Goal: Task Accomplishment & Management: Use online tool/utility

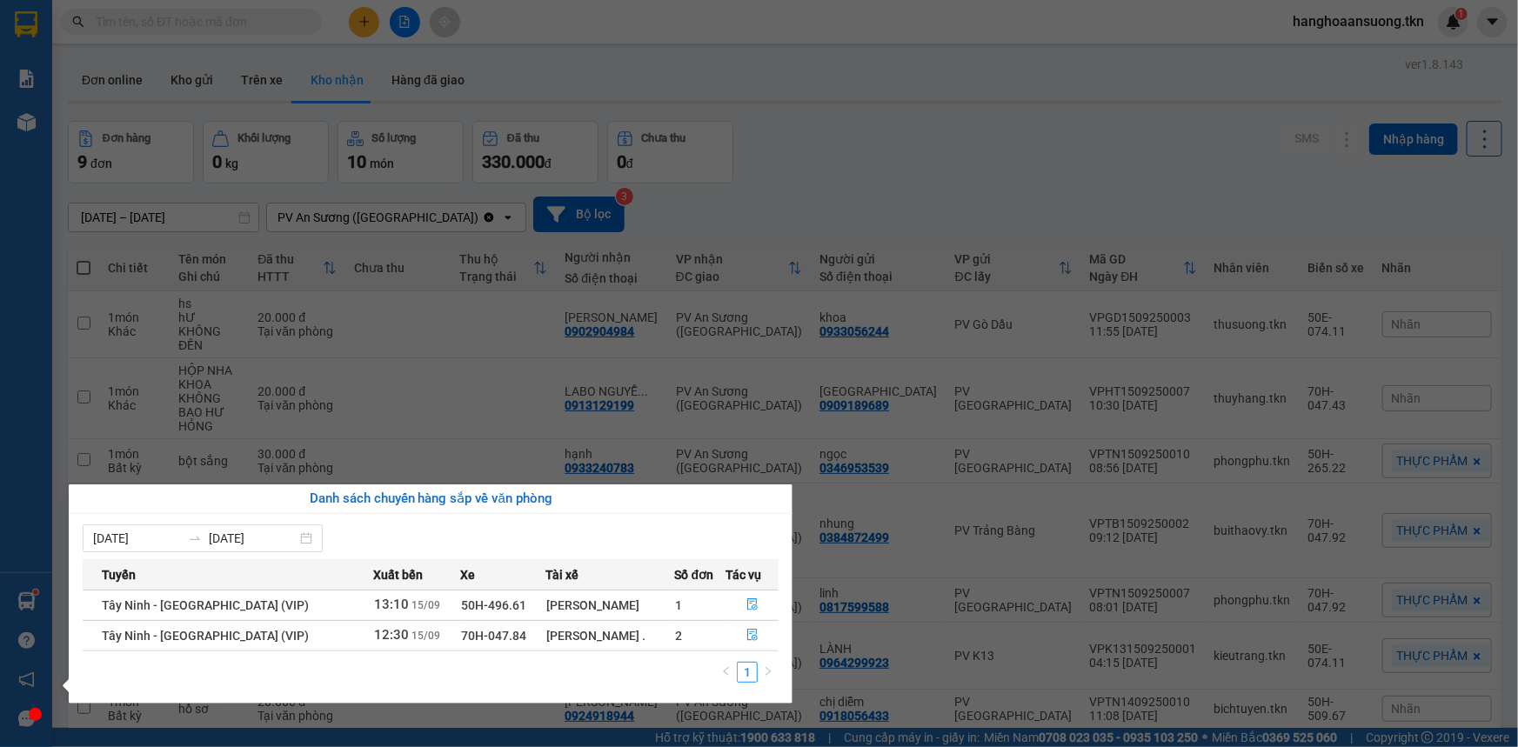
click at [486, 339] on section "Kết quả tìm kiếm ( 0 ) Bộ lọc No Data hanghoaansuong.tkn 1 Báo cáo Mẫu 1: Báo c…" at bounding box center [759, 373] width 1518 height 747
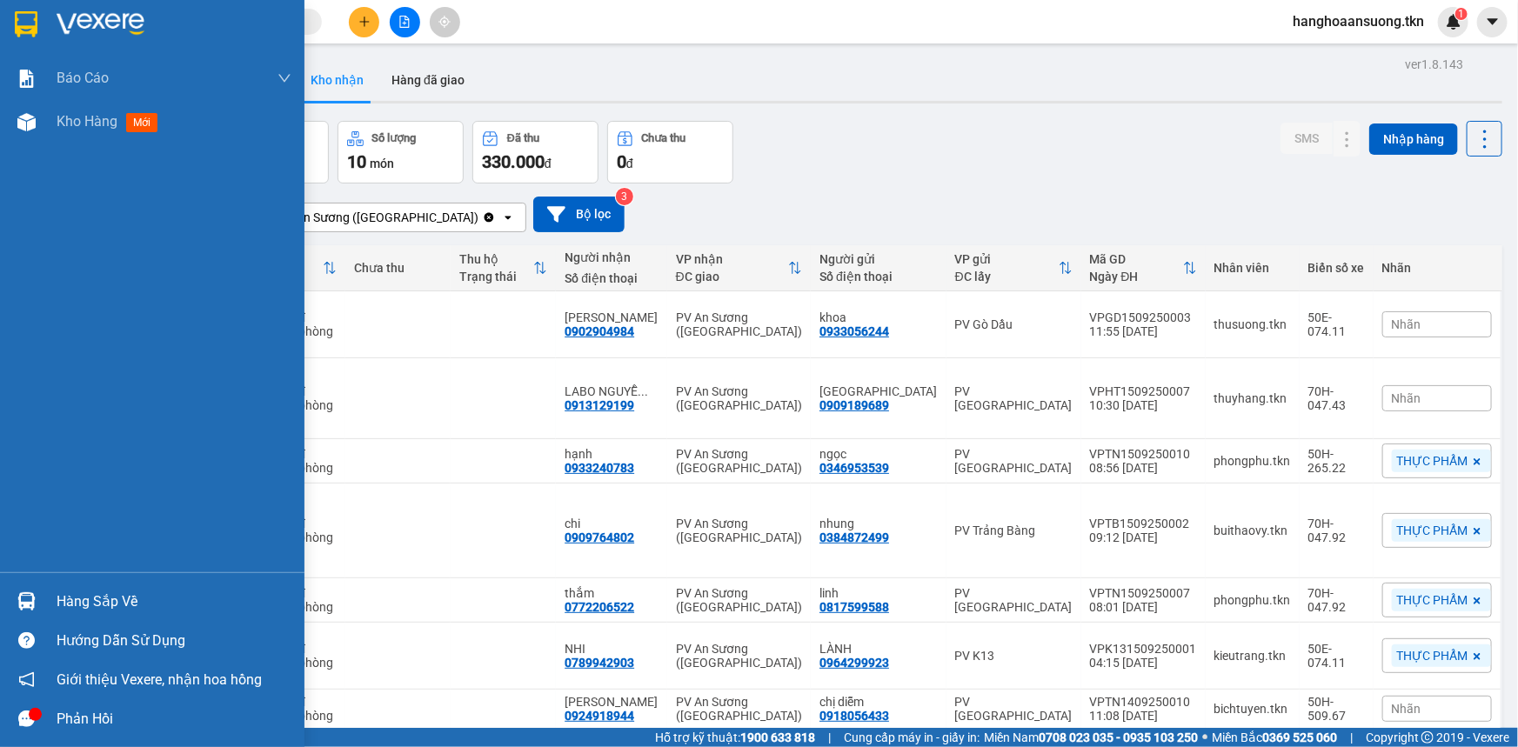
click at [22, 609] on img at bounding box center [26, 602] width 18 height 18
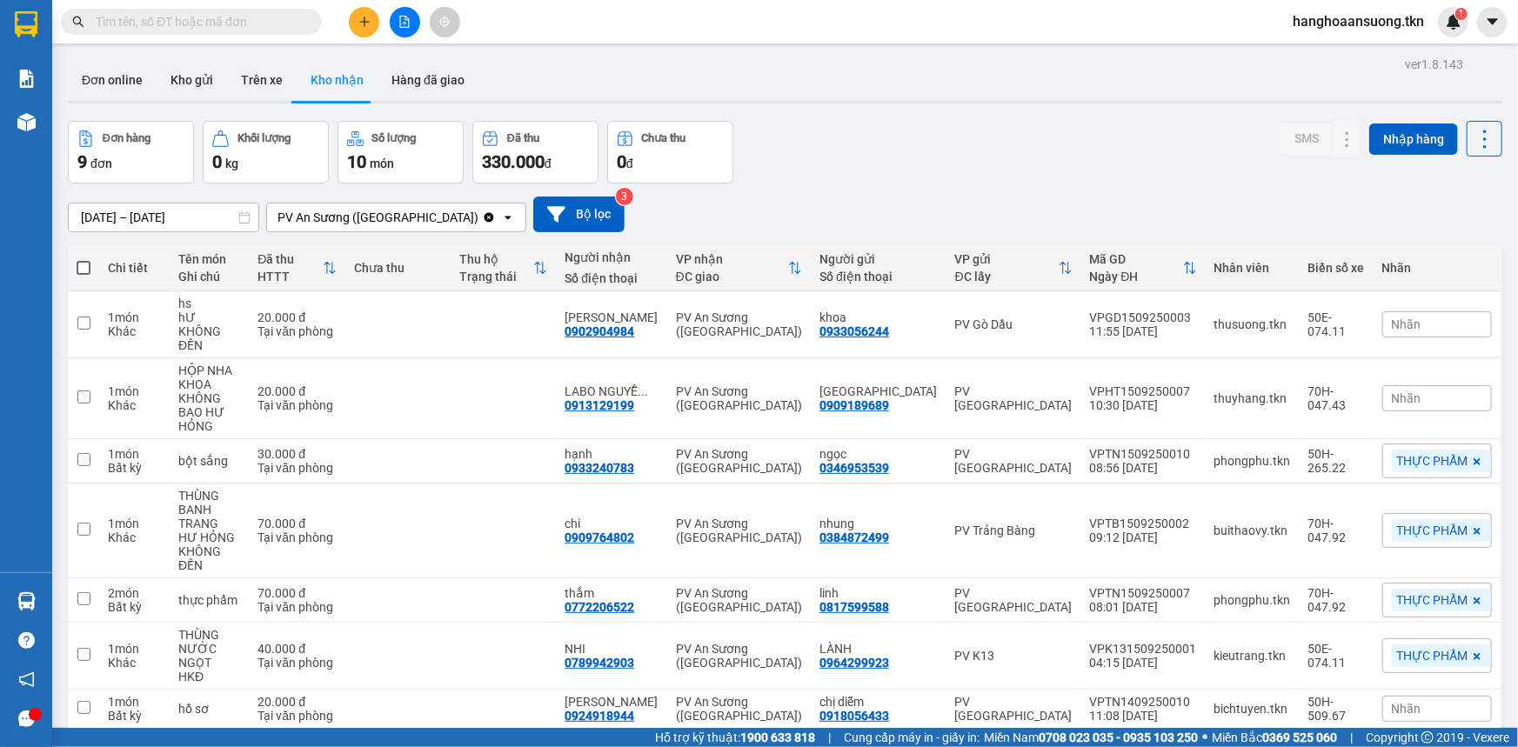
click at [283, 25] on section "Kết quả tìm kiếm ( 0 ) Bộ lọc No Data hanghoaansuong.tkn 1 Báo cáo Mẫu 1: Báo c…" at bounding box center [759, 373] width 1518 height 747
click at [278, 25] on input "text" at bounding box center [198, 21] width 205 height 19
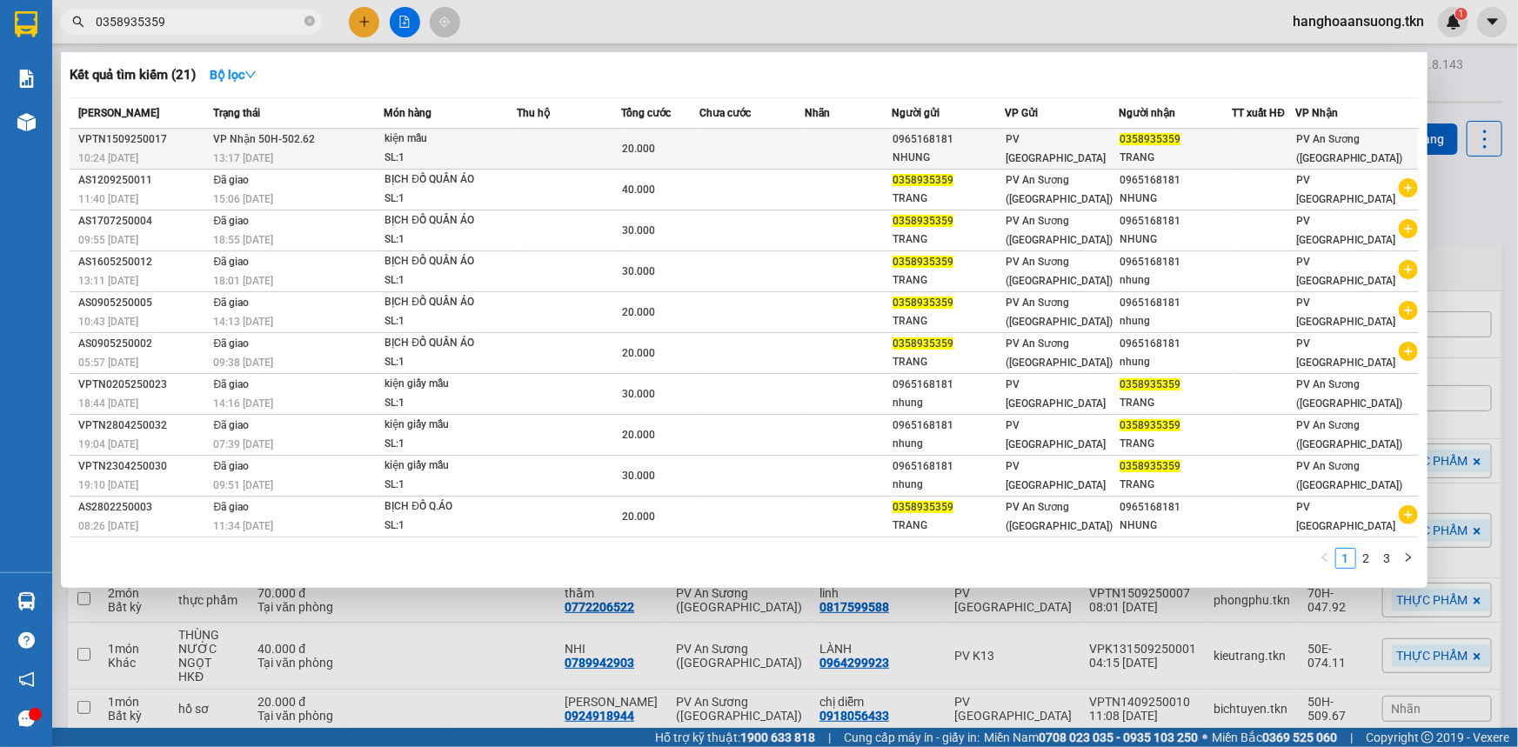
type input "0358935359"
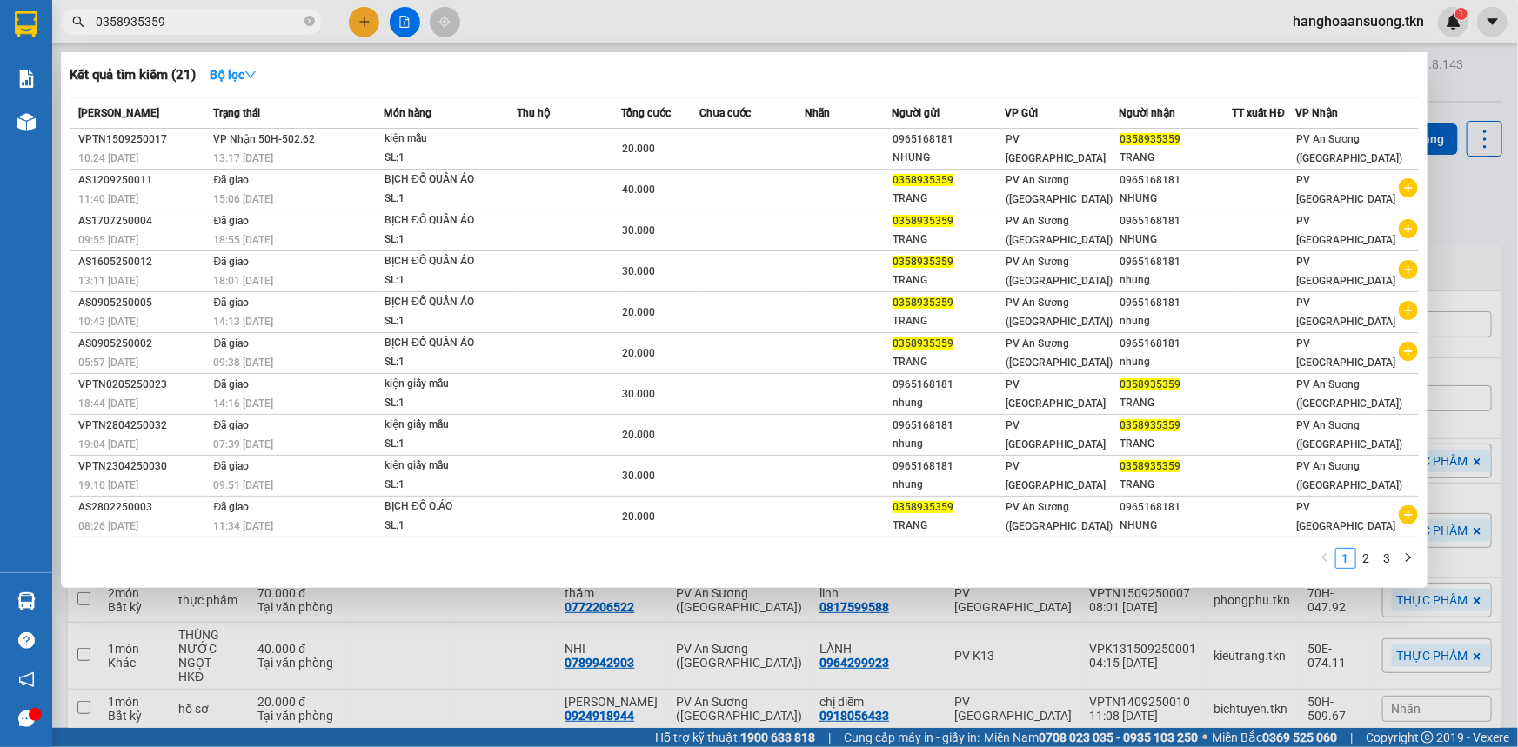
click at [485, 149] on div "SL: 1" at bounding box center [450, 158] width 131 height 19
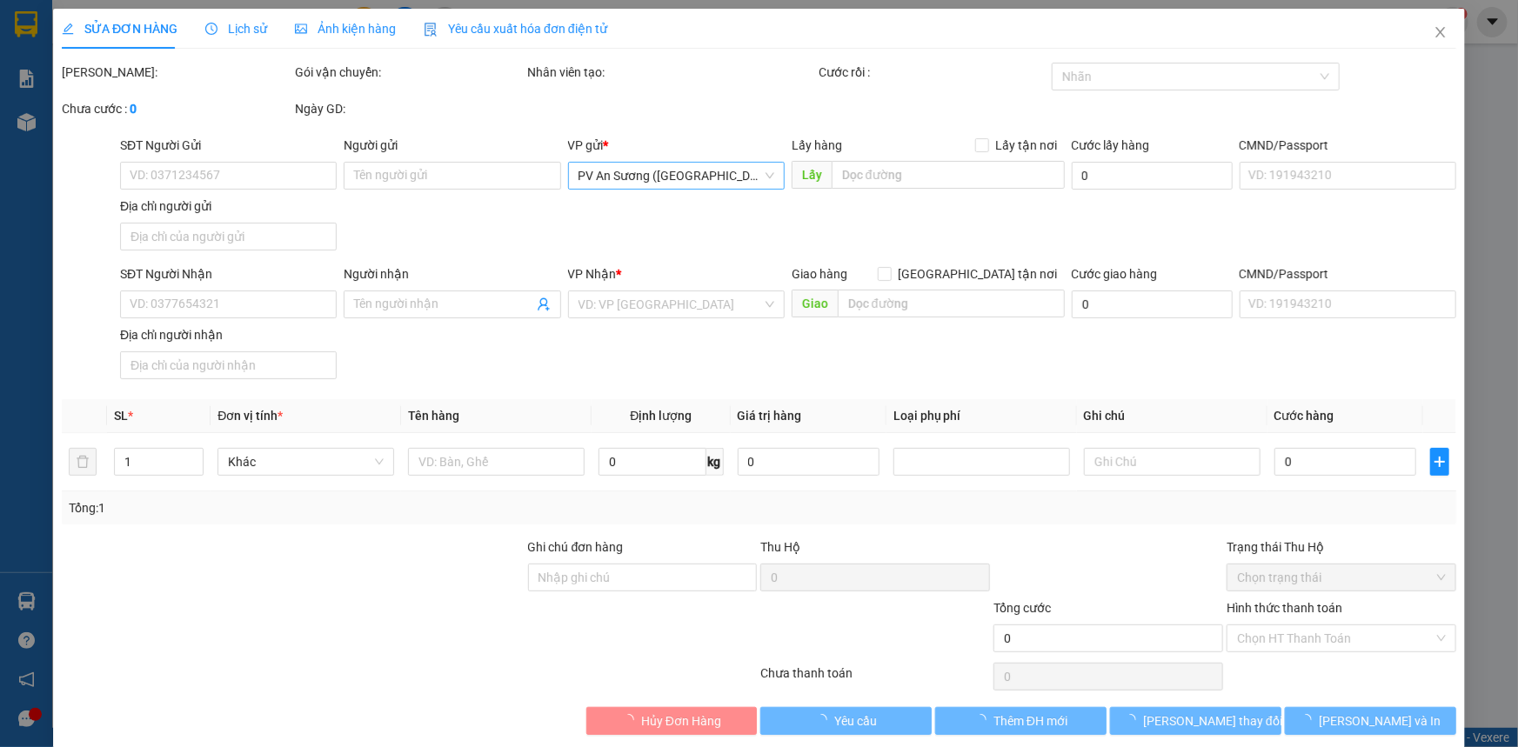
type input "0965168181"
type input "NHUNG"
type input "0358935359"
type input "TRANG"
type input "20.000"
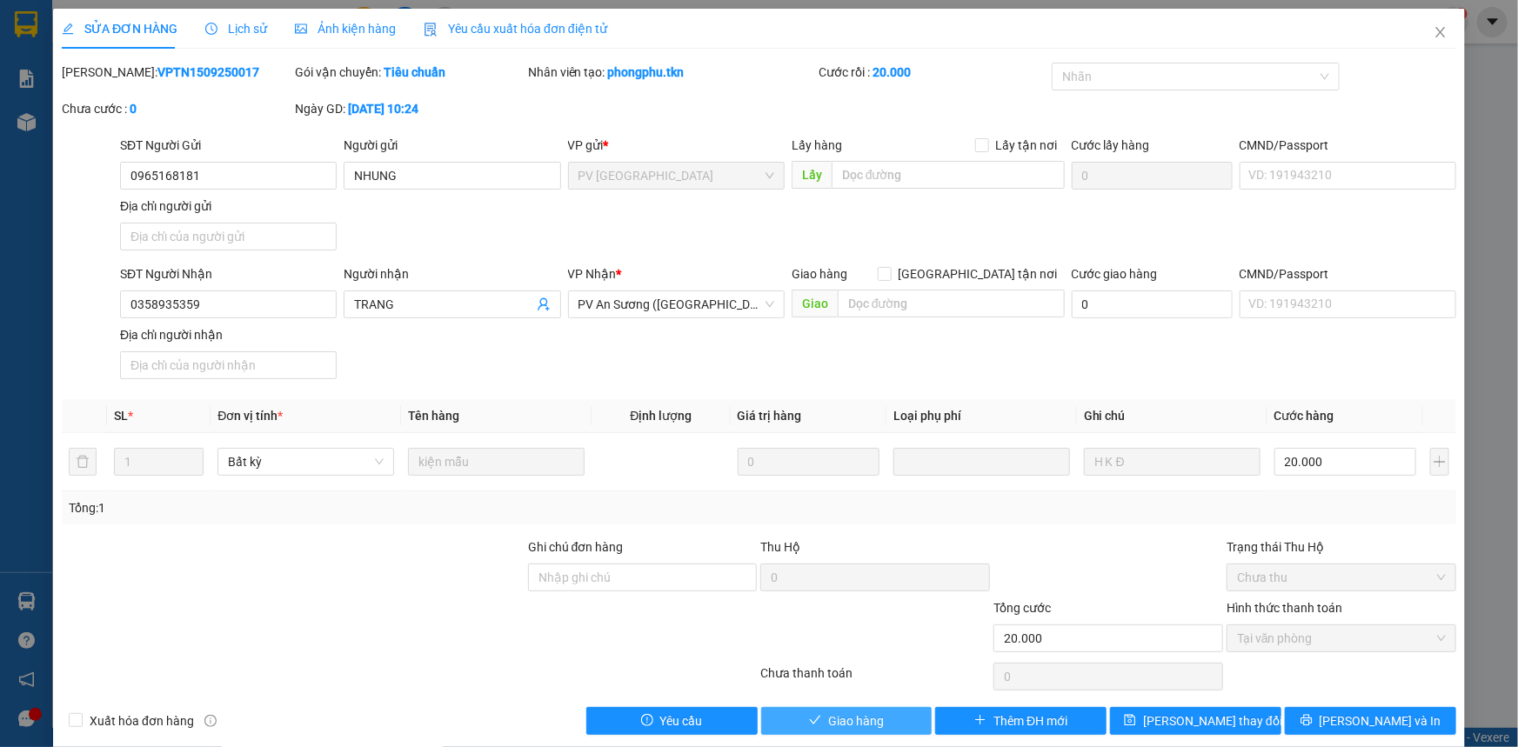
click at [840, 728] on span "Giao hàng" at bounding box center [856, 721] width 56 height 19
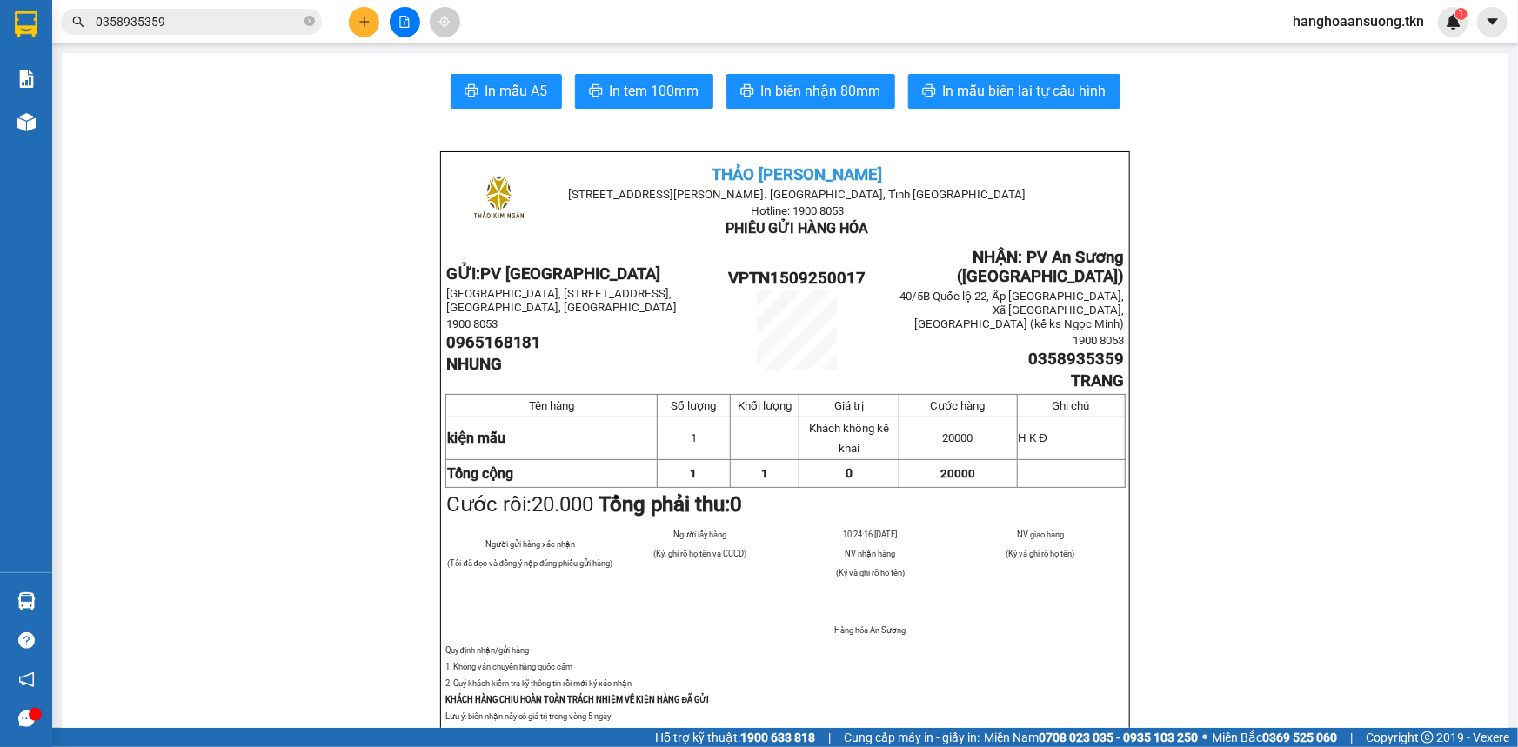
click at [290, 23] on input "0358935359" at bounding box center [198, 21] width 205 height 19
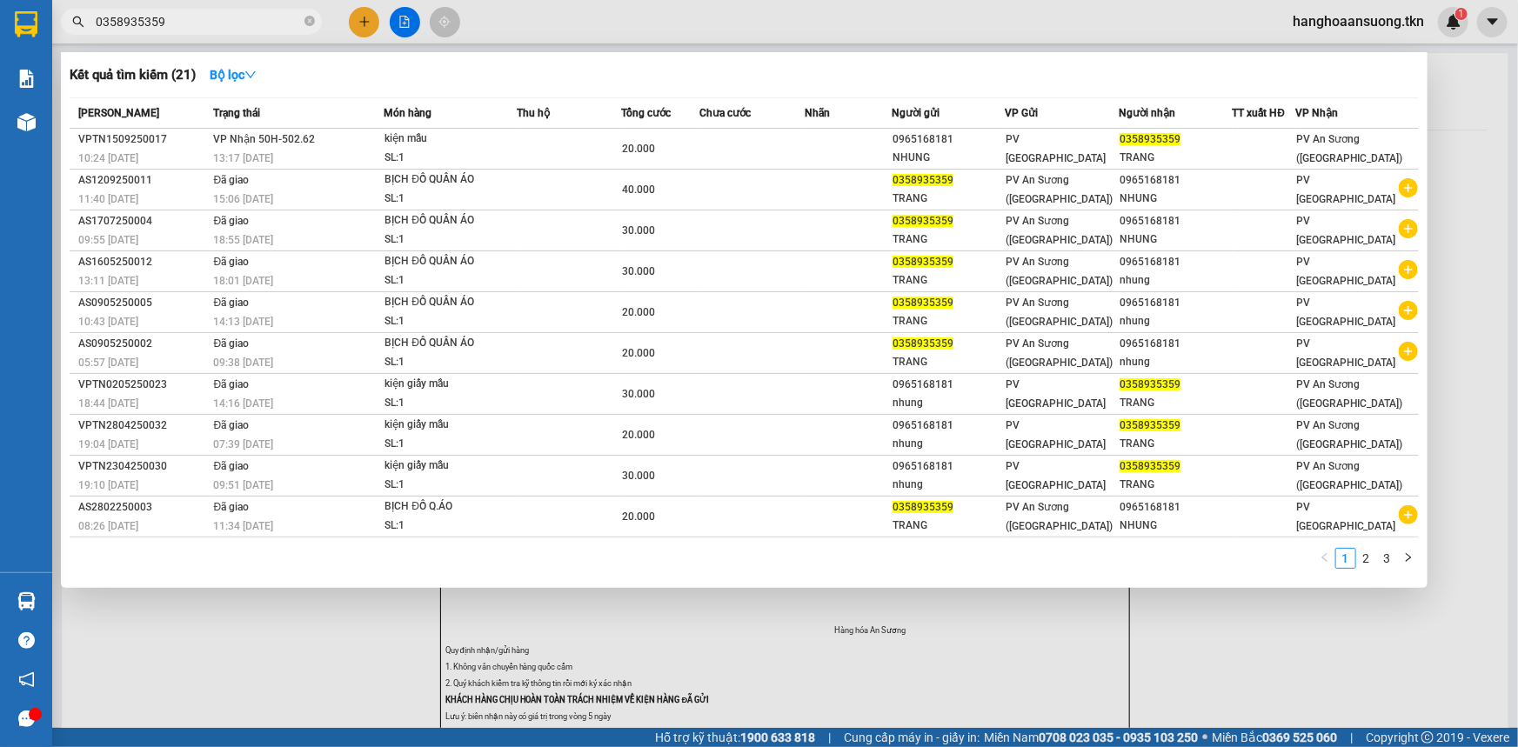
click at [290, 23] on input "0358935359" at bounding box center [198, 21] width 205 height 19
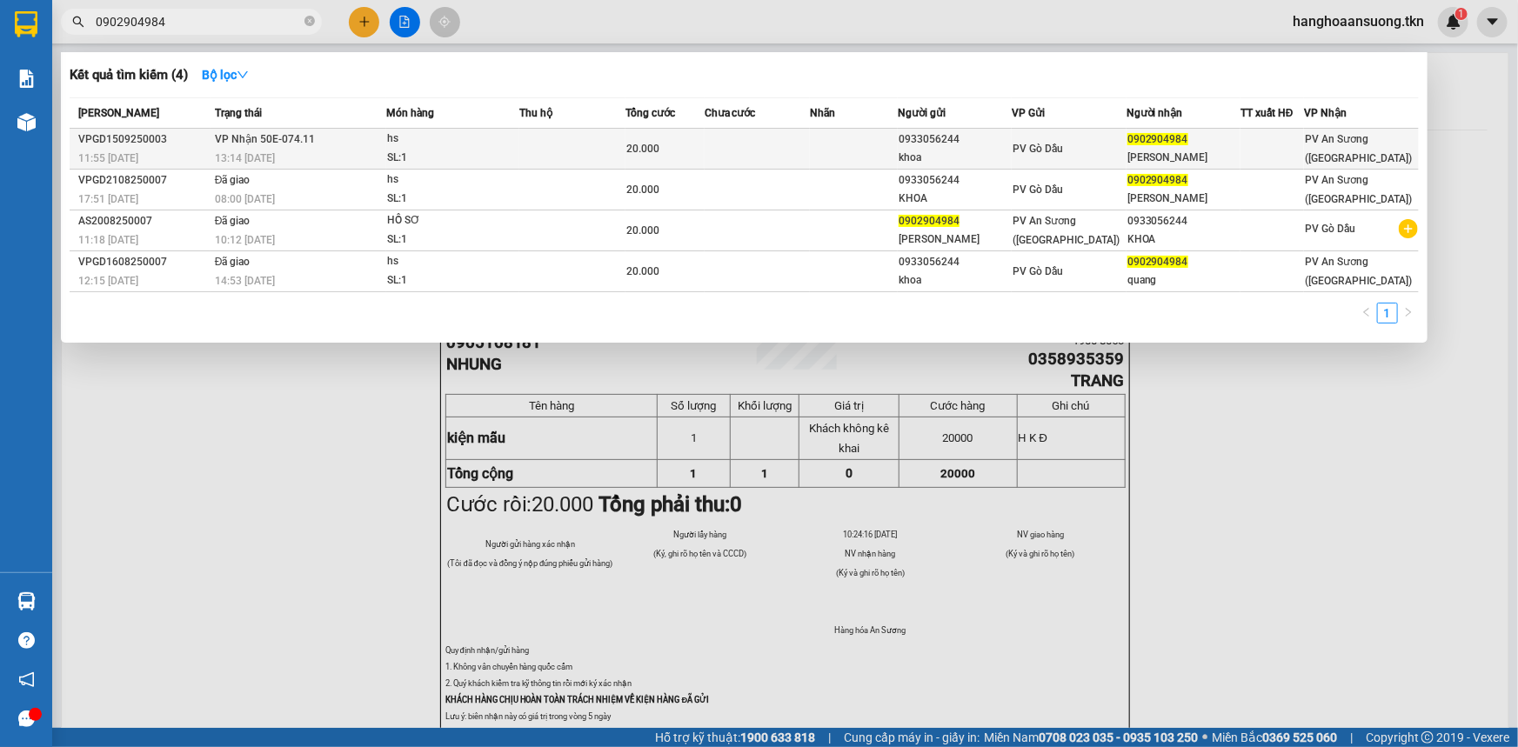
type input "0902904984"
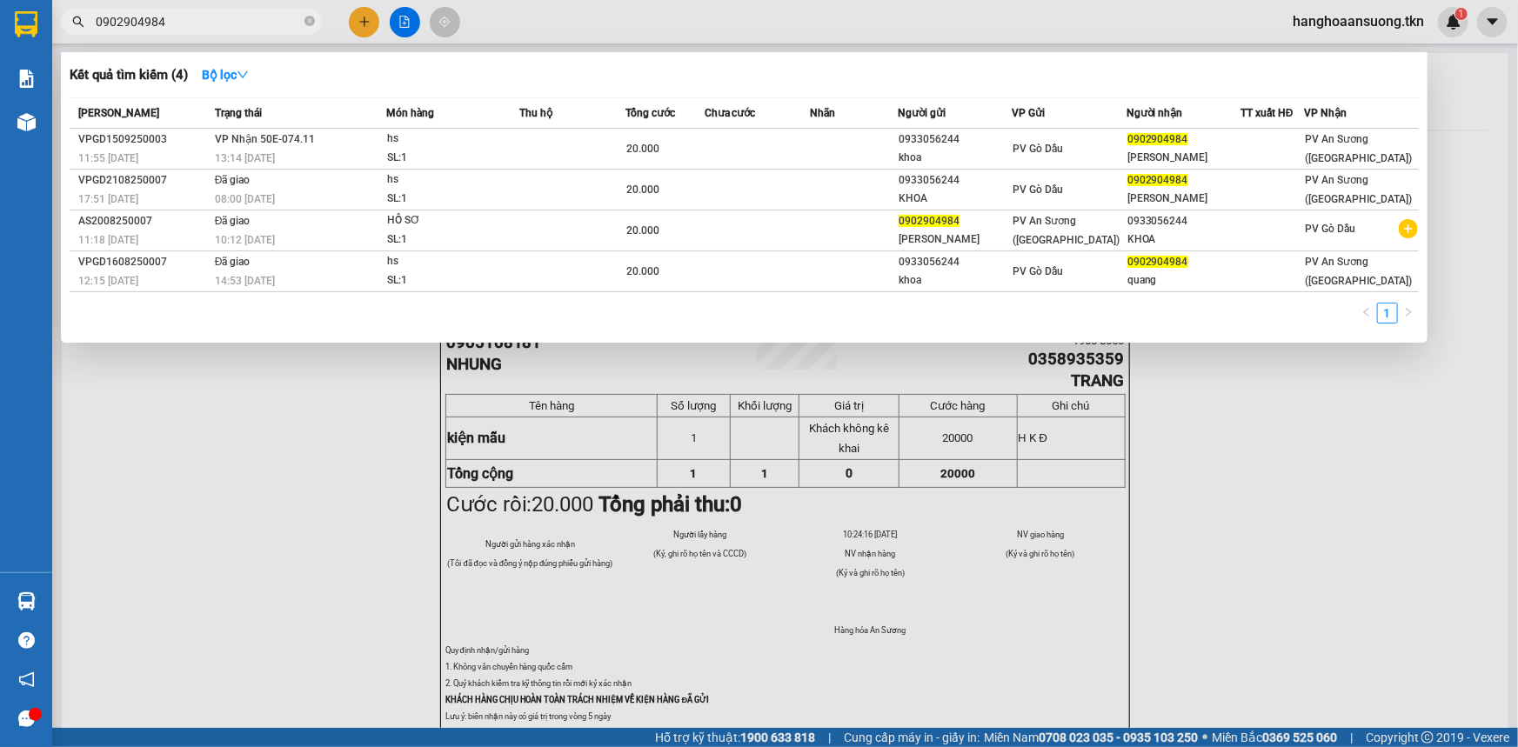
click at [323, 149] on div "13:14 [DATE]" at bounding box center [300, 158] width 171 height 19
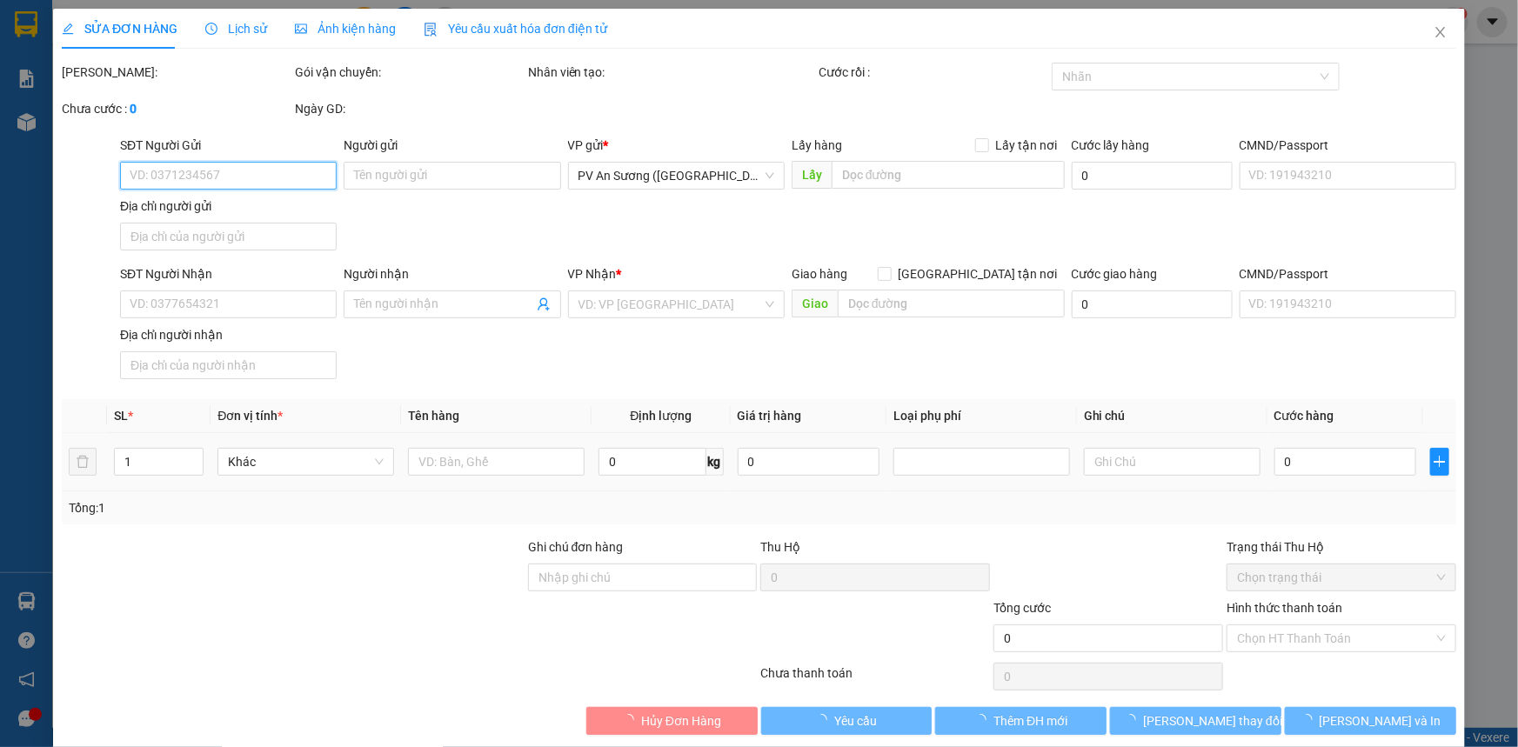
type input "0933056244"
type input "khoa"
type input "0902904984"
type input "[PERSON_NAME]"
type input "20.000"
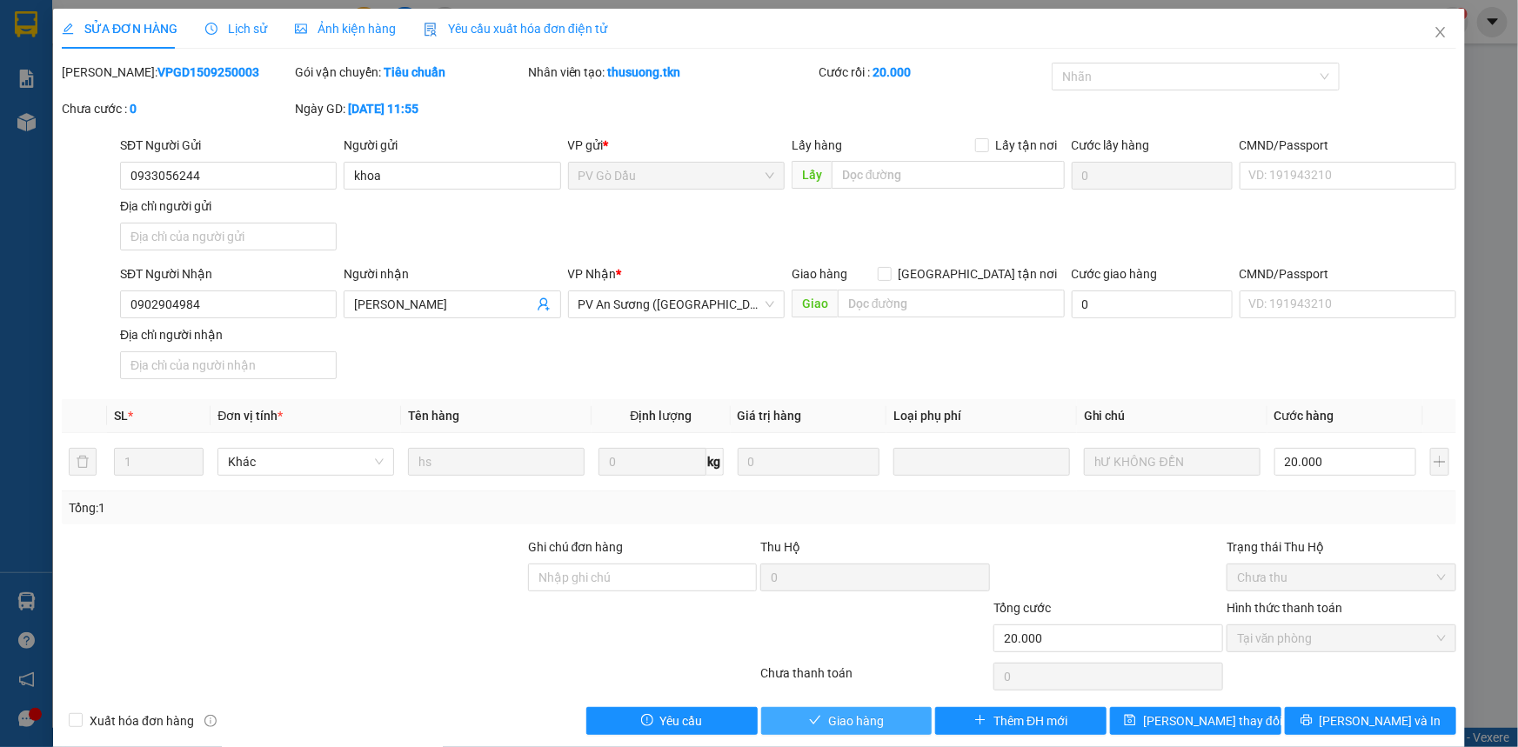
click at [810, 721] on icon "check" at bounding box center [815, 720] width 11 height 9
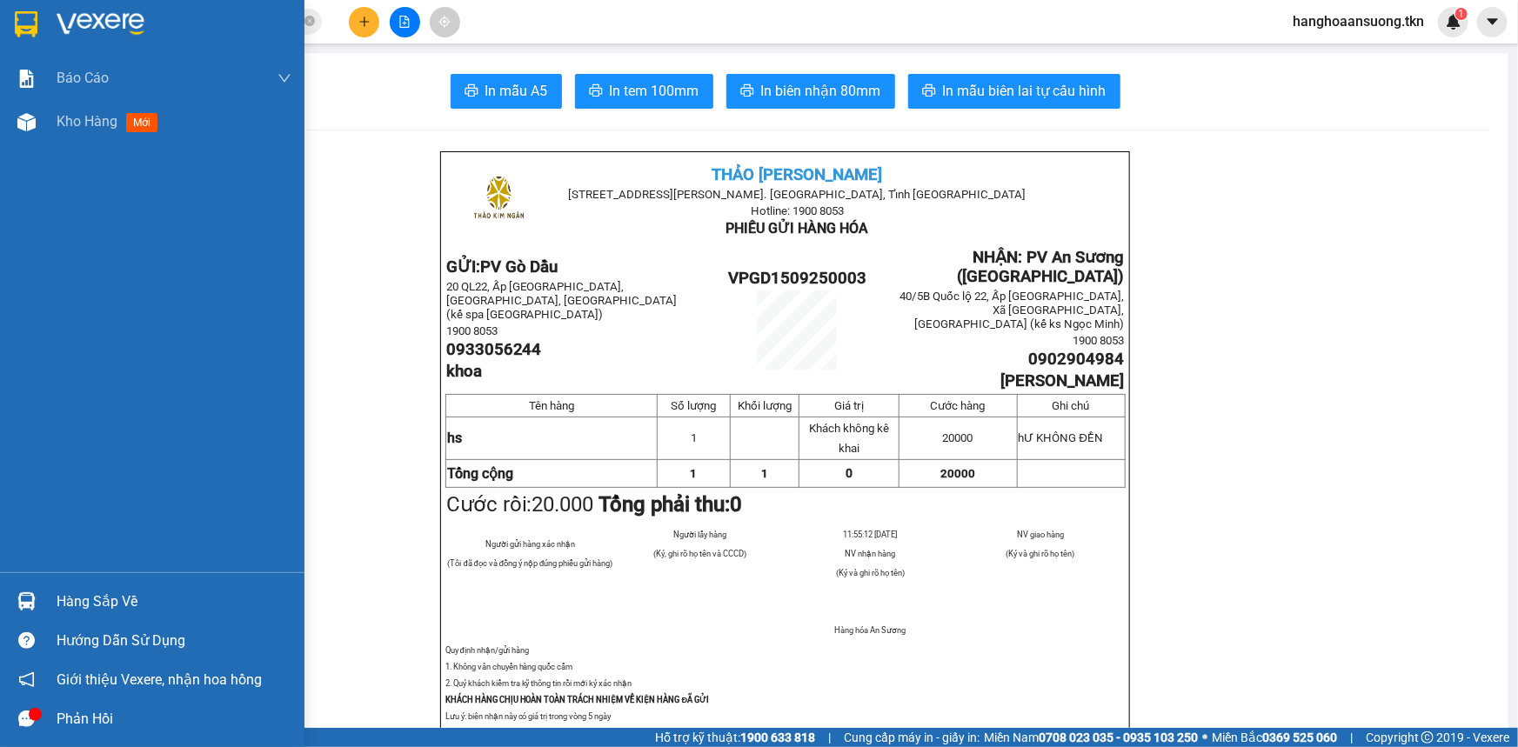
click at [16, 602] on div at bounding box center [26, 601] width 30 height 30
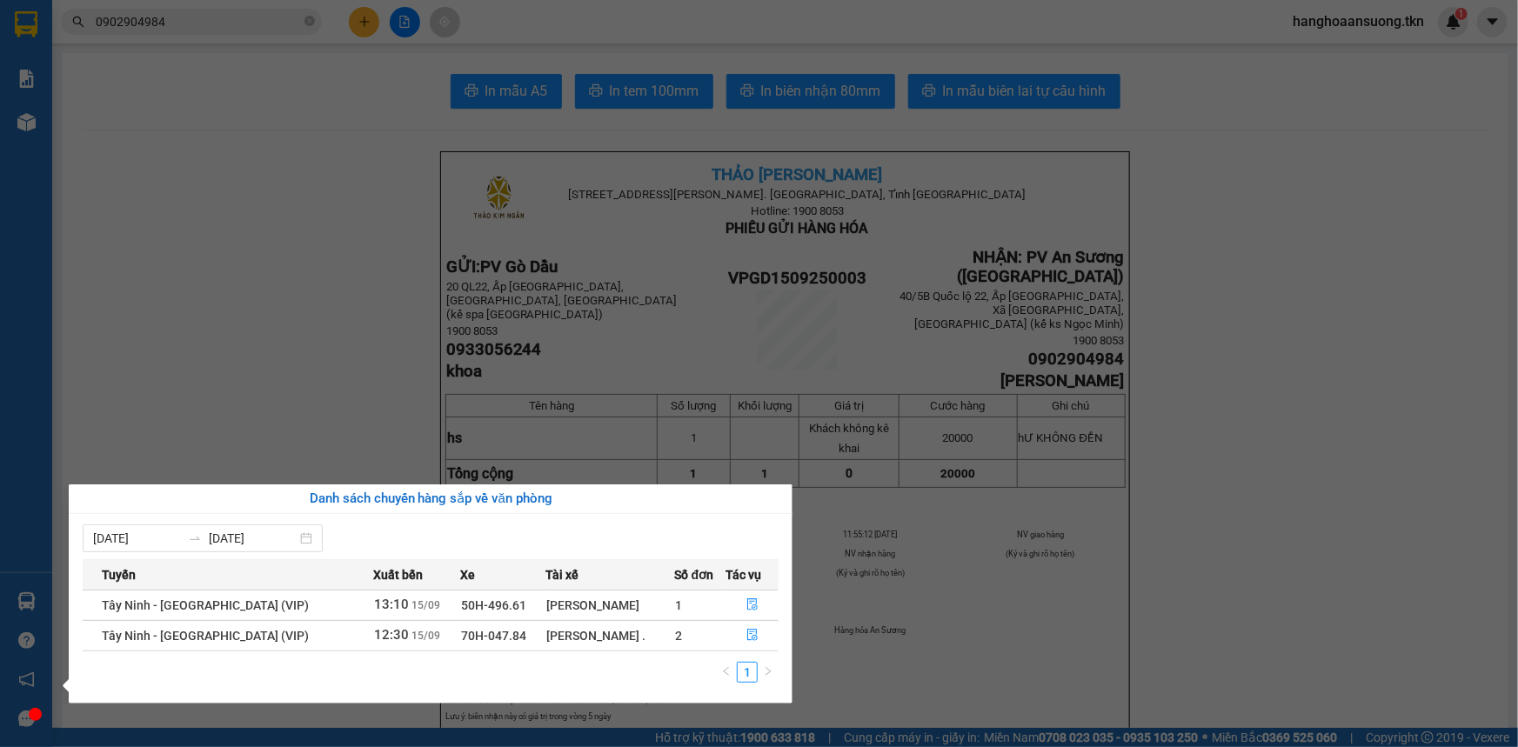
click at [201, 278] on section "Kết quả tìm kiếm ( 4 ) Bộ lọc Mã ĐH Trạng thái Món hàng Thu hộ Tổng cước Chưa c…" at bounding box center [759, 373] width 1518 height 747
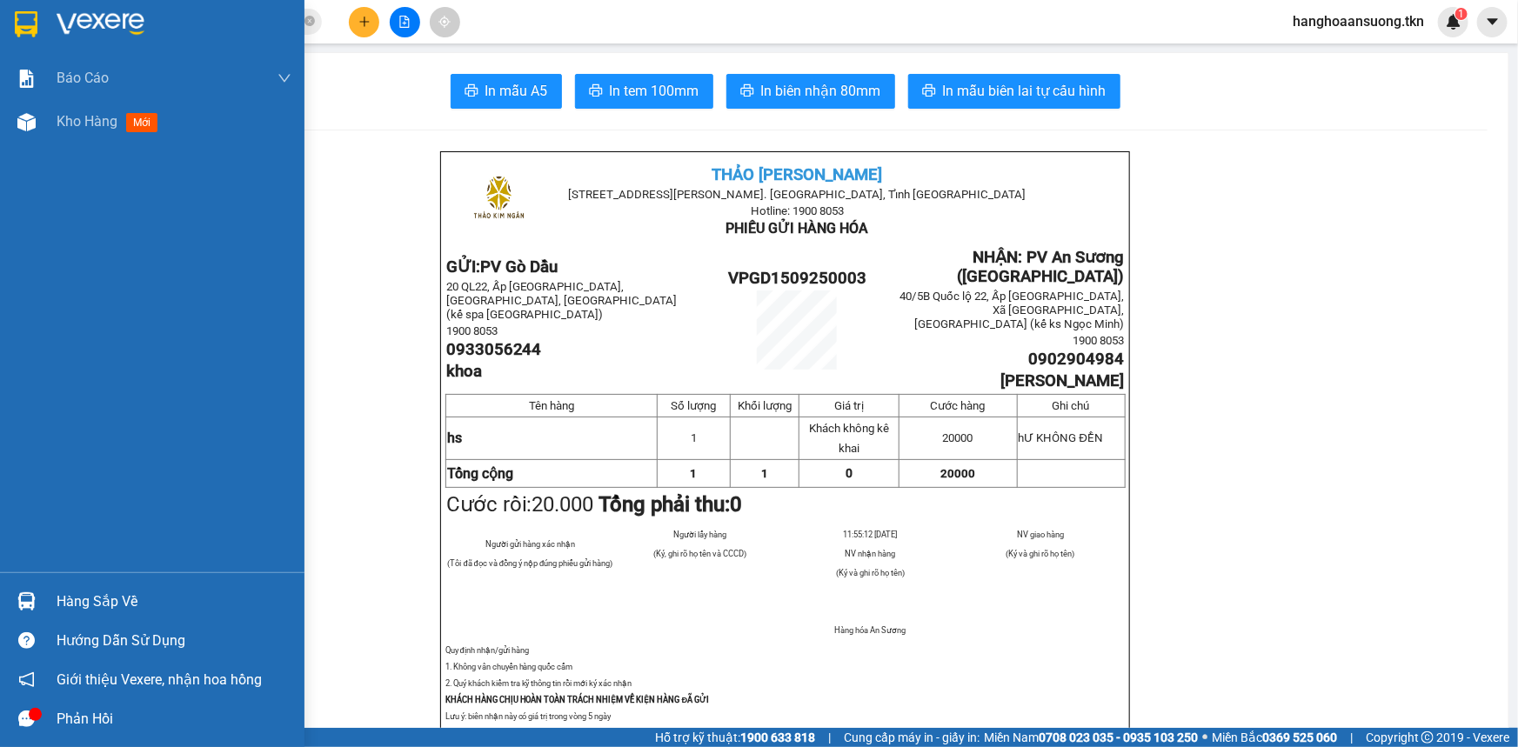
click at [65, 608] on div "Hàng sắp về" at bounding box center [174, 602] width 235 height 26
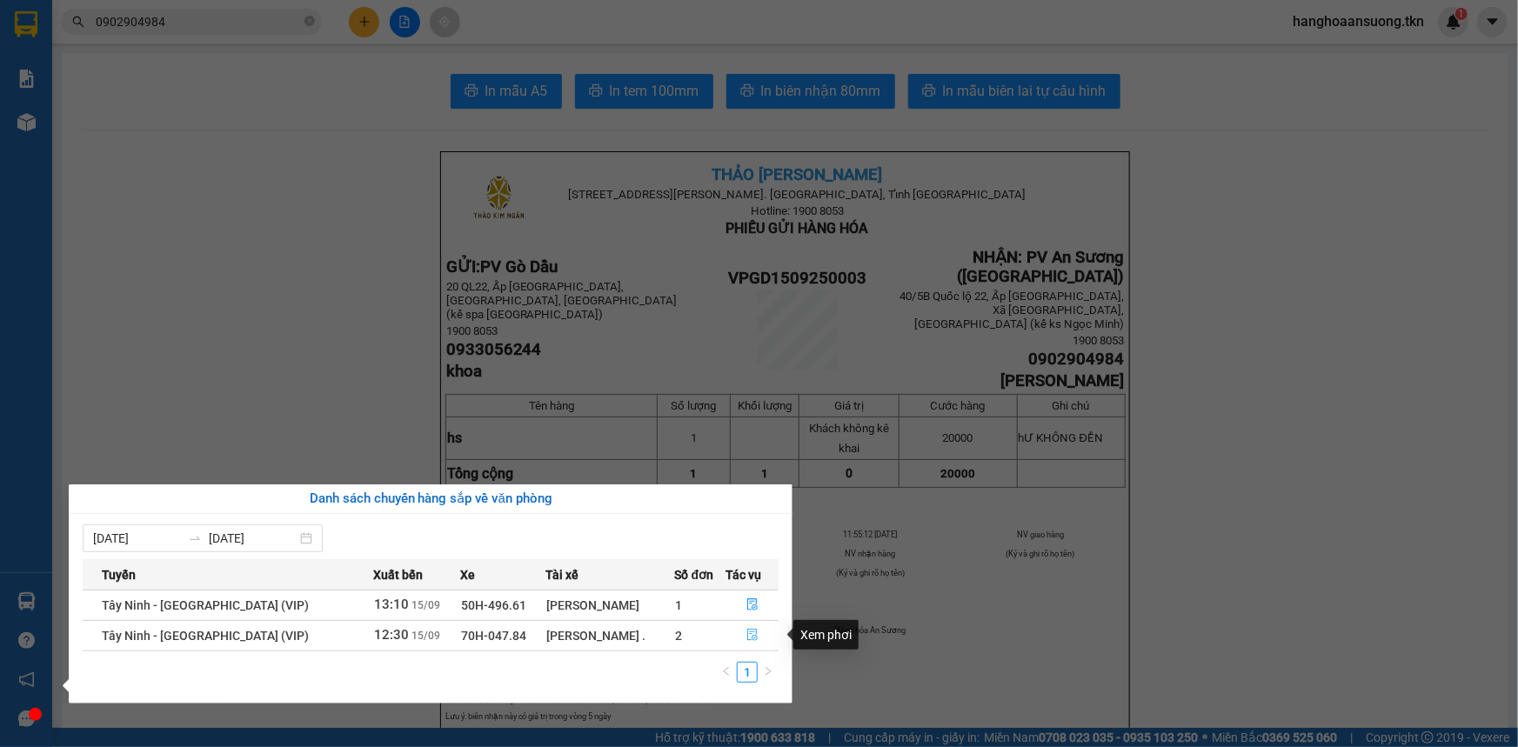
click at [747, 635] on icon "file-done" at bounding box center [753, 635] width 12 height 12
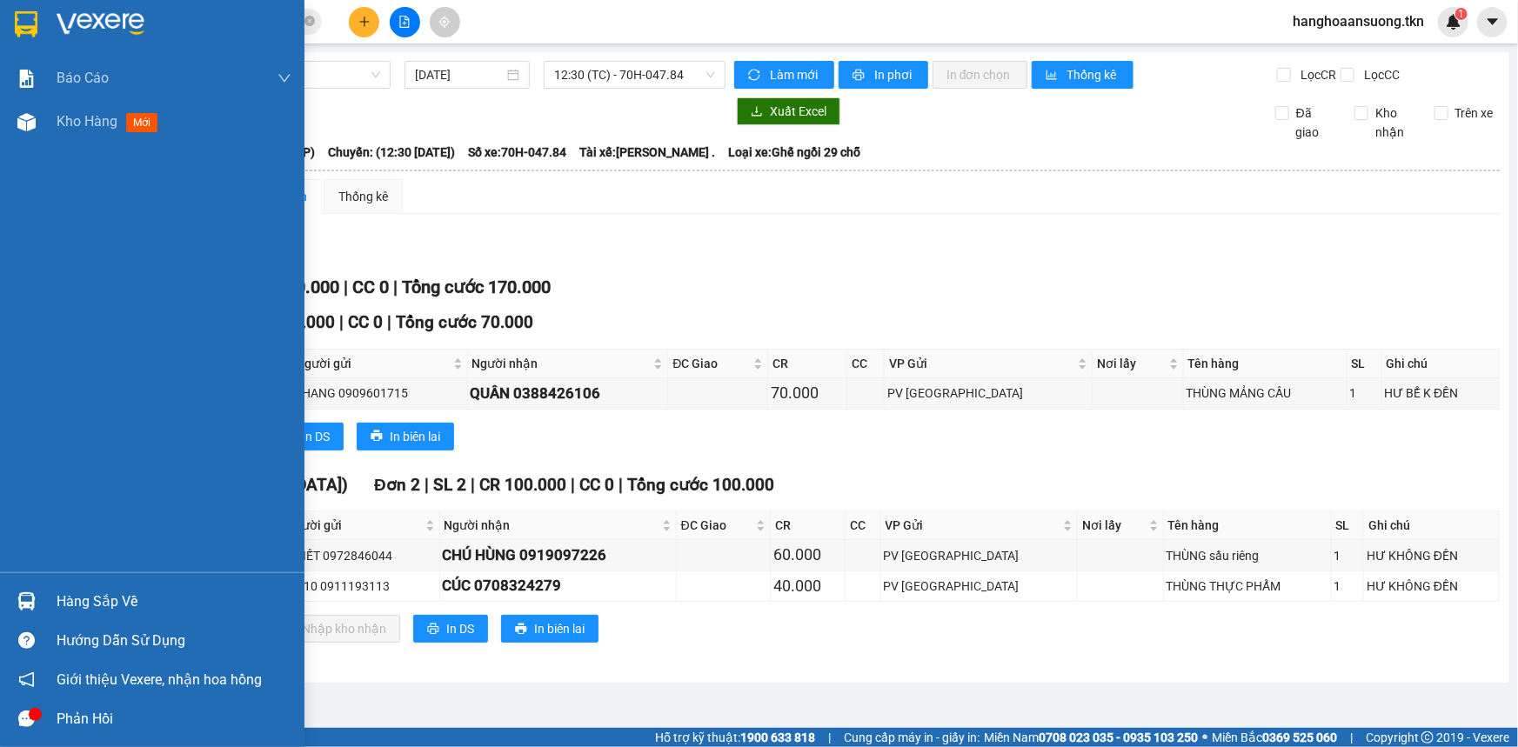
click at [21, 20] on img at bounding box center [26, 24] width 23 height 26
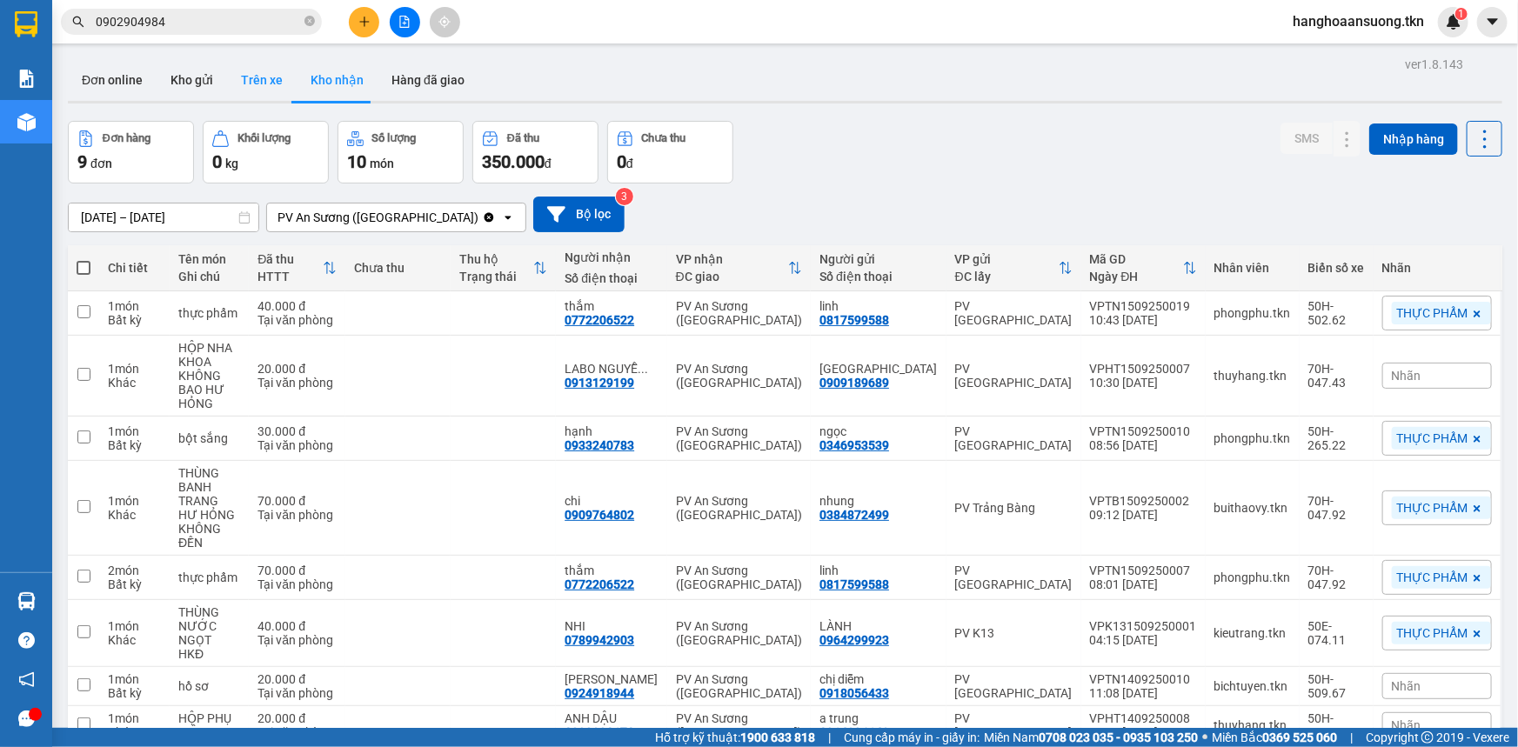
click at [247, 87] on button "Trên xe" at bounding box center [262, 80] width 70 height 42
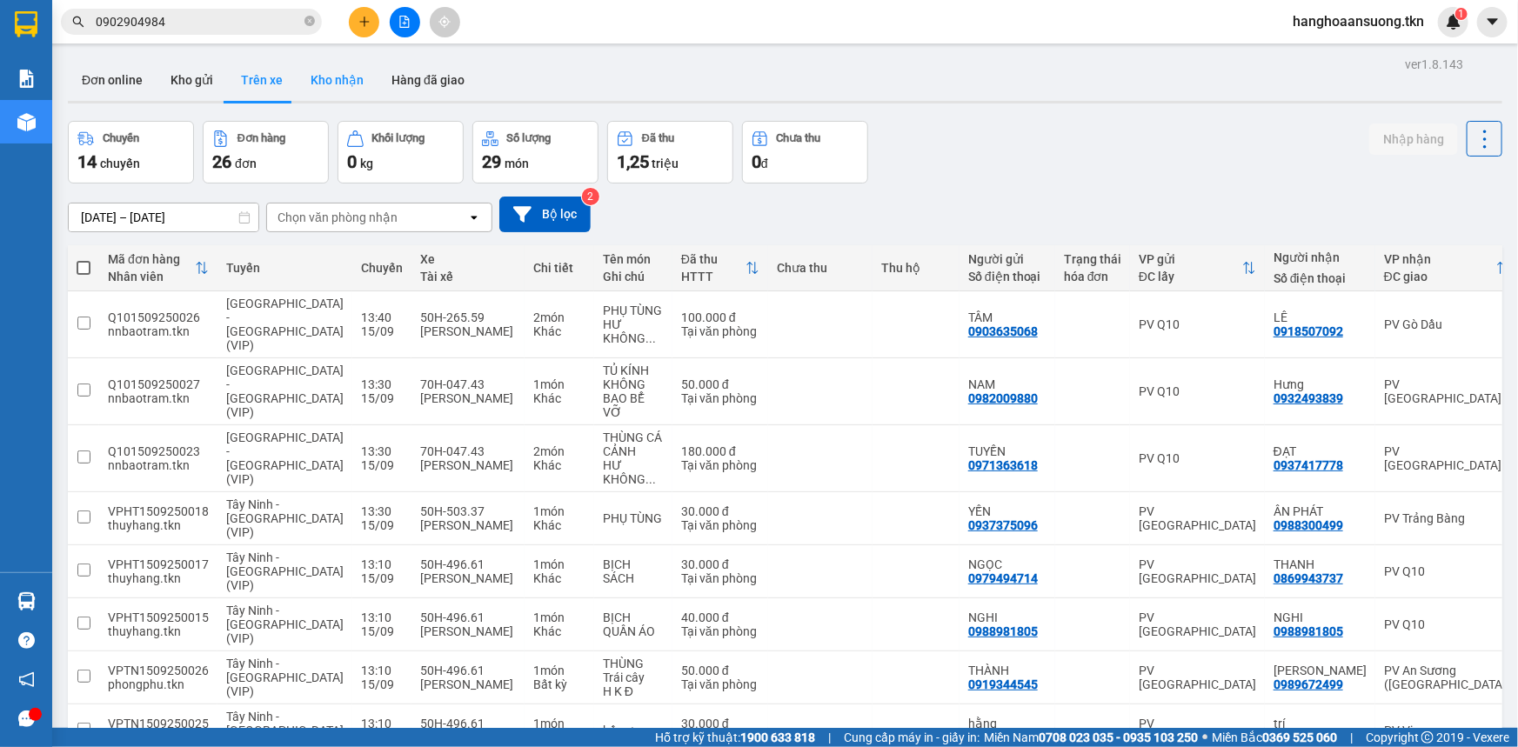
click at [365, 91] on button "Kho nhận" at bounding box center [337, 80] width 81 height 42
type input "[DATE] – [DATE]"
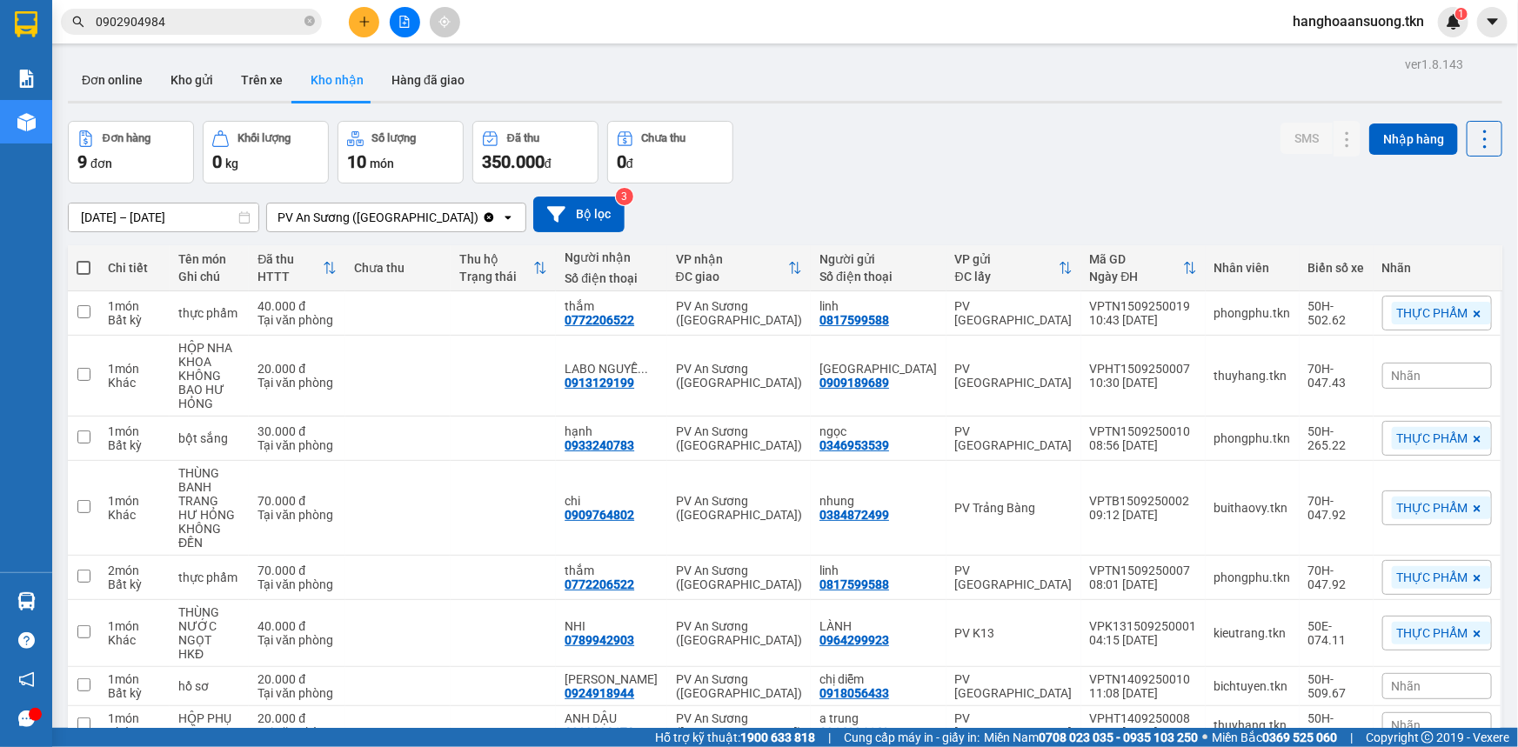
click at [356, 26] on button at bounding box center [364, 22] width 30 height 30
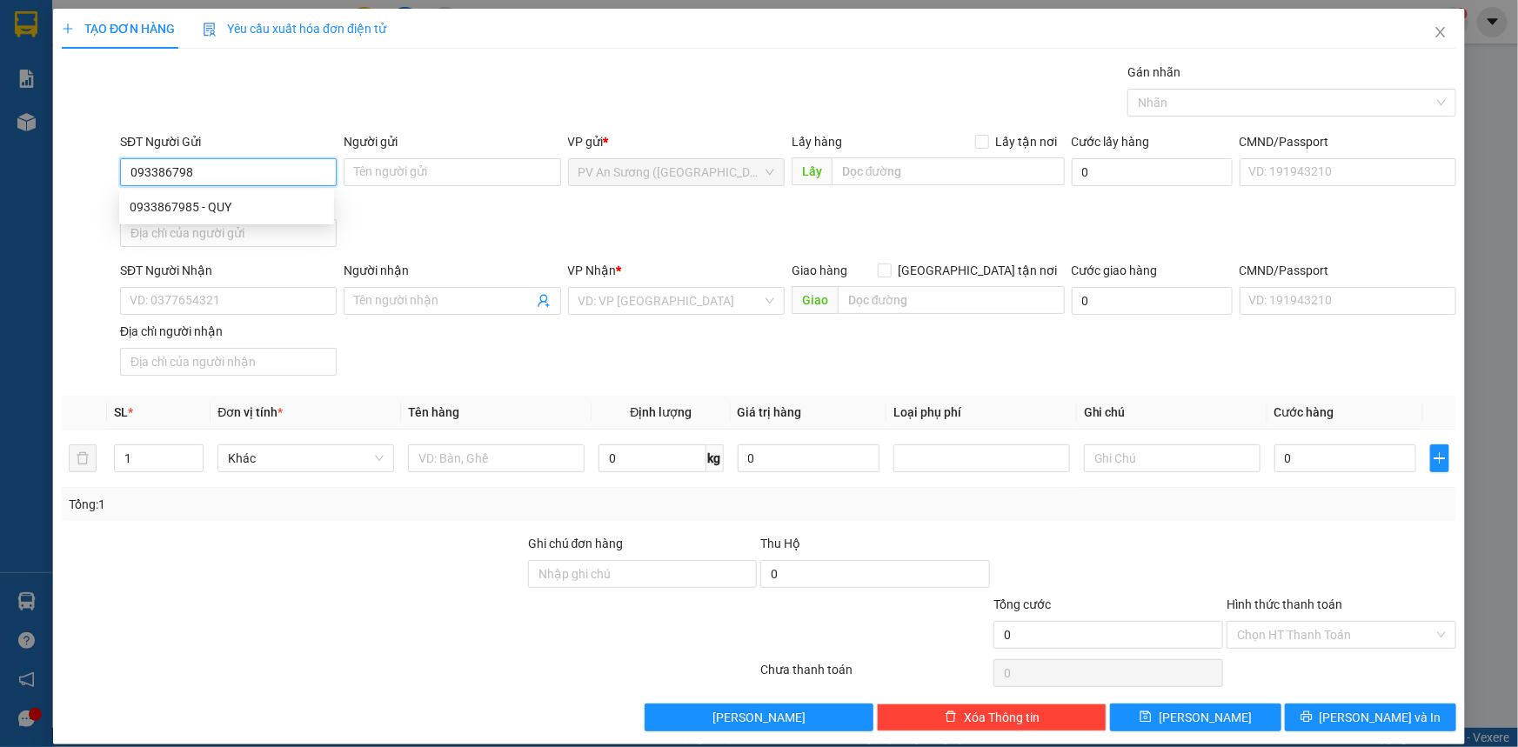
type input "0933867985"
click at [278, 206] on div "0933867985 - QUY" at bounding box center [227, 207] width 194 height 19
type input "QUY"
type input "0396547524"
type input "NHƯ Ý"
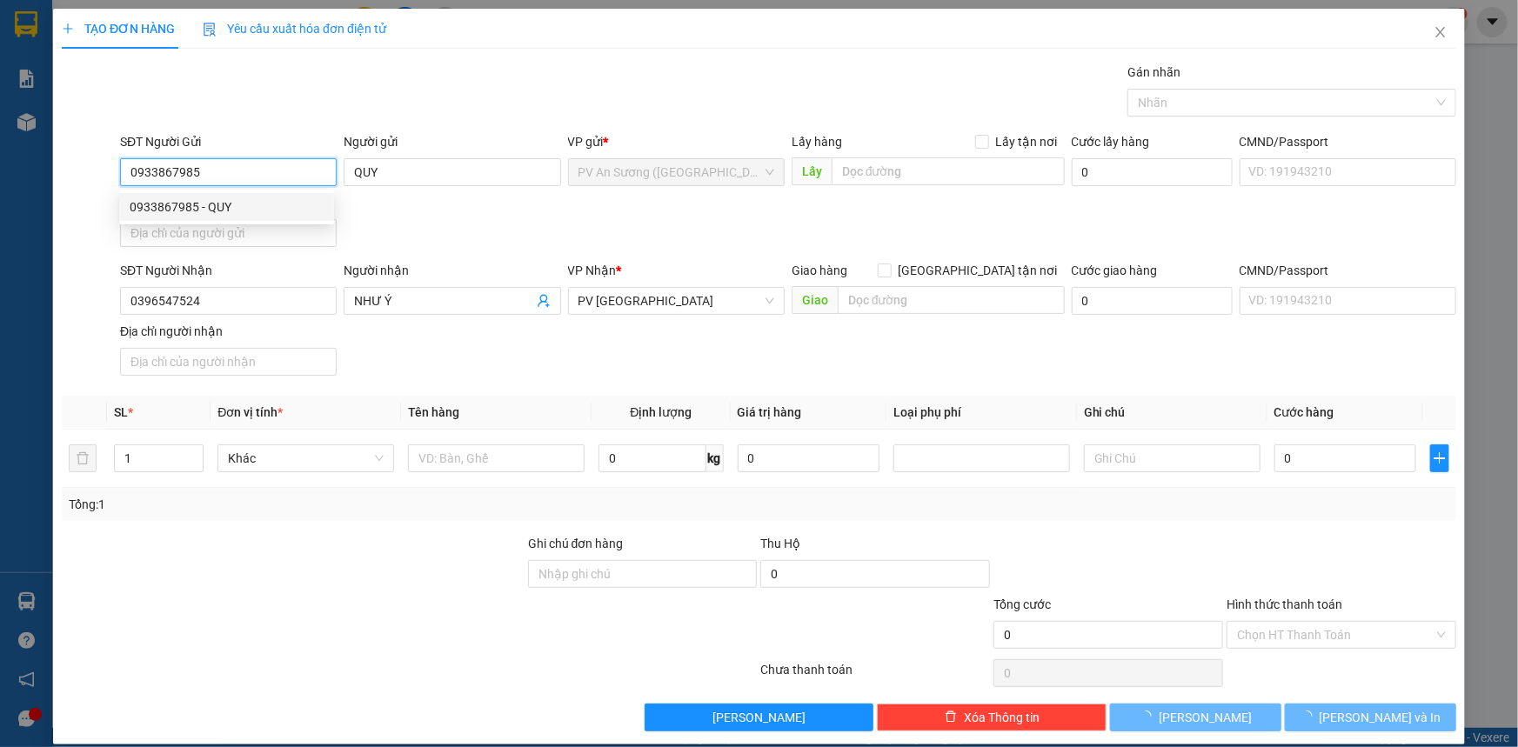
type input "50.000"
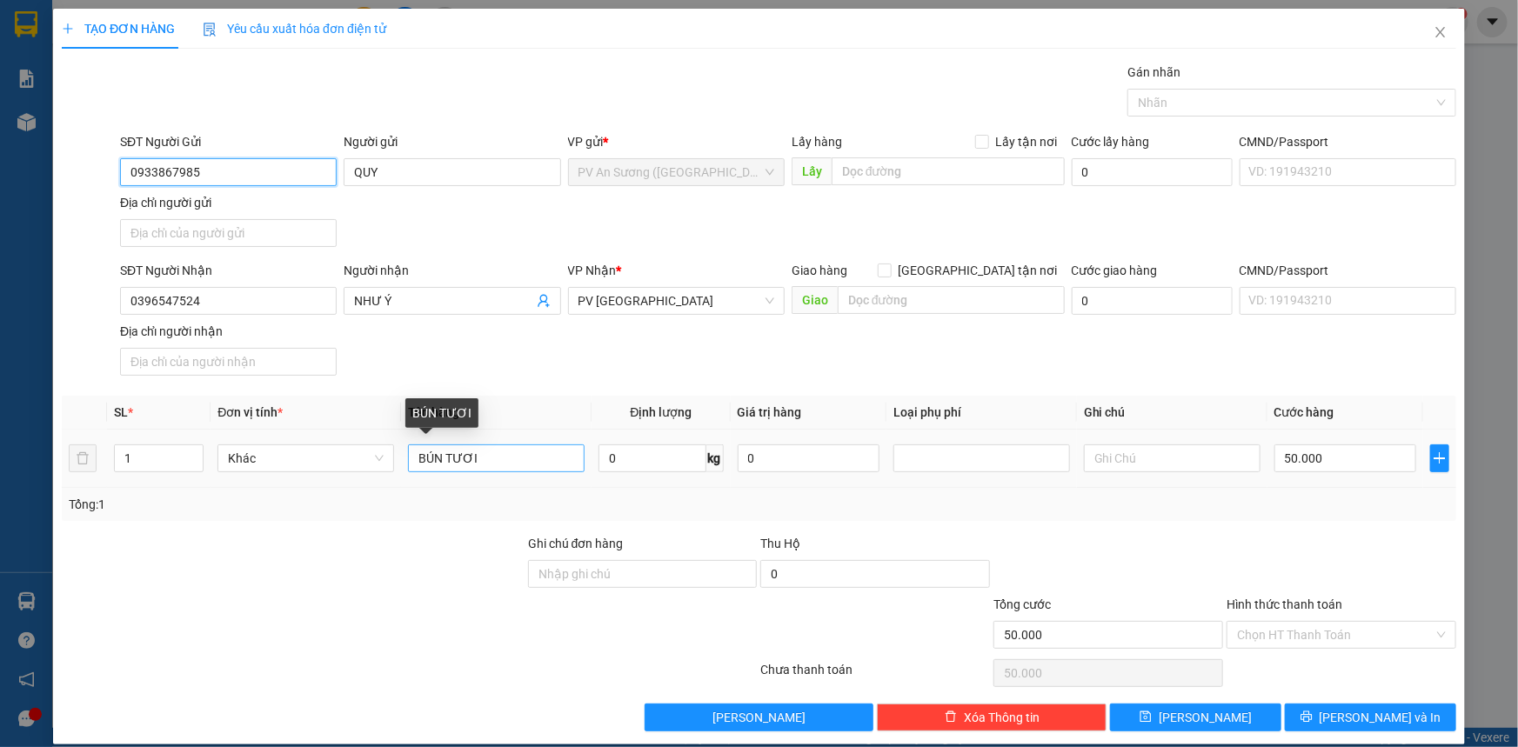
type input "0933867985"
click at [412, 460] on input "BÚN TƯƠI" at bounding box center [496, 459] width 177 height 28
type input "40KG BÚN TƯƠI"
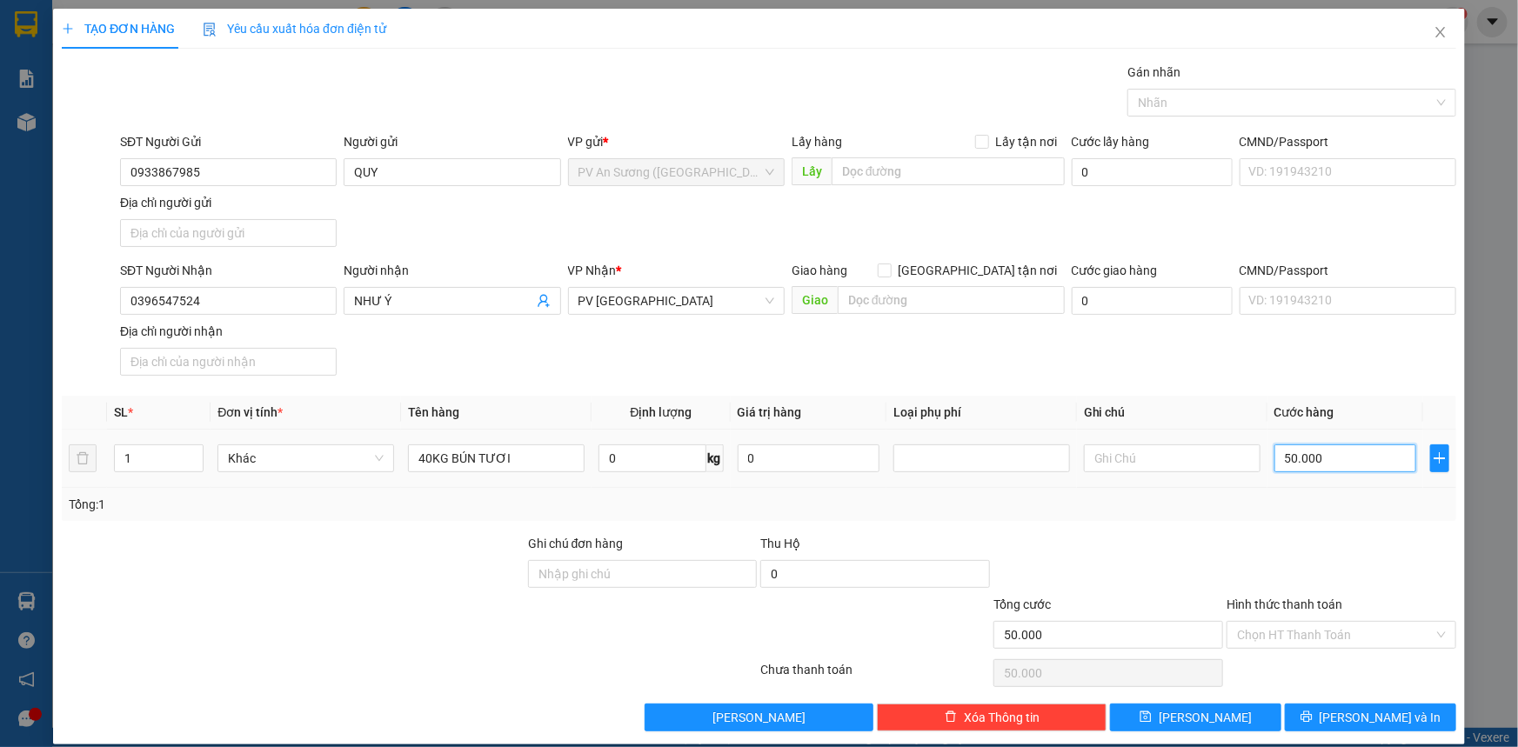
click at [1330, 445] on input "50.000" at bounding box center [1346, 459] width 142 height 28
type input "9"
type input "00.009"
type input "90"
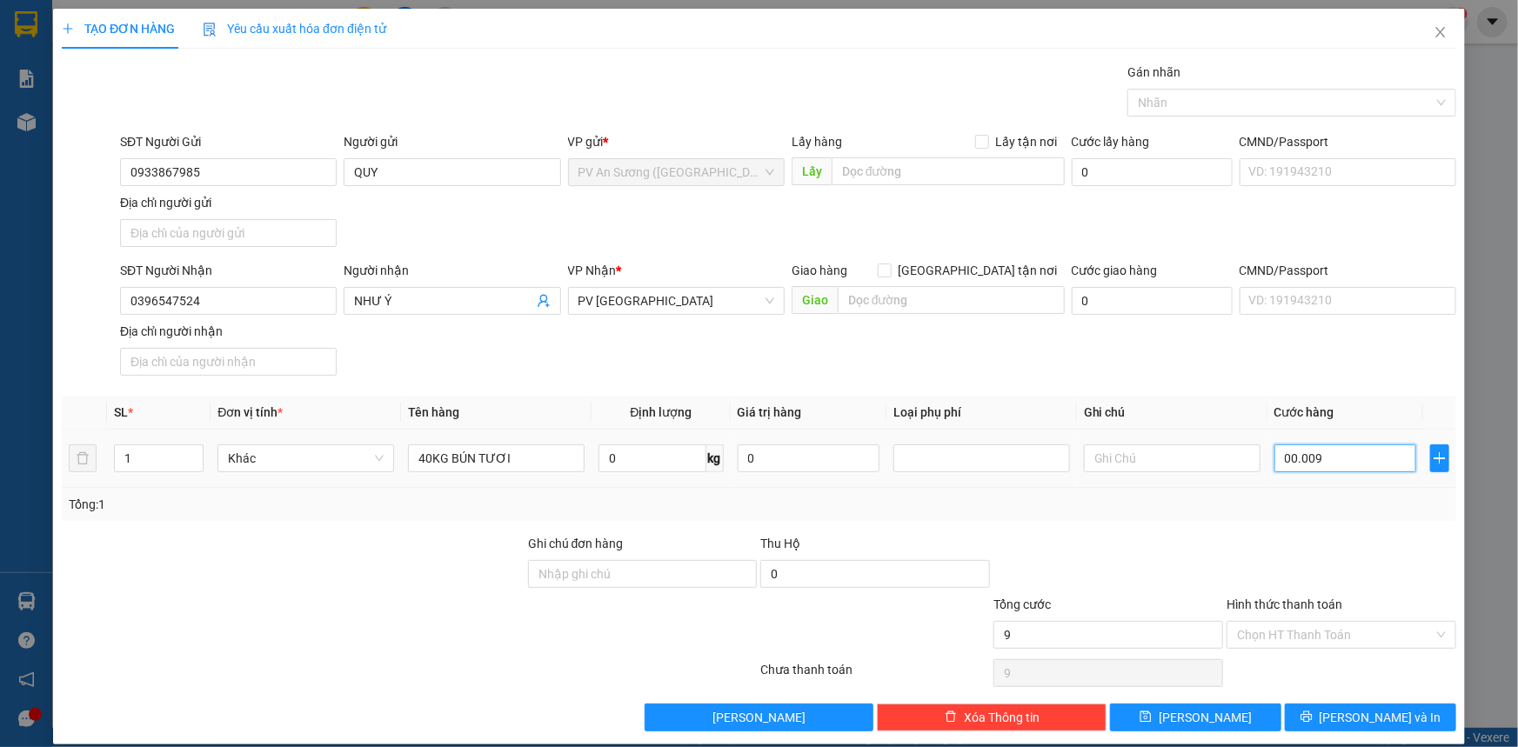
type input "90"
type input "0.000.090"
click at [1273, 547] on div at bounding box center [1341, 564] width 233 height 61
type input "90.000"
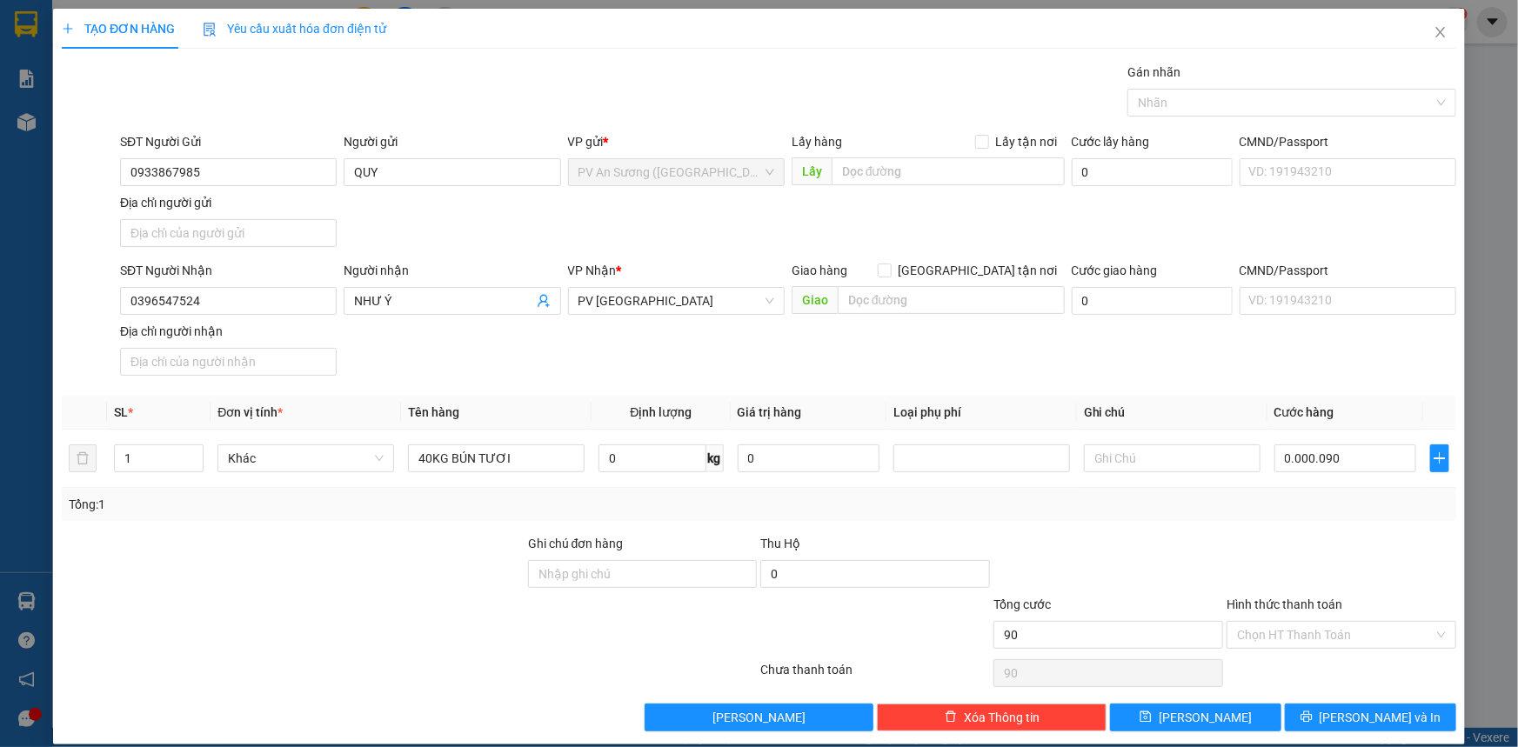
type input "90.000"
click at [1162, 98] on div at bounding box center [1283, 102] width 303 height 21
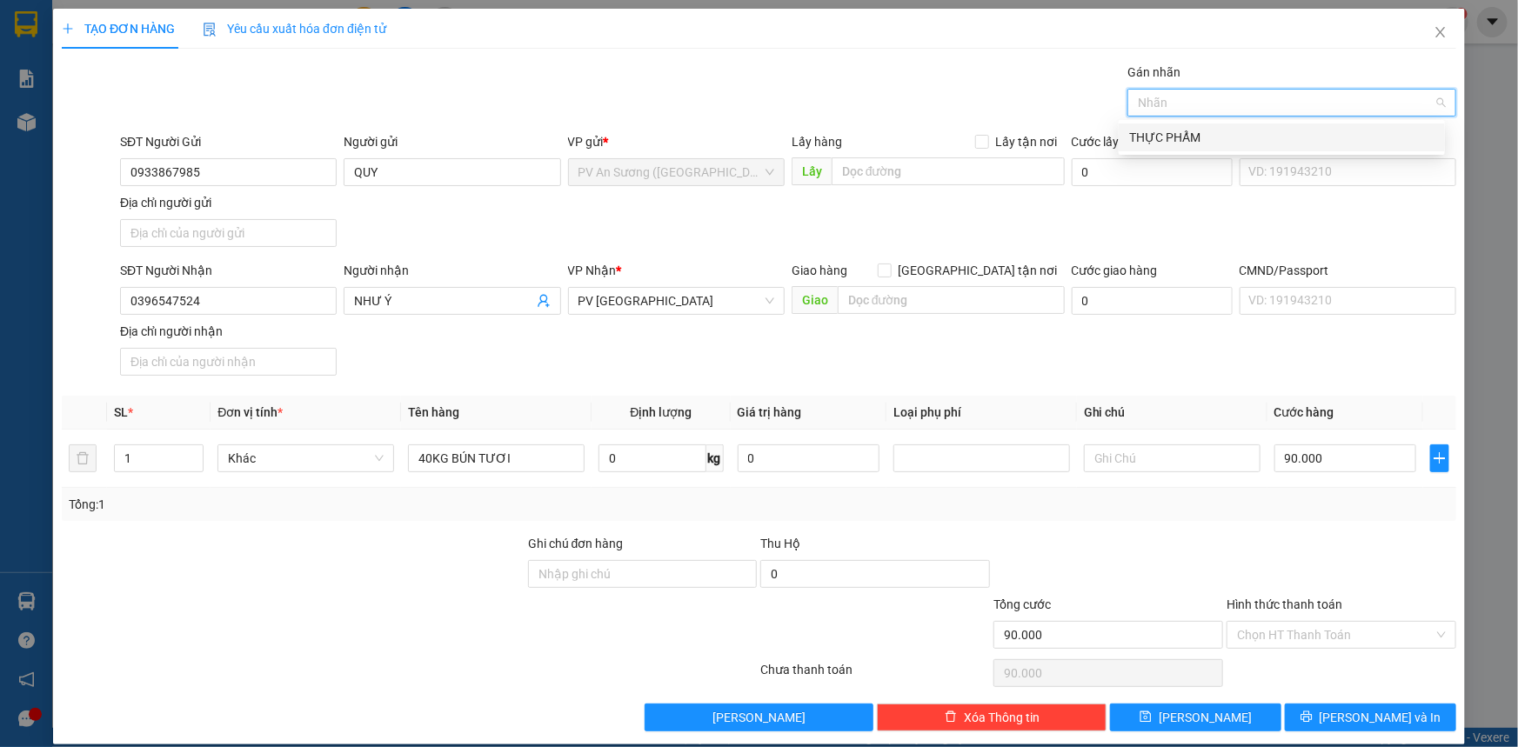
click at [1164, 128] on div "THỰC PHẨM" at bounding box center [1281, 137] width 305 height 19
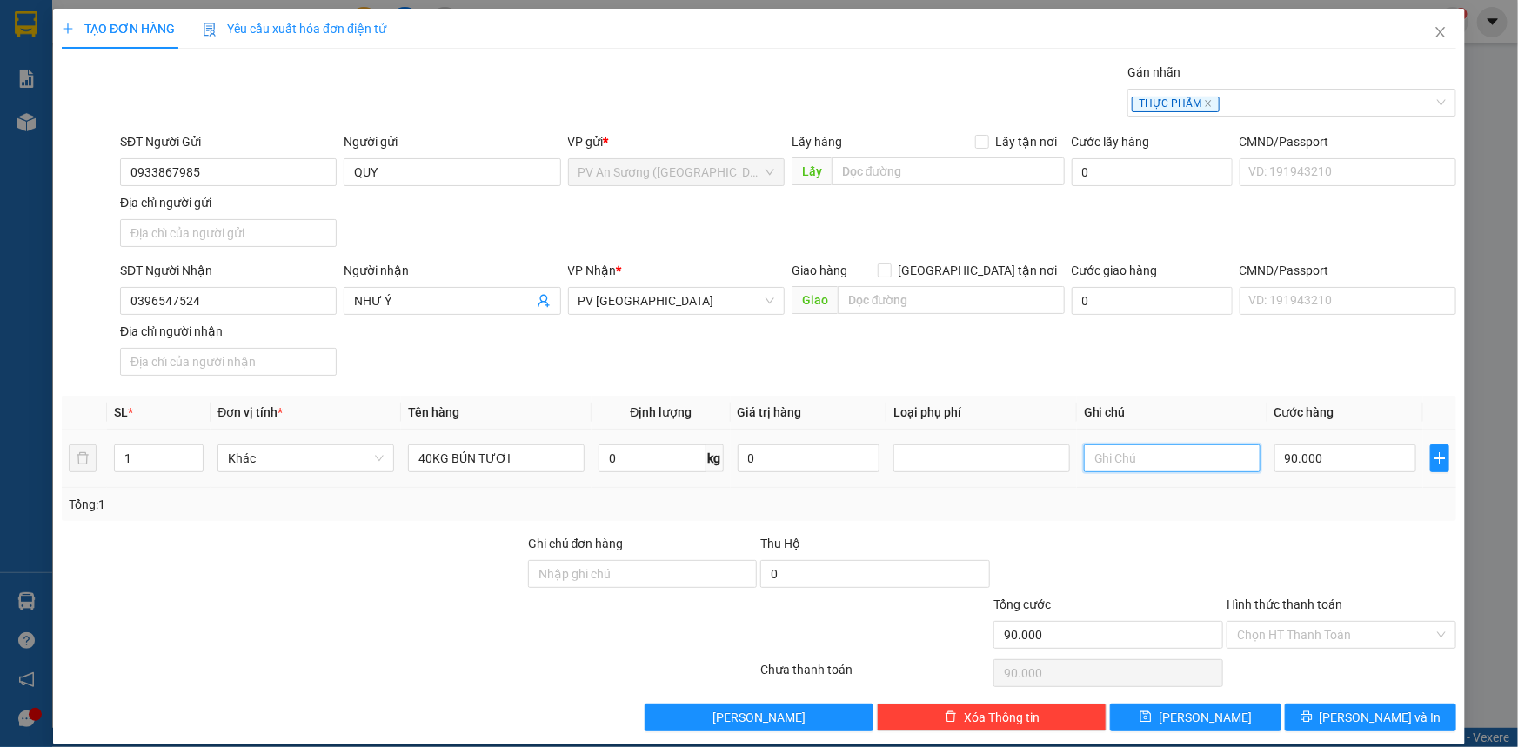
click at [1123, 445] on input "text" at bounding box center [1172, 459] width 177 height 28
type input "HƯ KHÔNG"
click at [1293, 625] on input "Hình thức thanh toán" at bounding box center [1335, 635] width 197 height 26
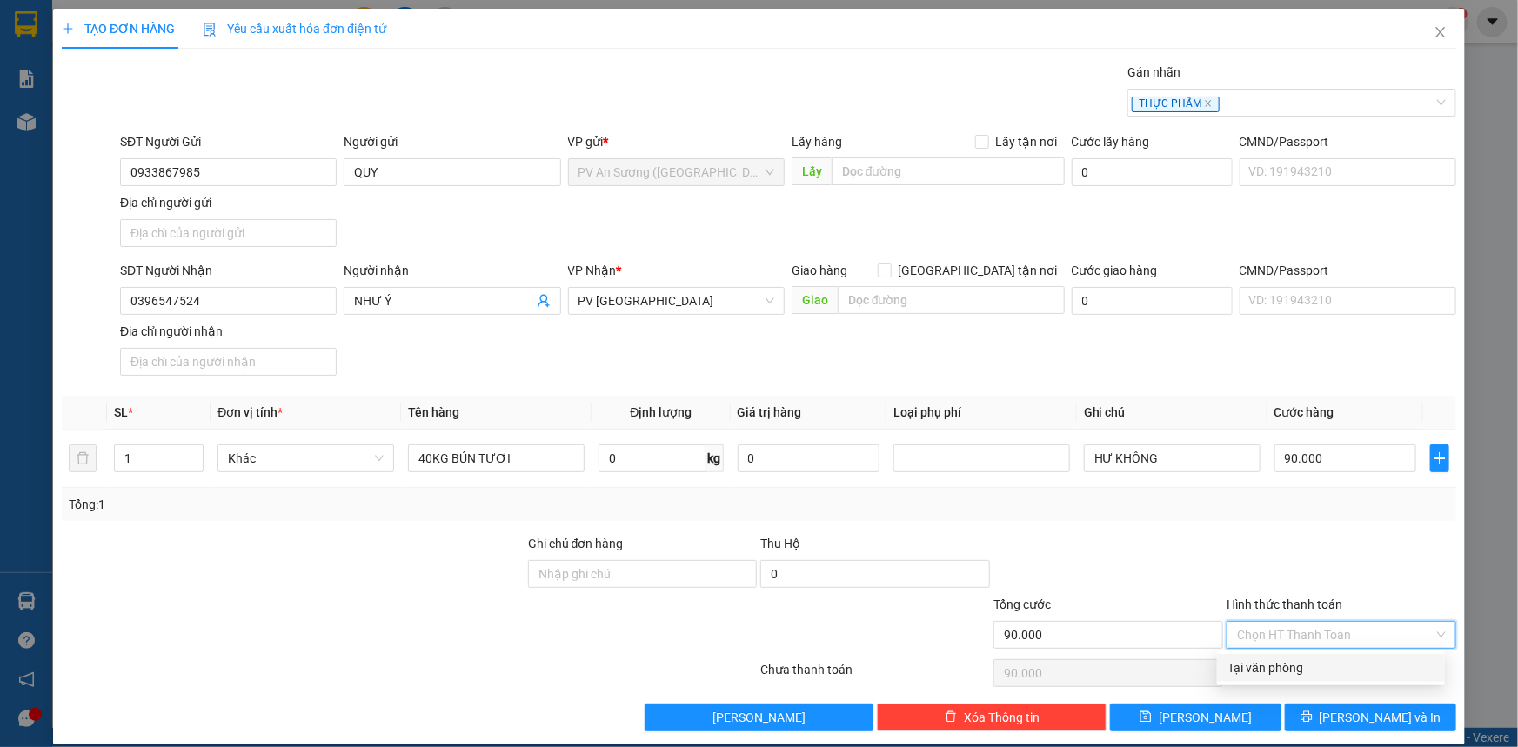
click at [1288, 669] on div "Tại văn phòng" at bounding box center [1331, 668] width 207 height 19
type input "0"
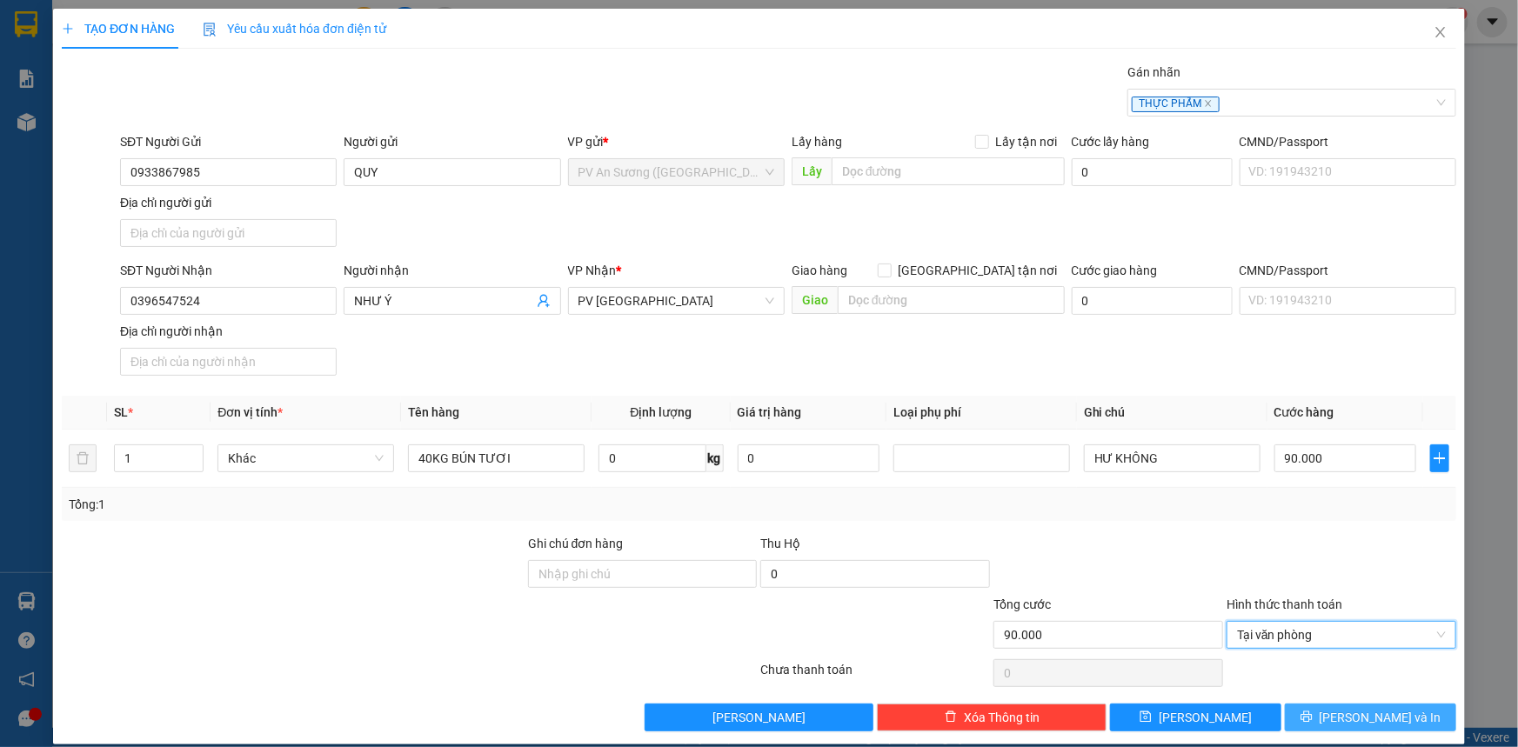
click at [1314, 716] on button "[PERSON_NAME] và In" at bounding box center [1370, 718] width 171 height 28
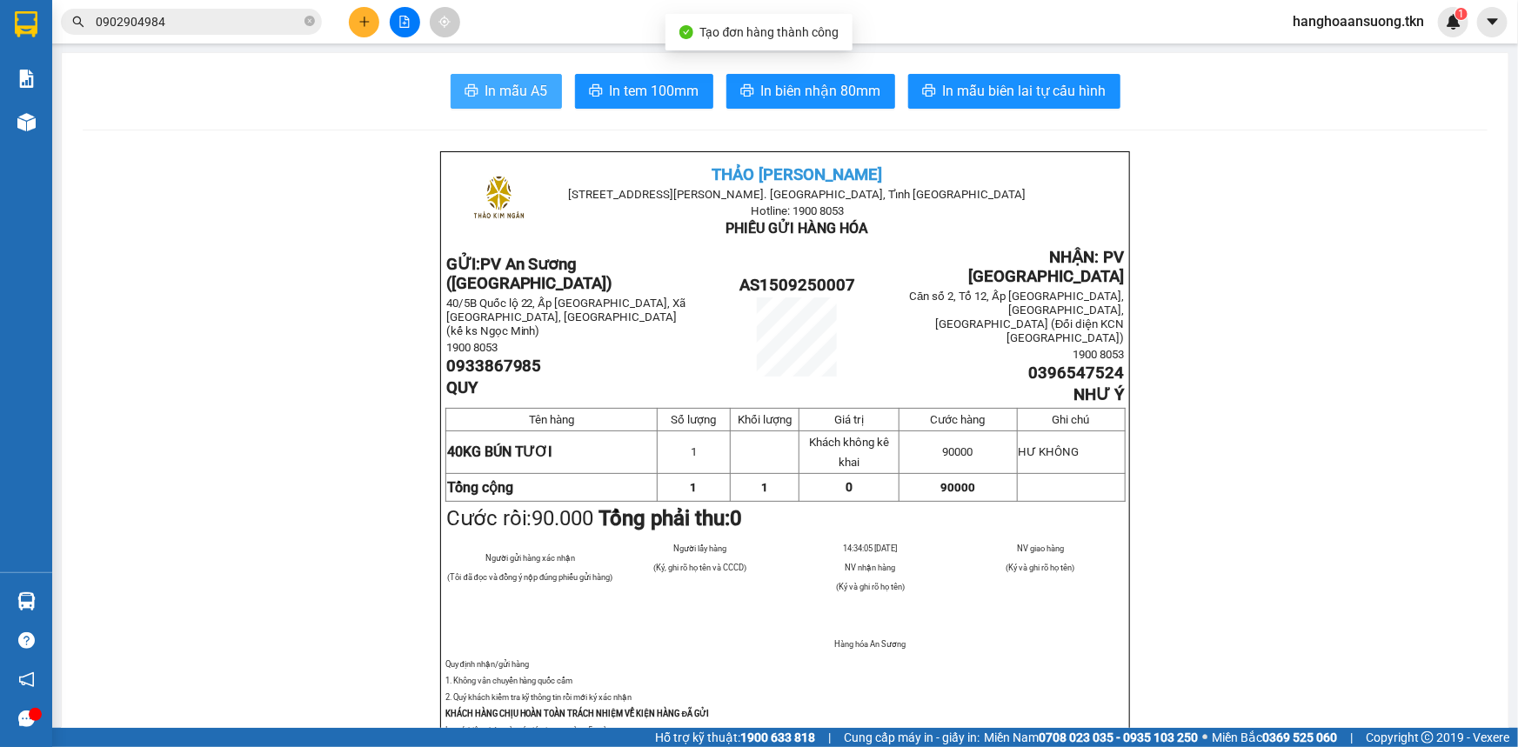
click at [532, 100] on span "In mẫu A5" at bounding box center [517, 91] width 63 height 22
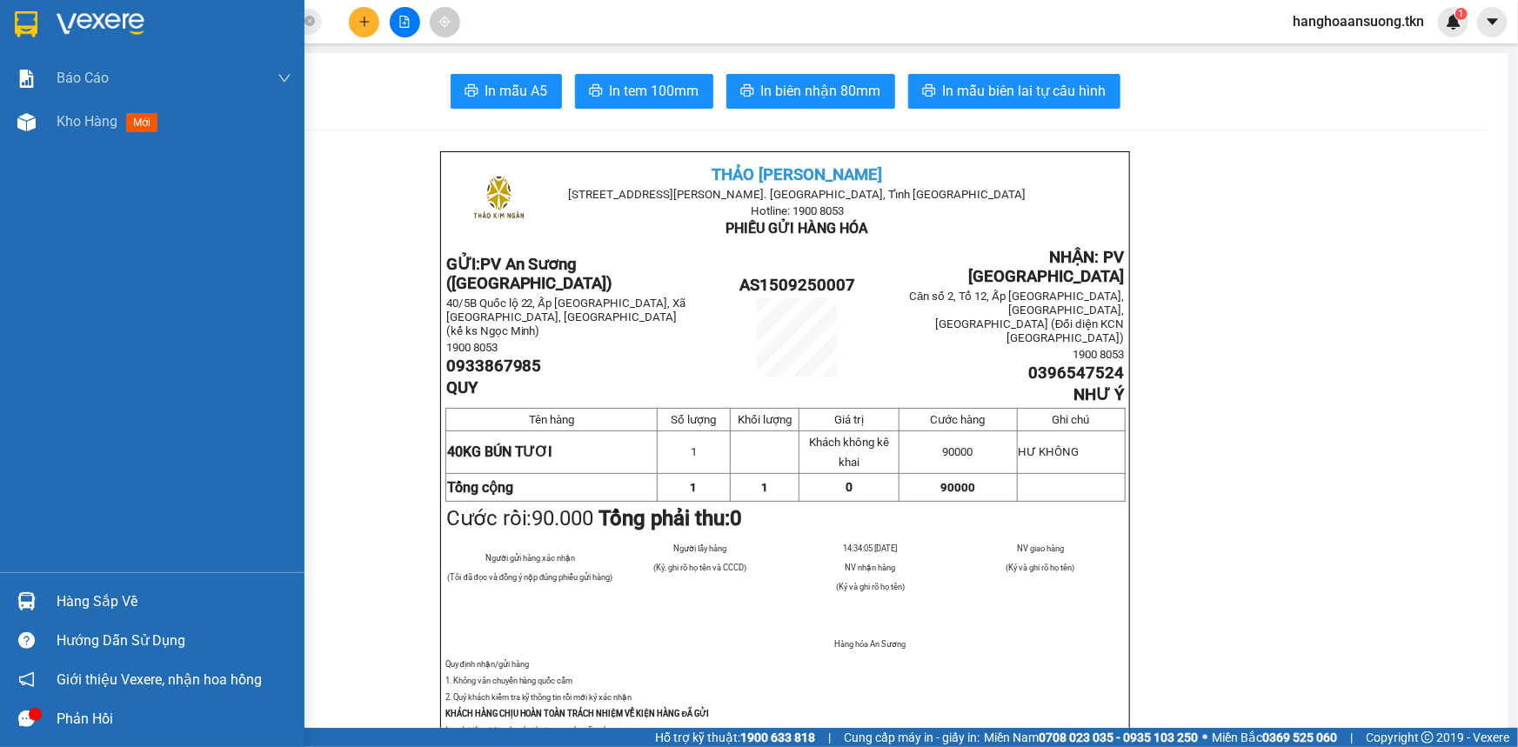
click at [26, 34] on img at bounding box center [26, 24] width 23 height 26
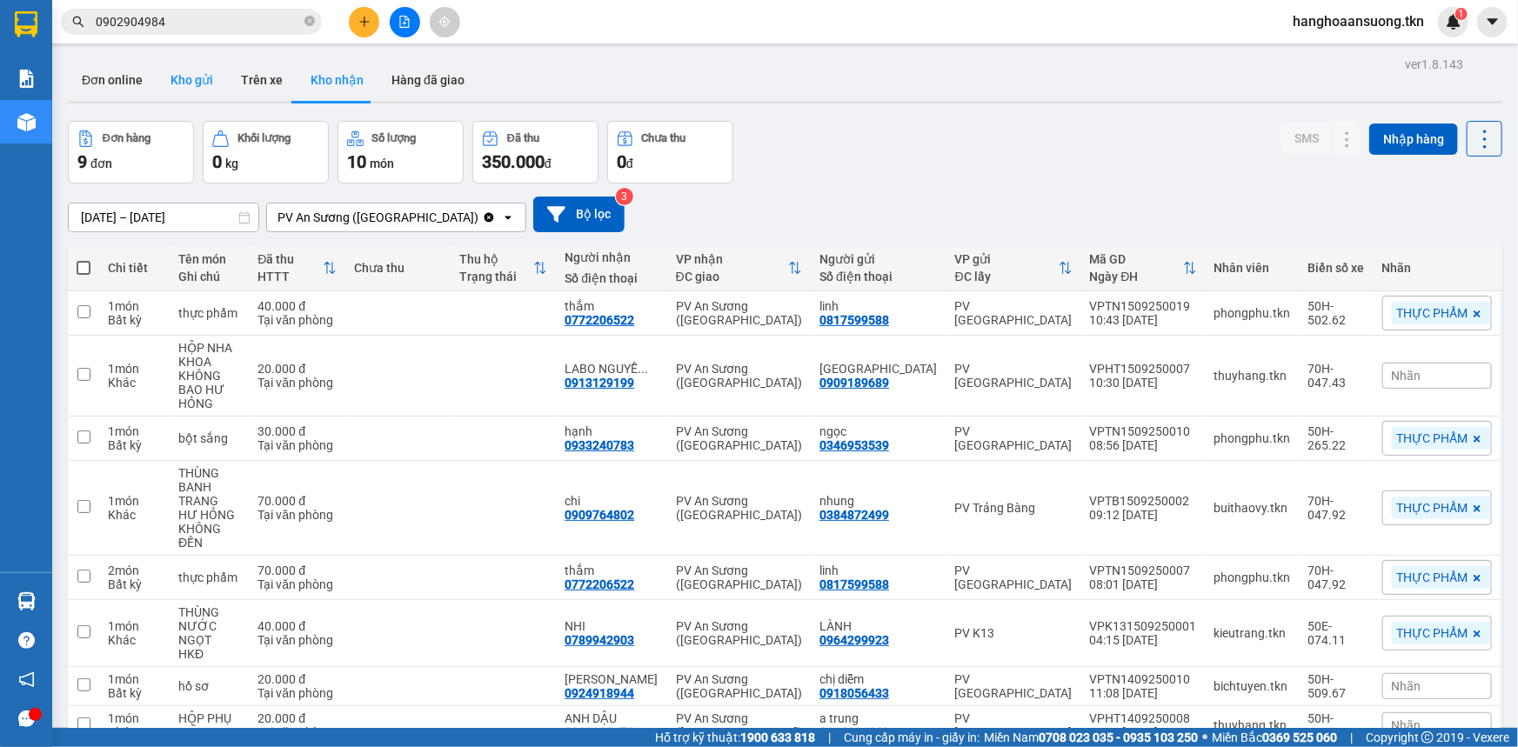
click at [184, 95] on button "Kho gửi" at bounding box center [192, 80] width 70 height 42
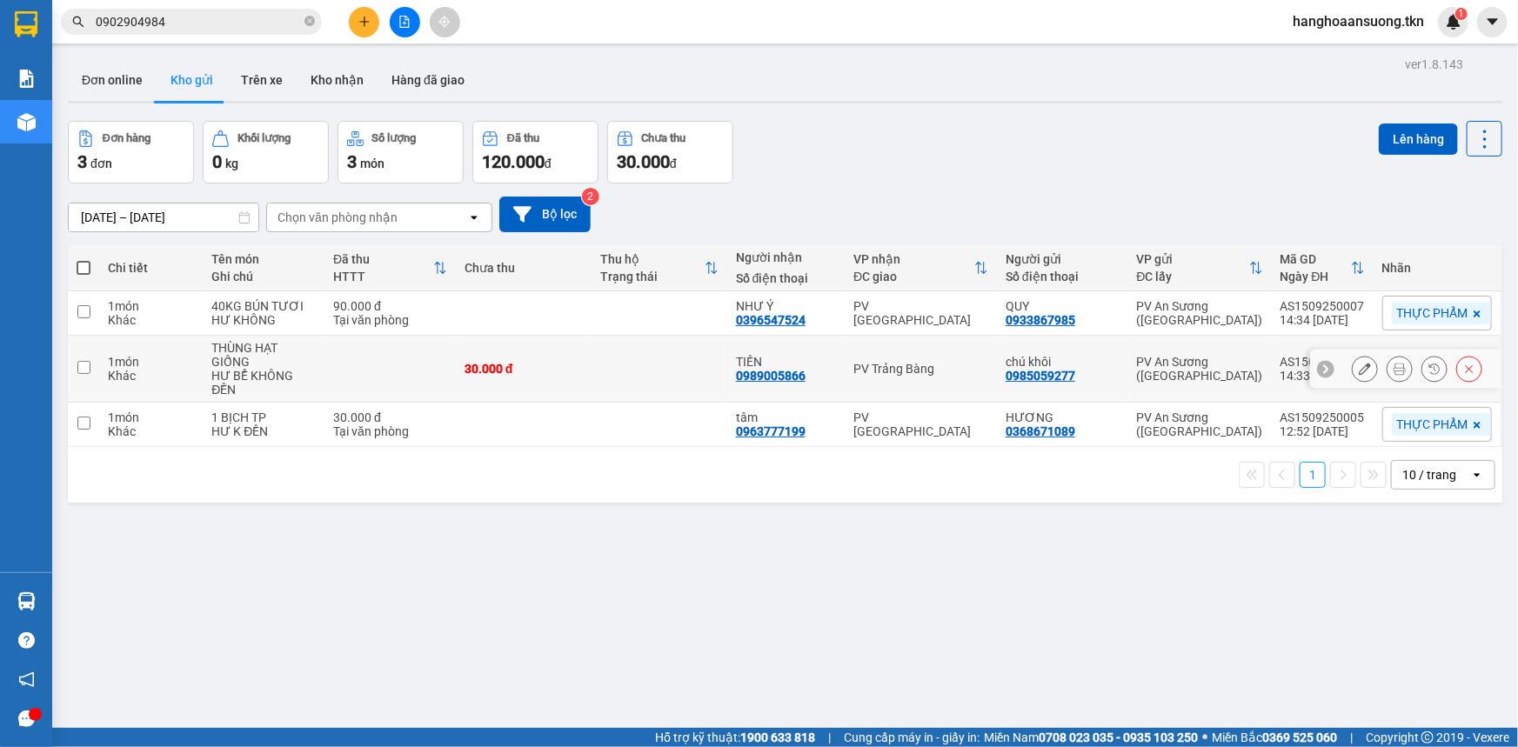
click at [147, 374] on div "Khác" at bounding box center [151, 376] width 86 height 14
checkbox input "true"
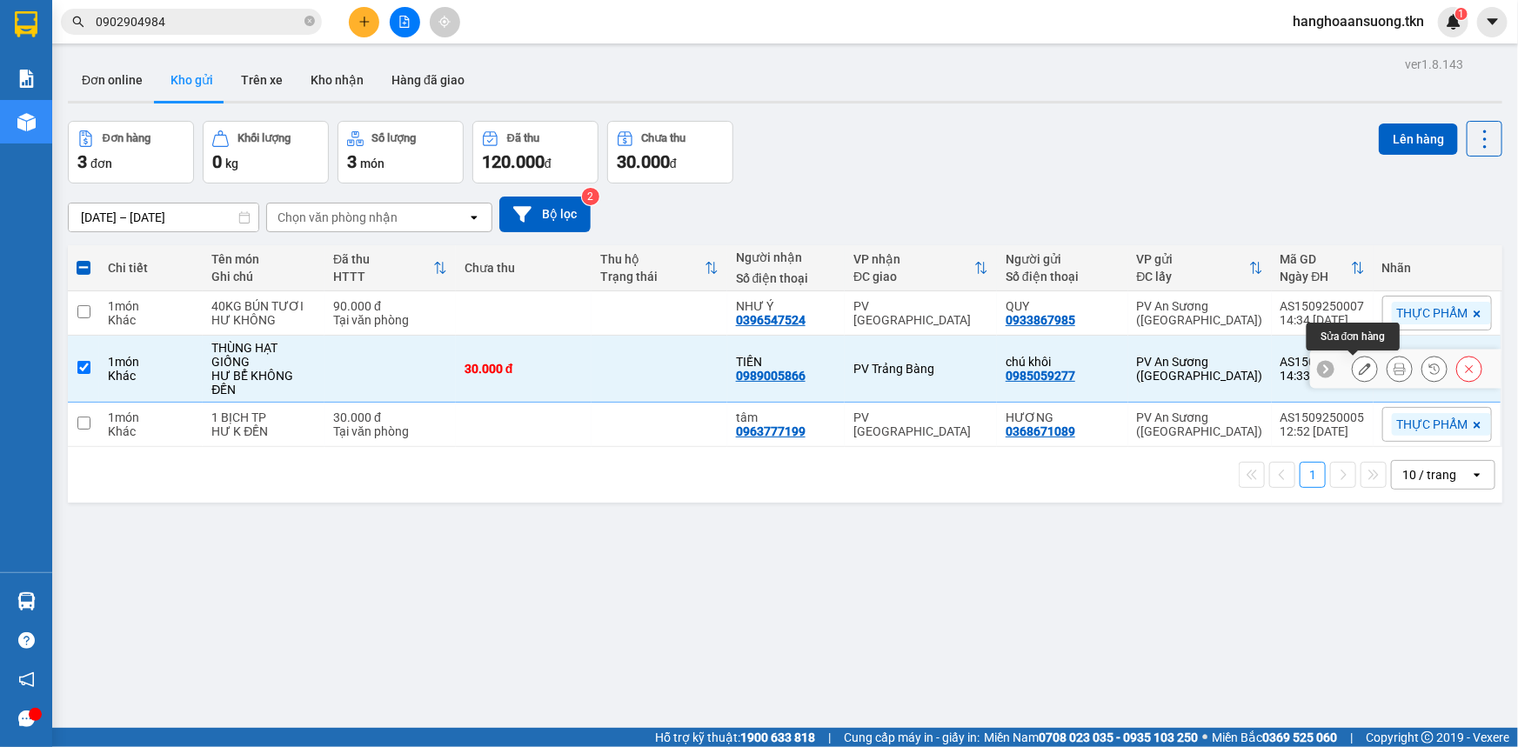
click at [1359, 365] on icon at bounding box center [1365, 369] width 12 height 12
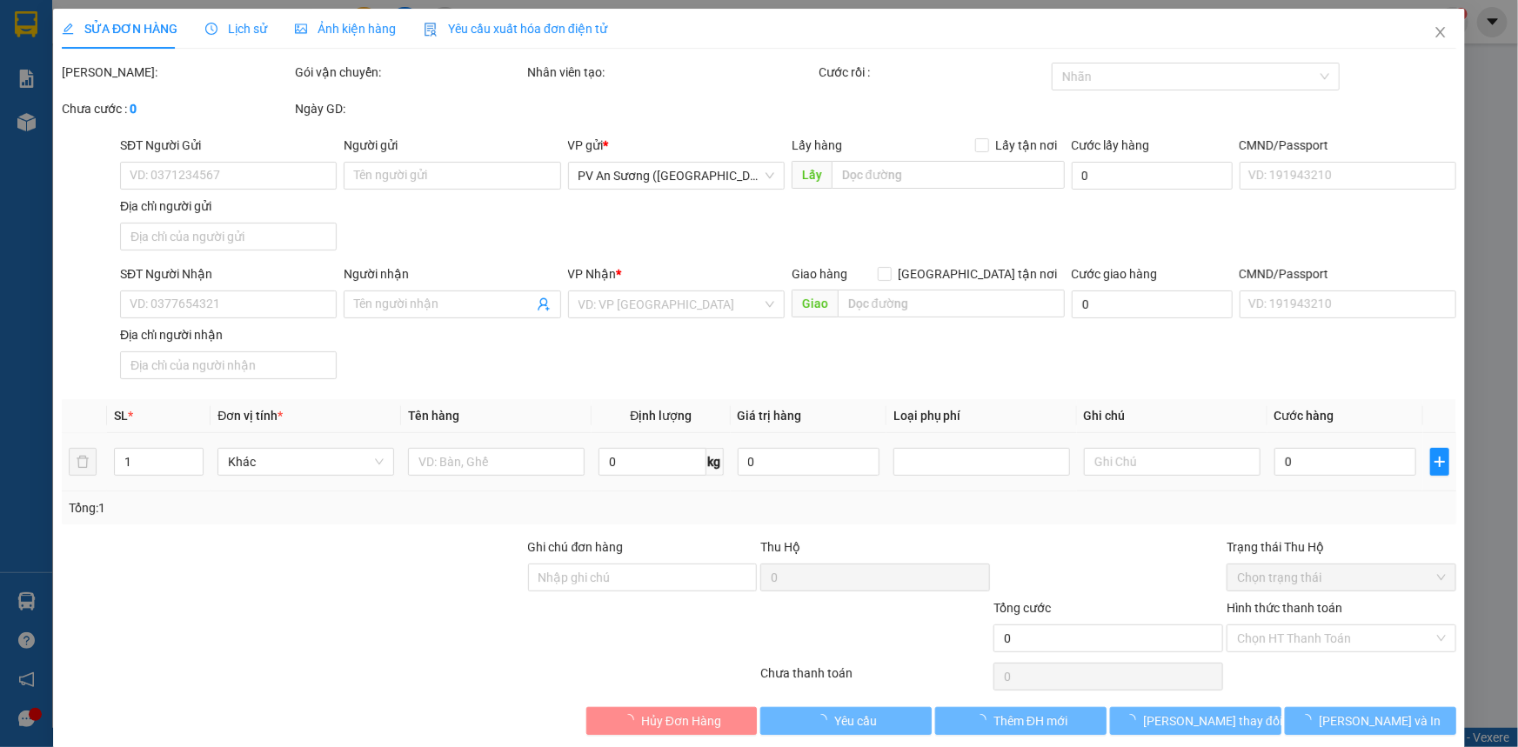
type input "0985059277"
type input "chú khôi"
type input "0989005866"
type input "TIẾN"
type input "30.000"
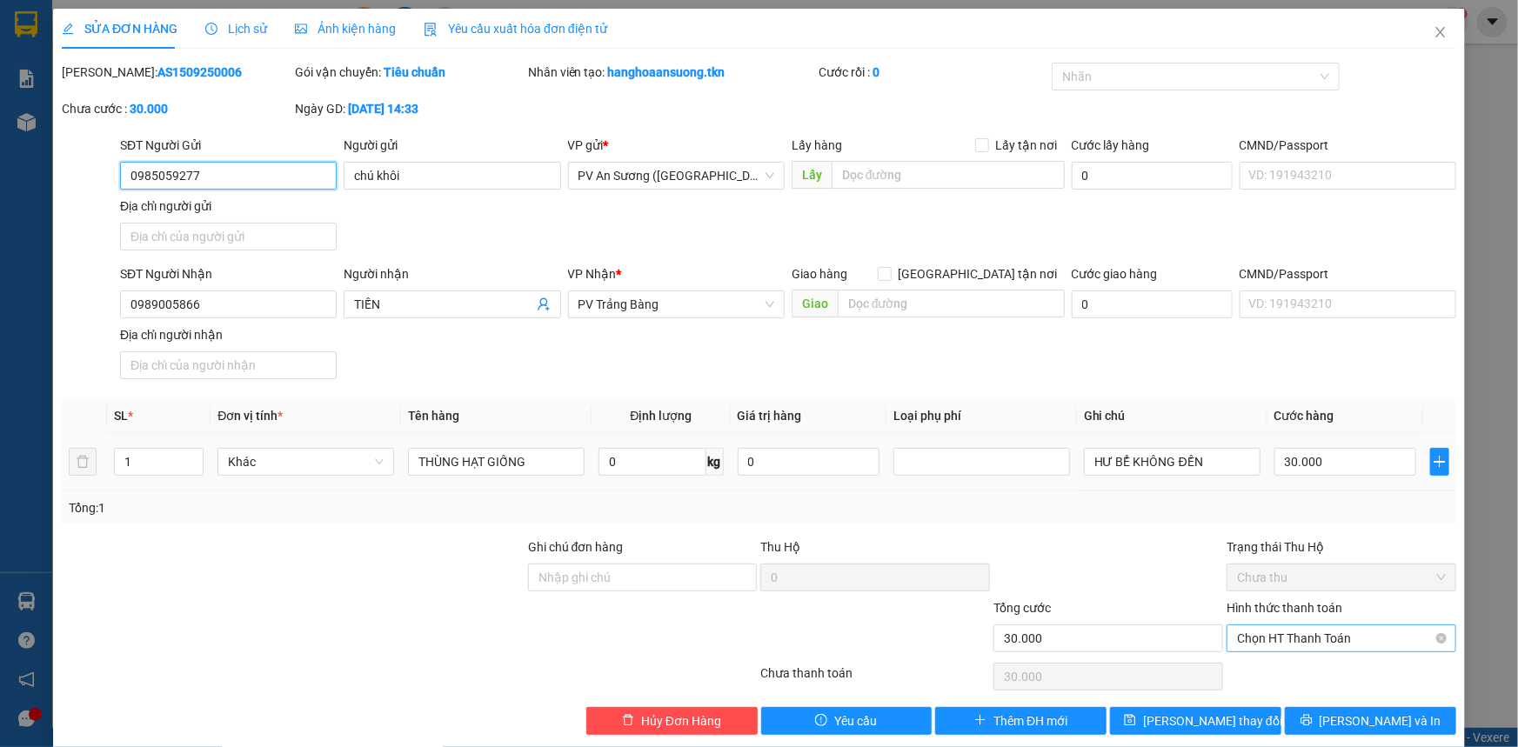
click at [1323, 634] on span "Chọn HT Thanh Toán" at bounding box center [1341, 639] width 209 height 26
click at [1296, 679] on div "Tại văn phòng" at bounding box center [1331, 672] width 207 height 19
type input "0"
click at [1302, 720] on button "[PERSON_NAME] và In" at bounding box center [1370, 721] width 171 height 28
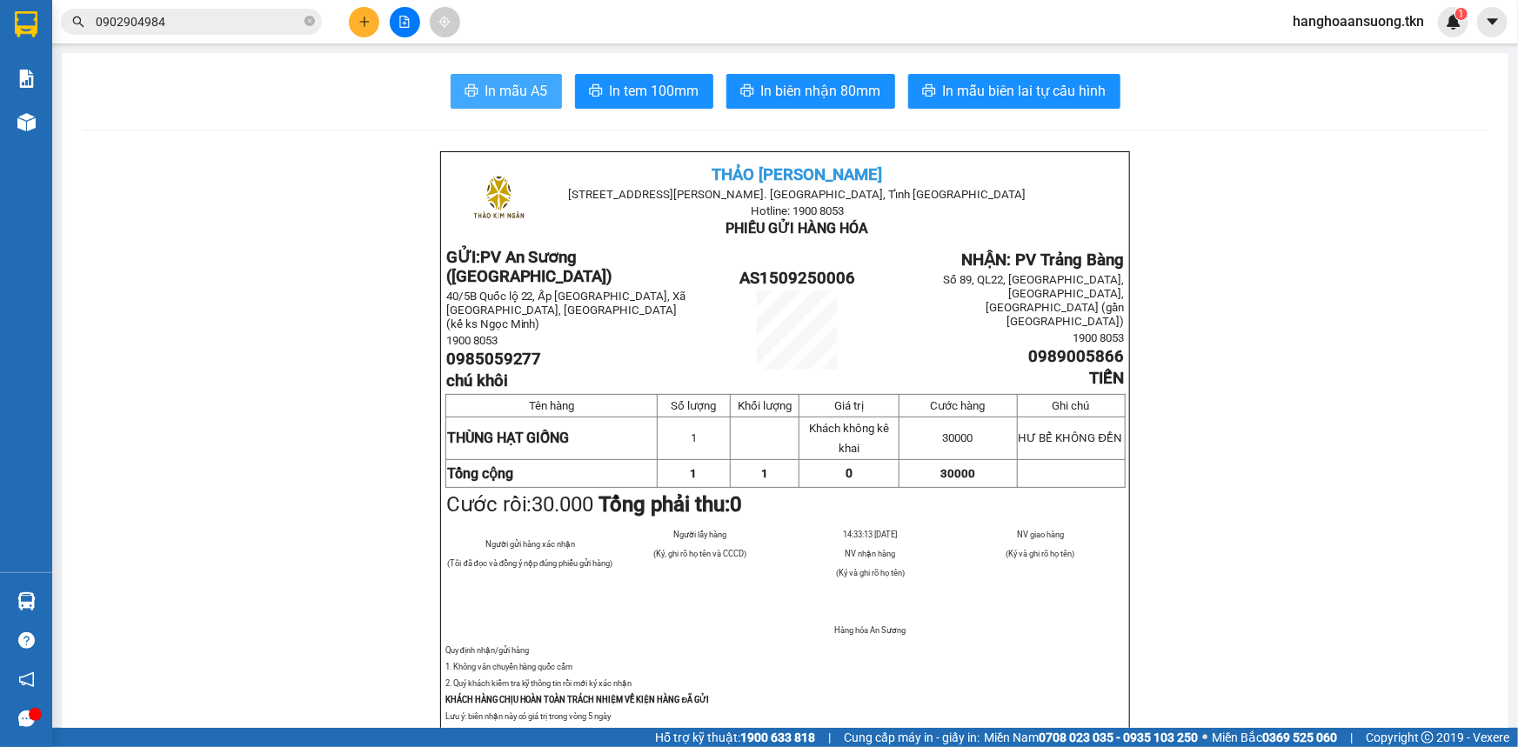
click at [513, 87] on span "In mẫu A5" at bounding box center [517, 91] width 63 height 22
click at [131, 16] on input "0902904984" at bounding box center [198, 21] width 205 height 19
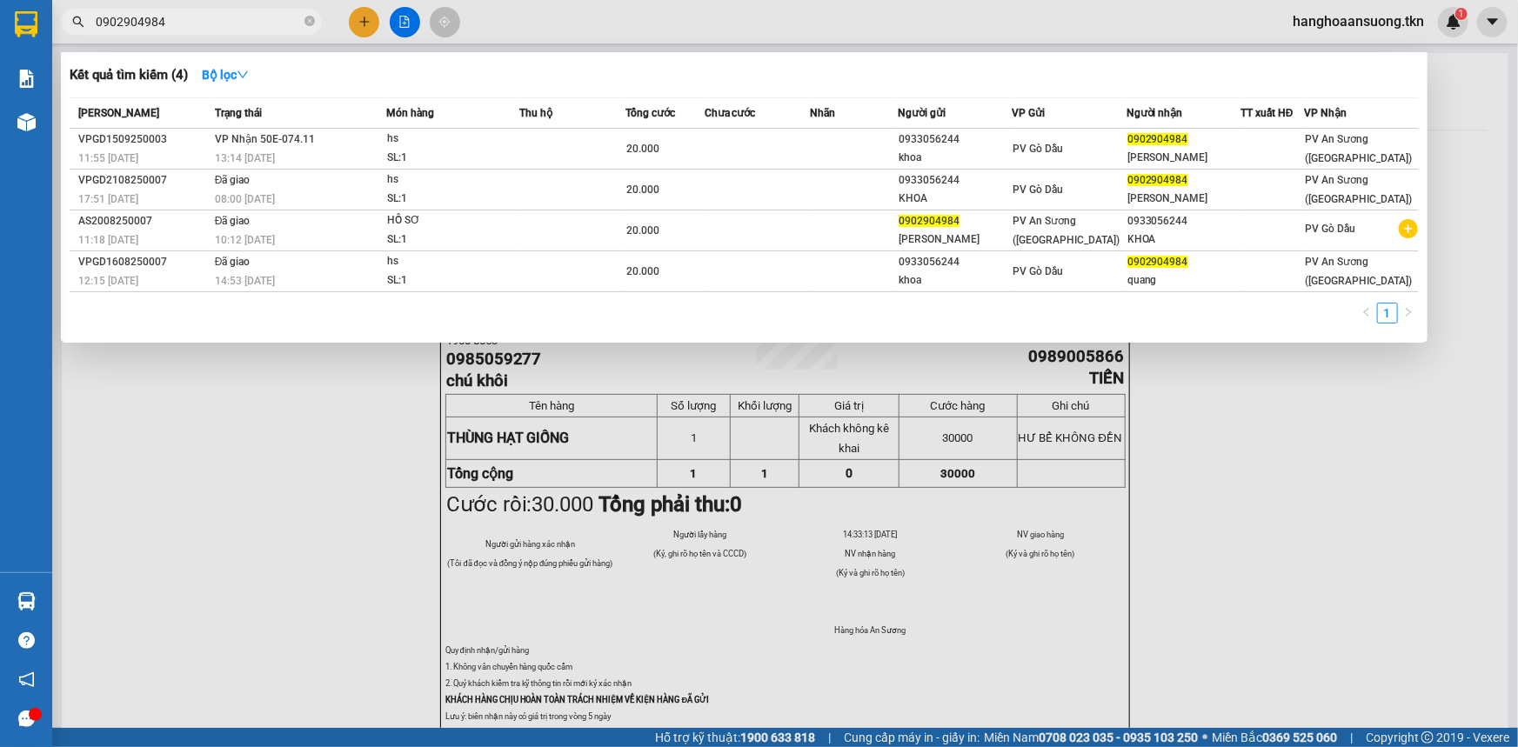
click at [141, 16] on input "0902904984" at bounding box center [198, 21] width 205 height 19
click at [184, 395] on div at bounding box center [759, 373] width 1518 height 747
click at [170, 24] on input "0902904984" at bounding box center [198, 21] width 205 height 19
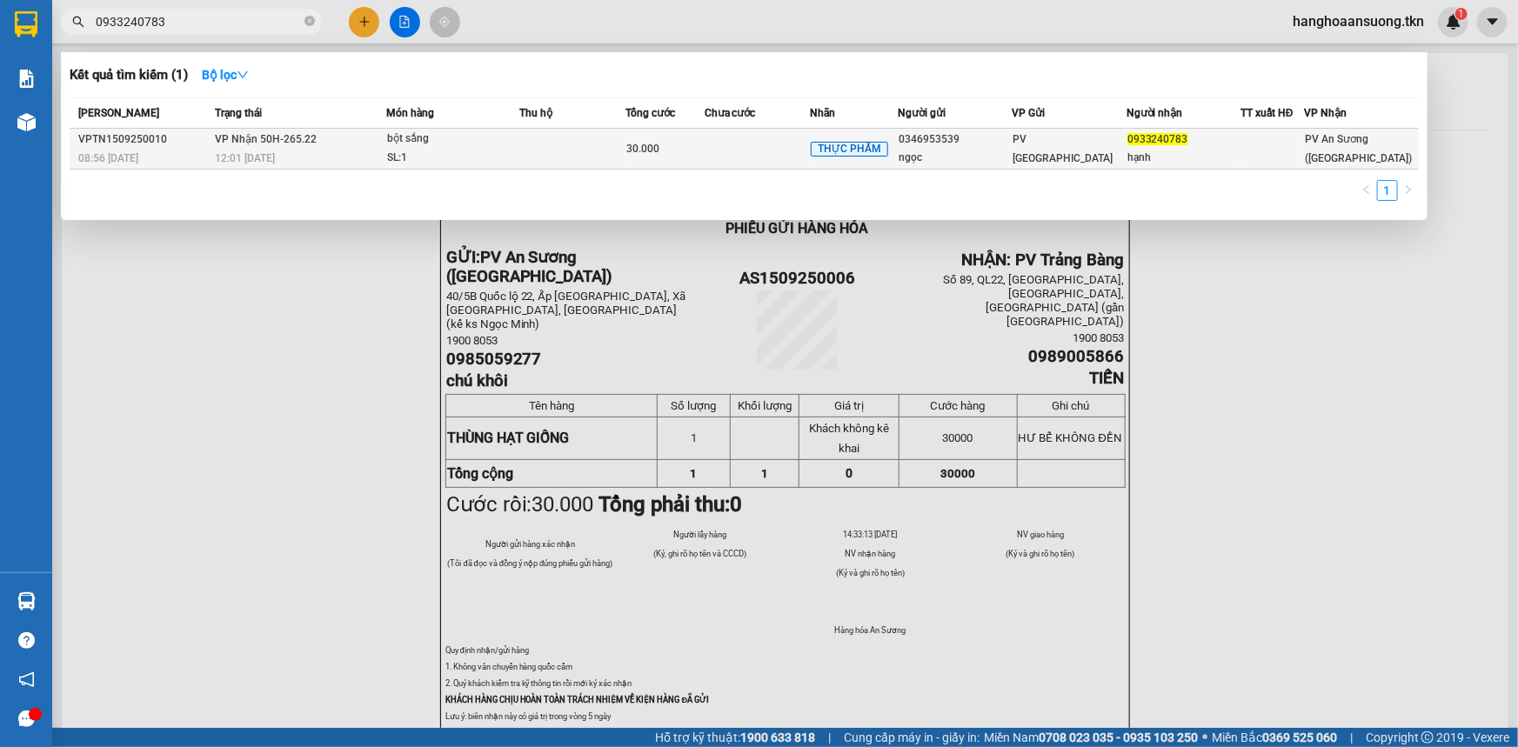
type input "0933240783"
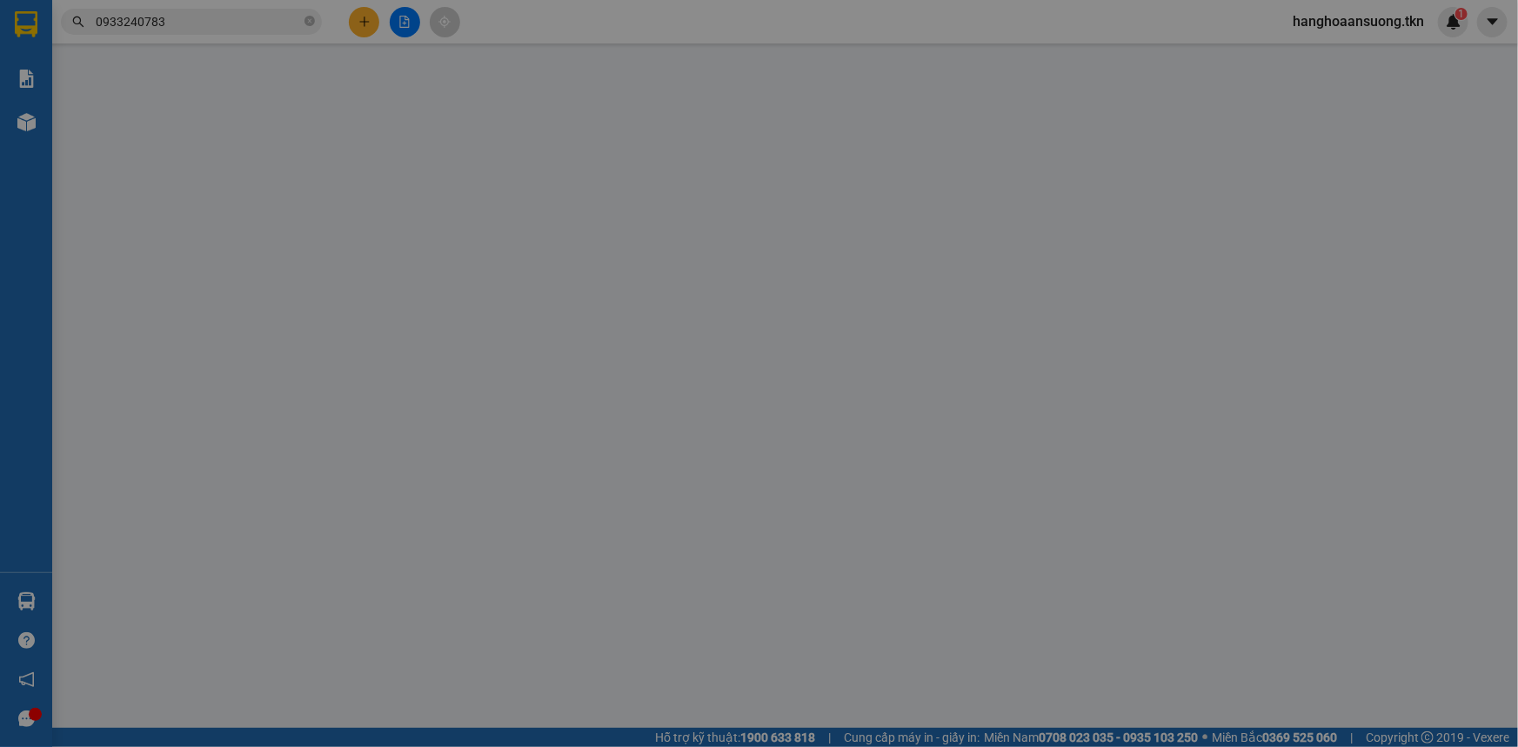
type input "0346953539"
type input "ngọc"
type input "0933240783"
type input "hạnh"
type input "30.000"
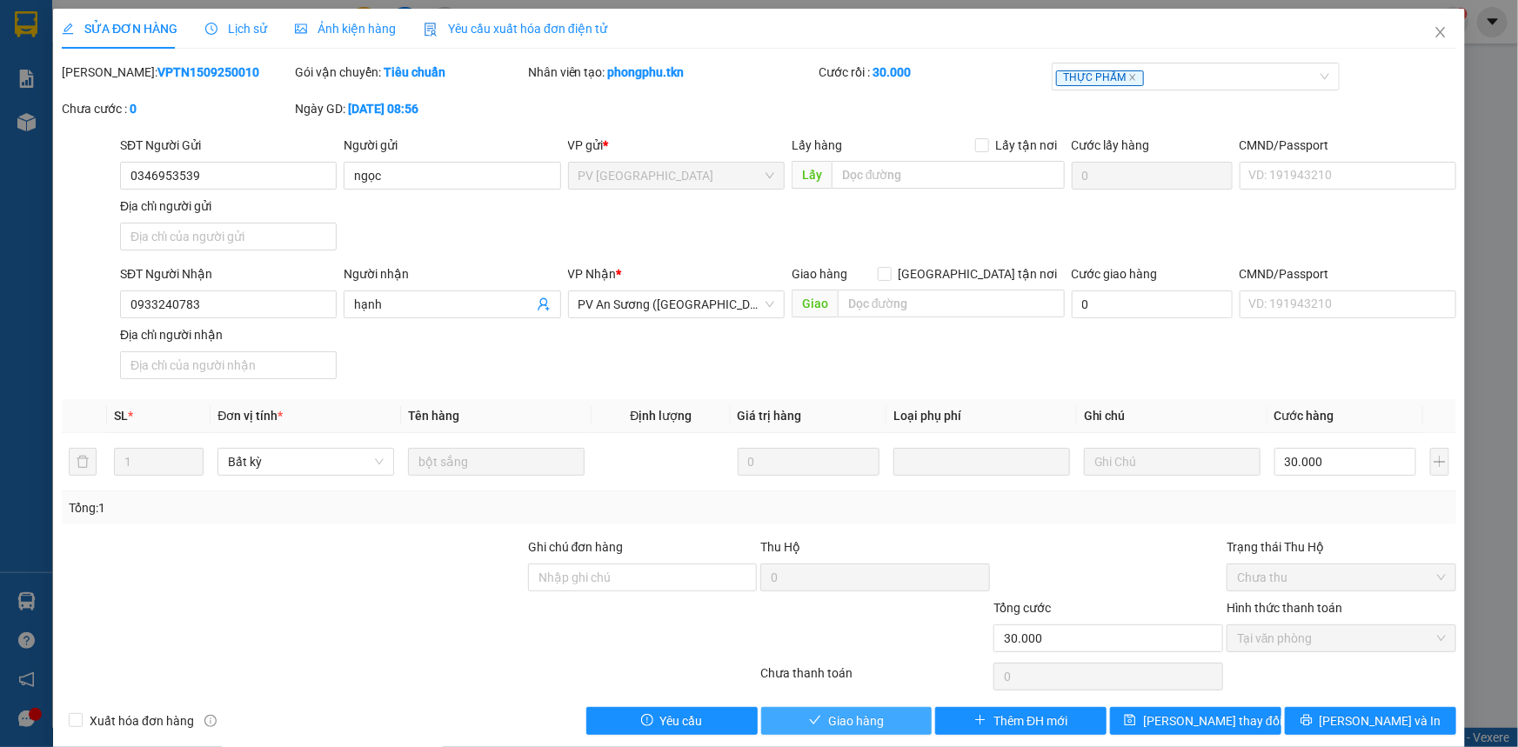
click at [831, 713] on span "Giao hàng" at bounding box center [856, 721] width 56 height 19
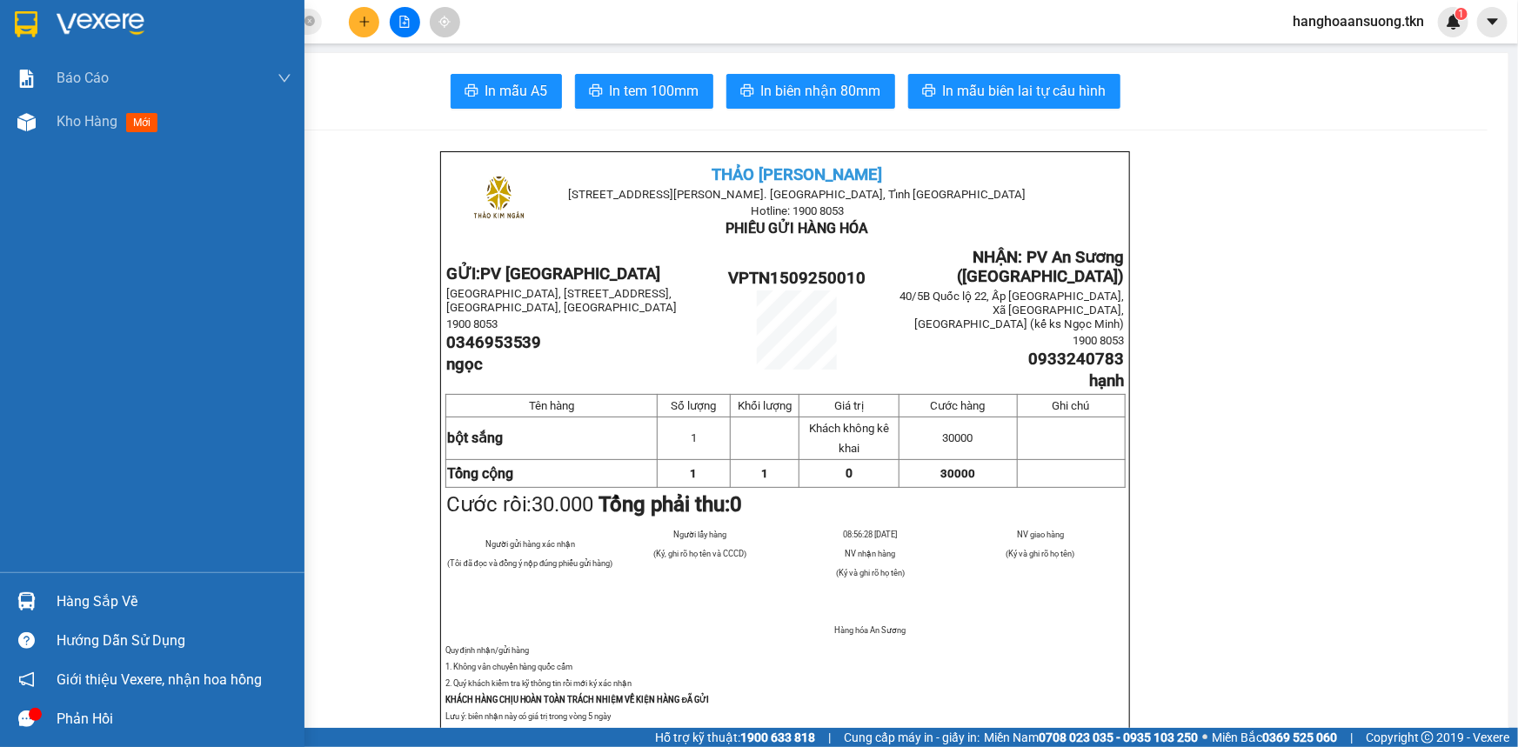
click at [41, 37] on div at bounding box center [26, 24] width 30 height 30
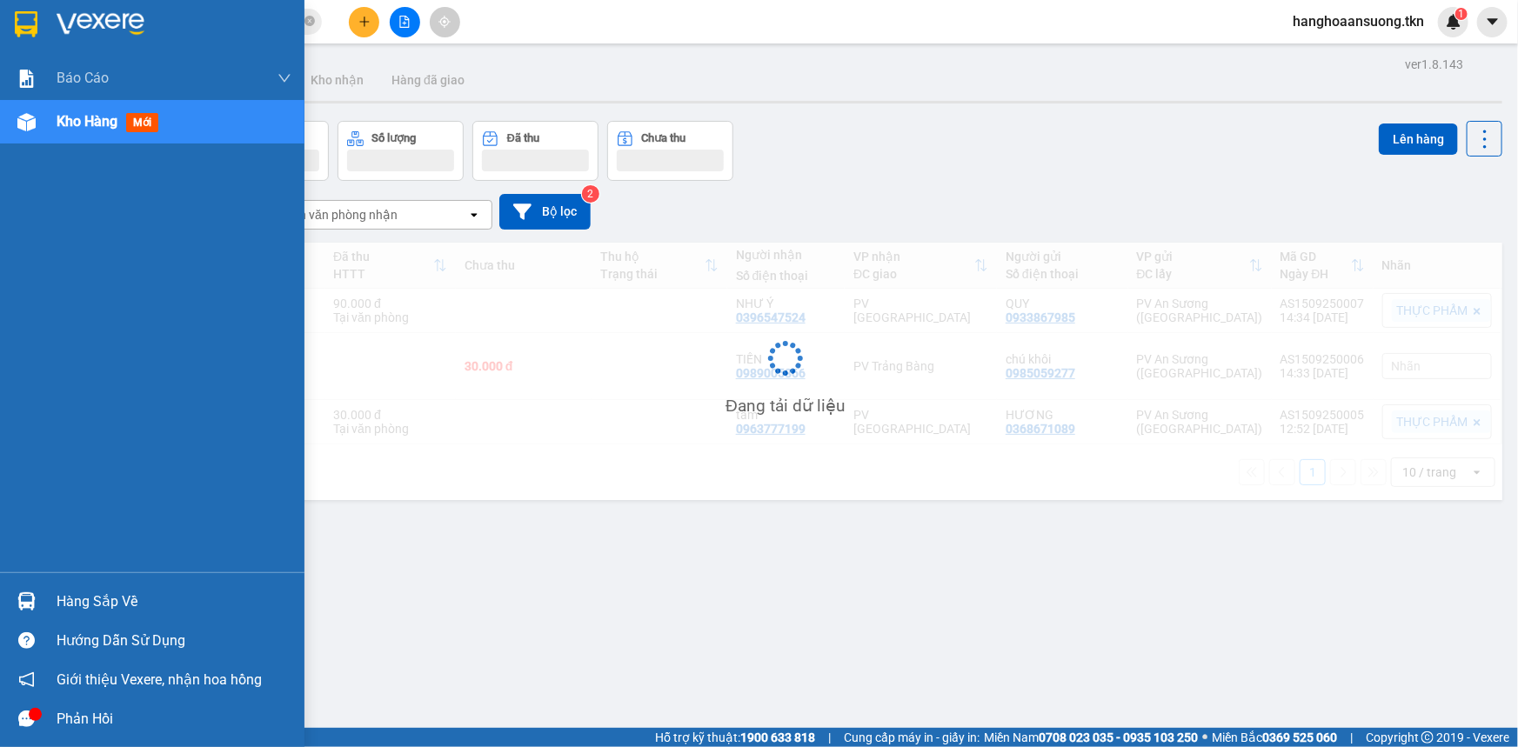
click at [25, 23] on img at bounding box center [26, 24] width 23 height 26
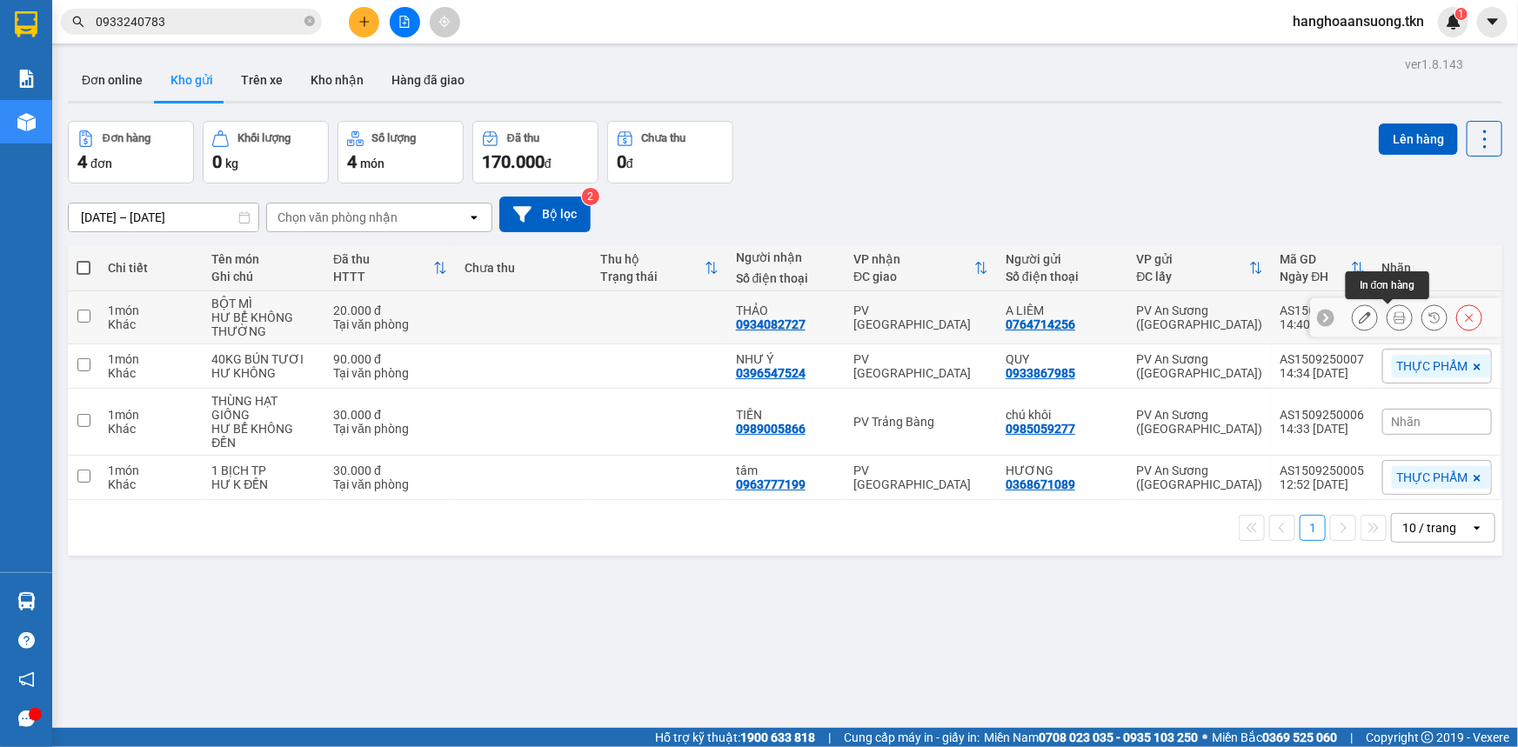
click at [1393, 325] on button at bounding box center [1400, 318] width 24 height 30
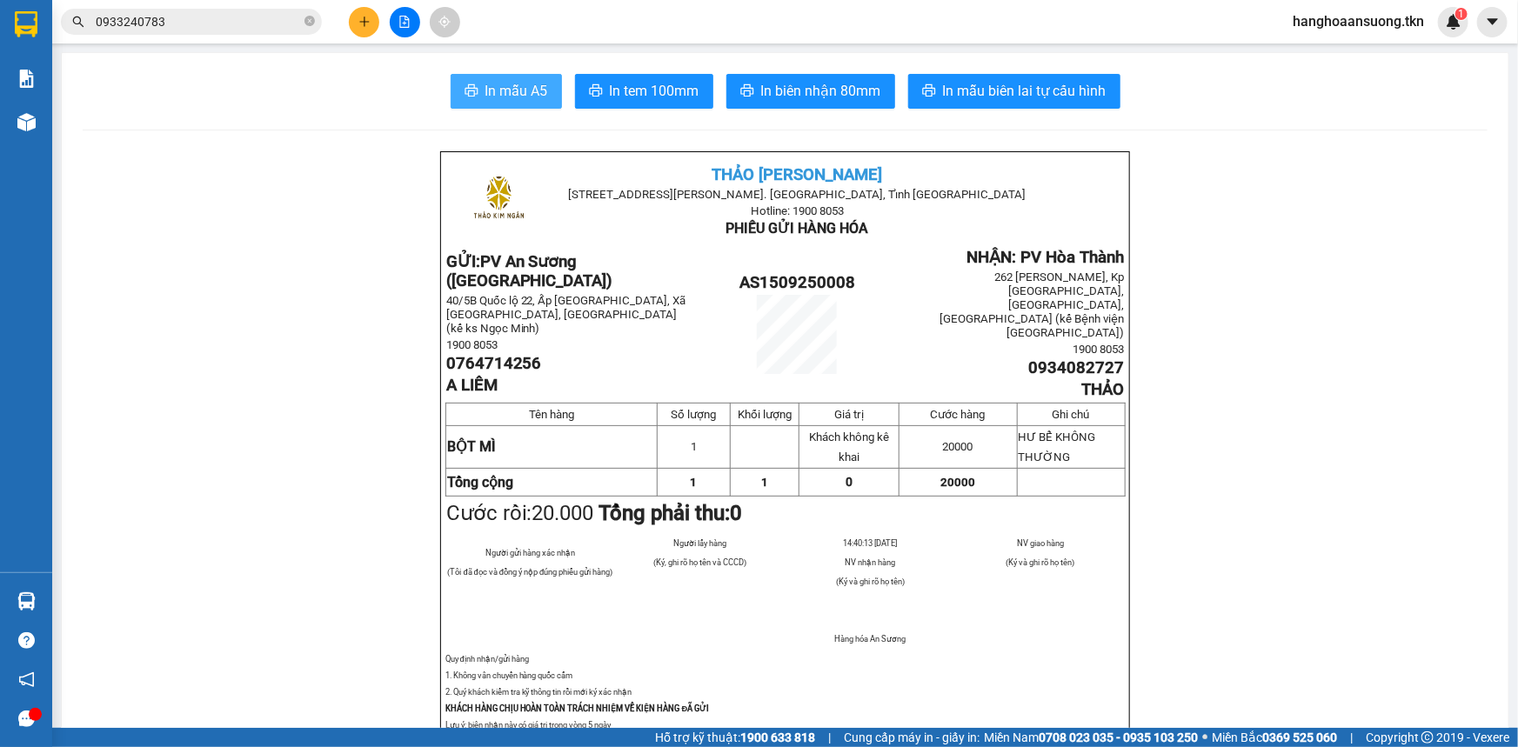
click at [504, 78] on button "In mẫu A5" at bounding box center [506, 91] width 111 height 35
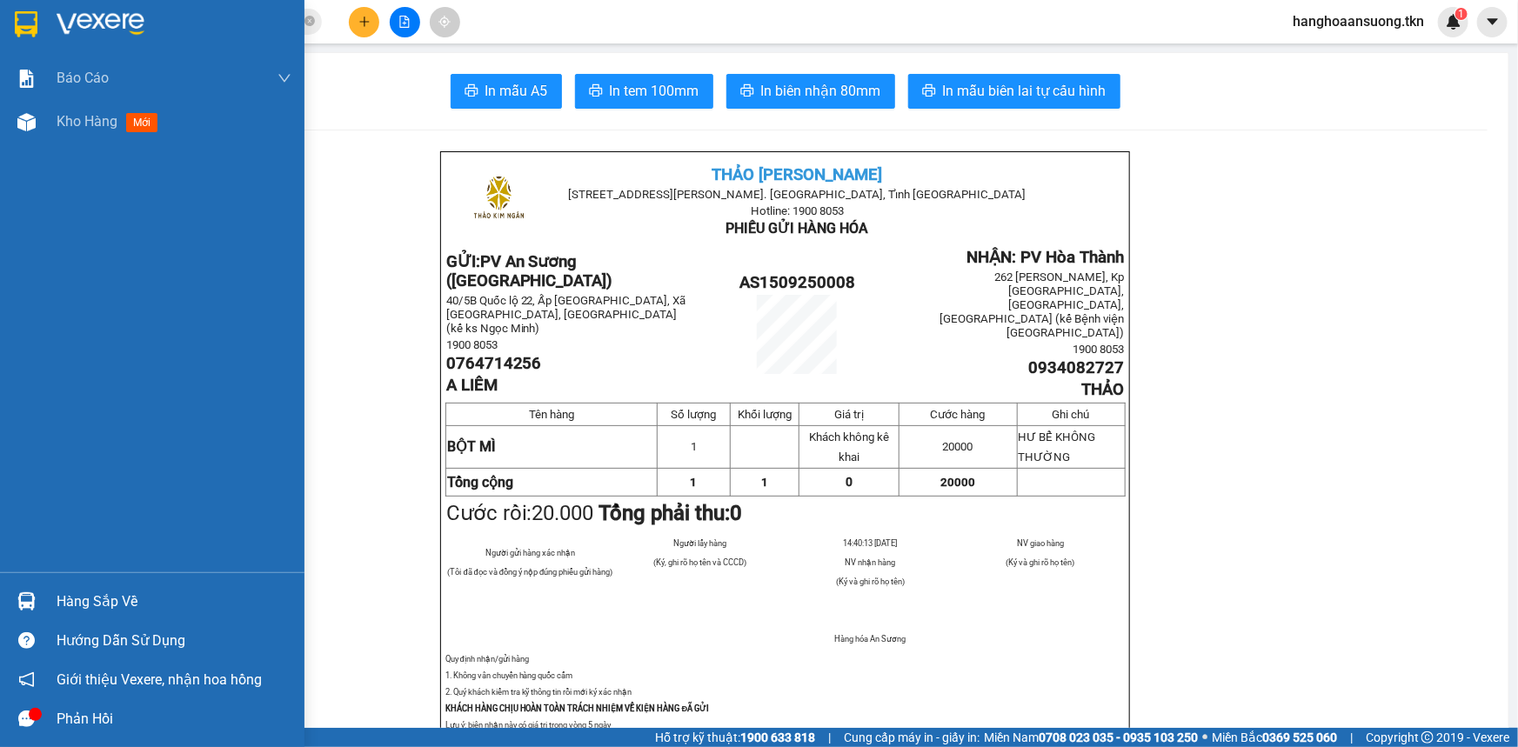
click at [42, 35] on div at bounding box center [152, 28] width 305 height 57
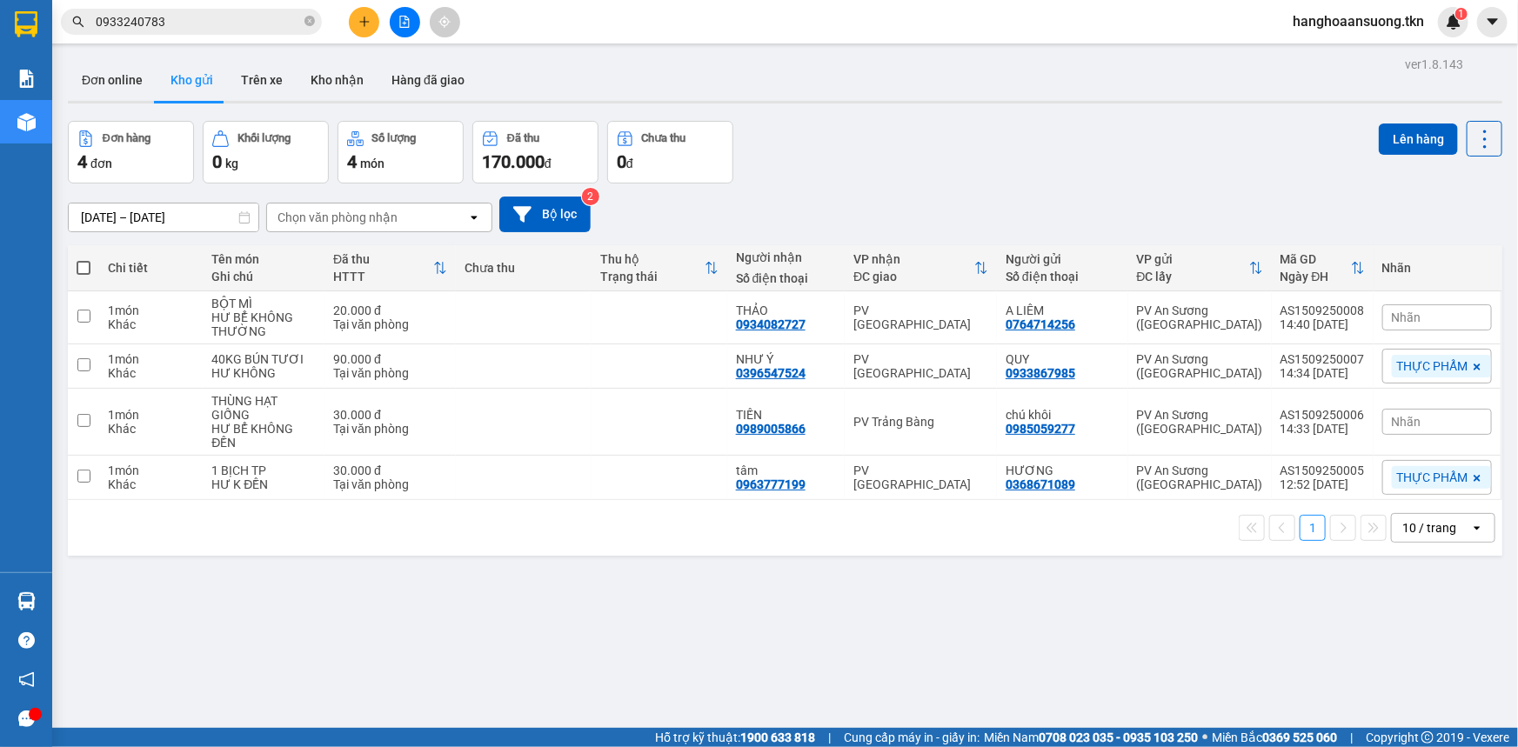
click at [192, 24] on input "0933240783" at bounding box center [198, 21] width 205 height 19
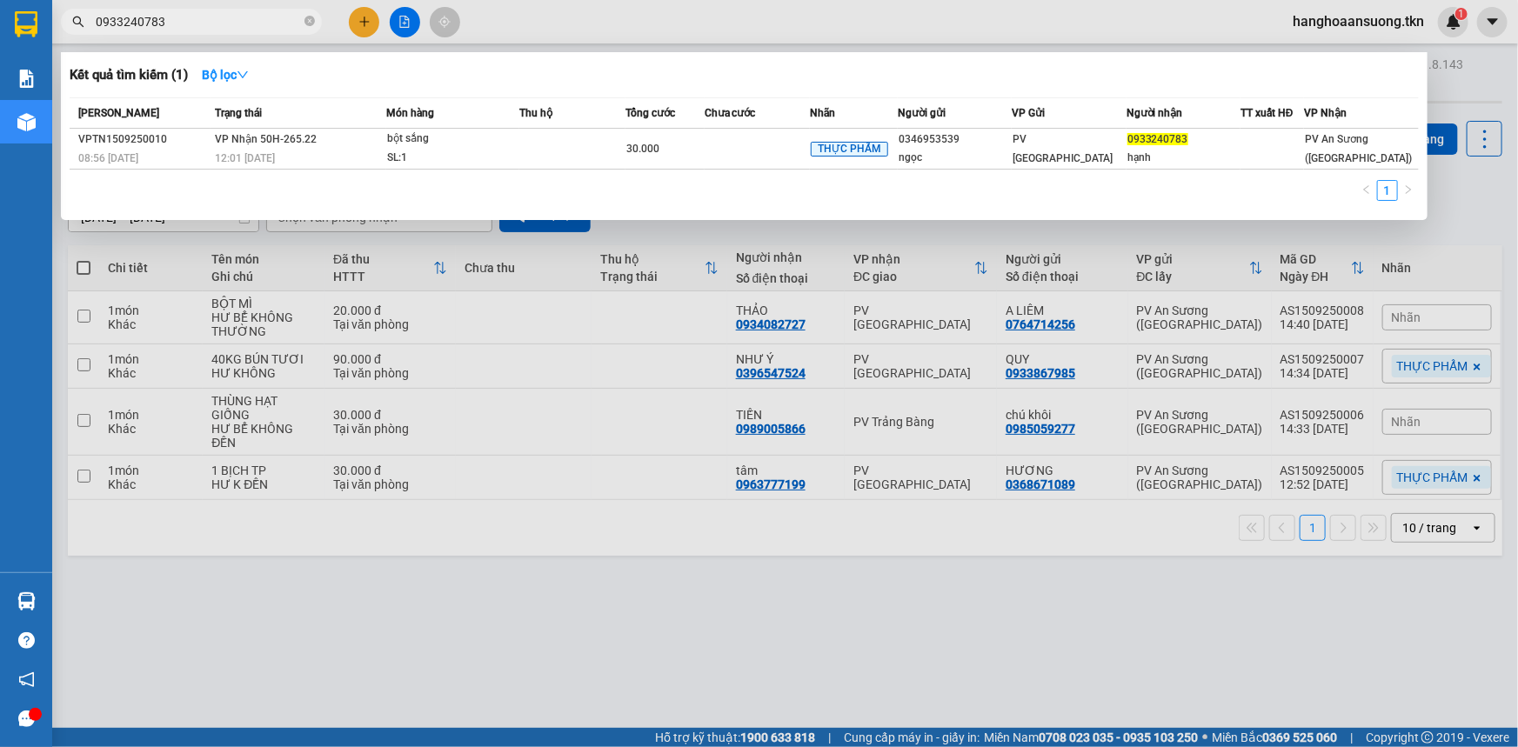
click at [192, 24] on input "0933240783" at bounding box center [198, 21] width 205 height 19
click at [136, 18] on input "0933240783" at bounding box center [198, 21] width 205 height 19
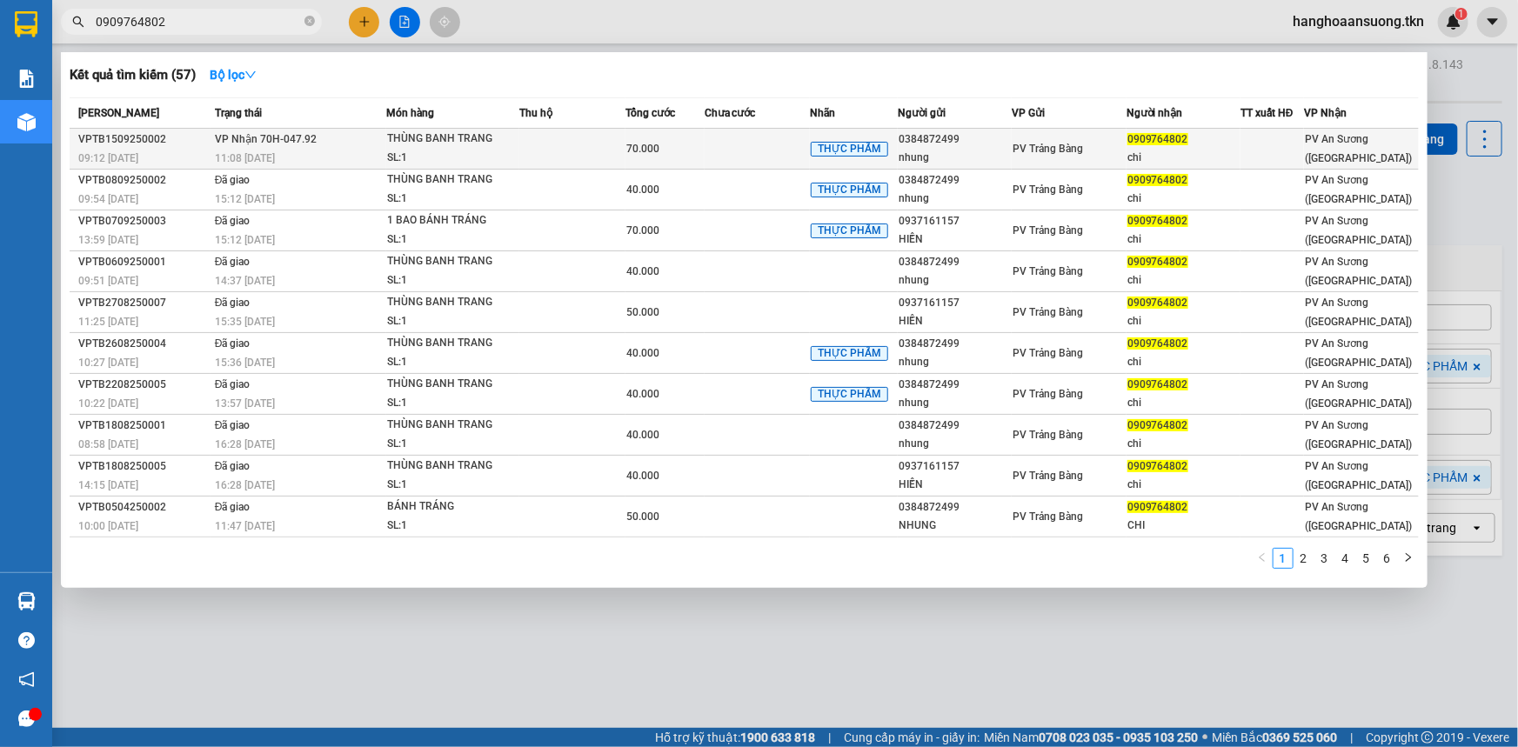
type input "0909764802"
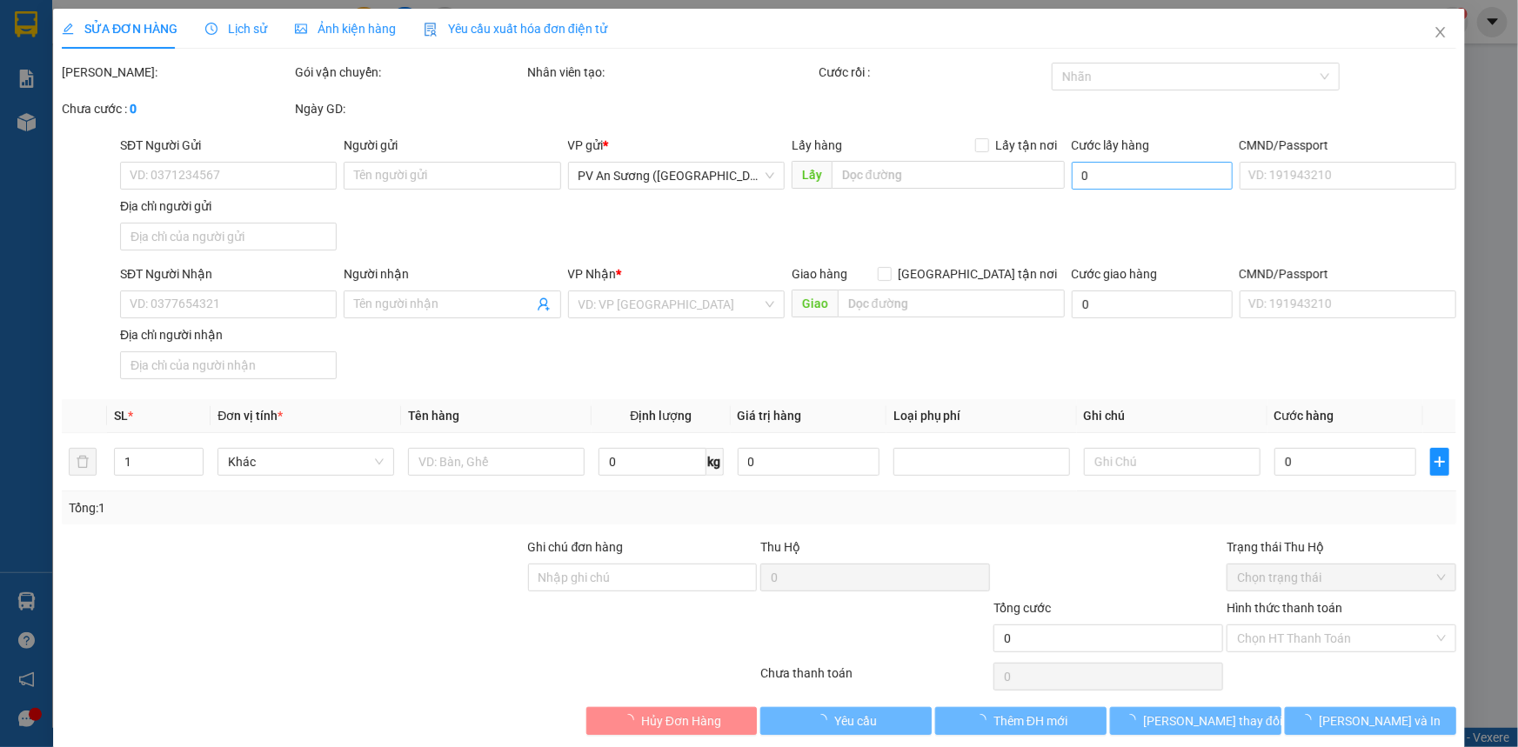
type input "0384872499"
type input "nhung"
type input "0909764802"
type input "chi"
type input "70.000"
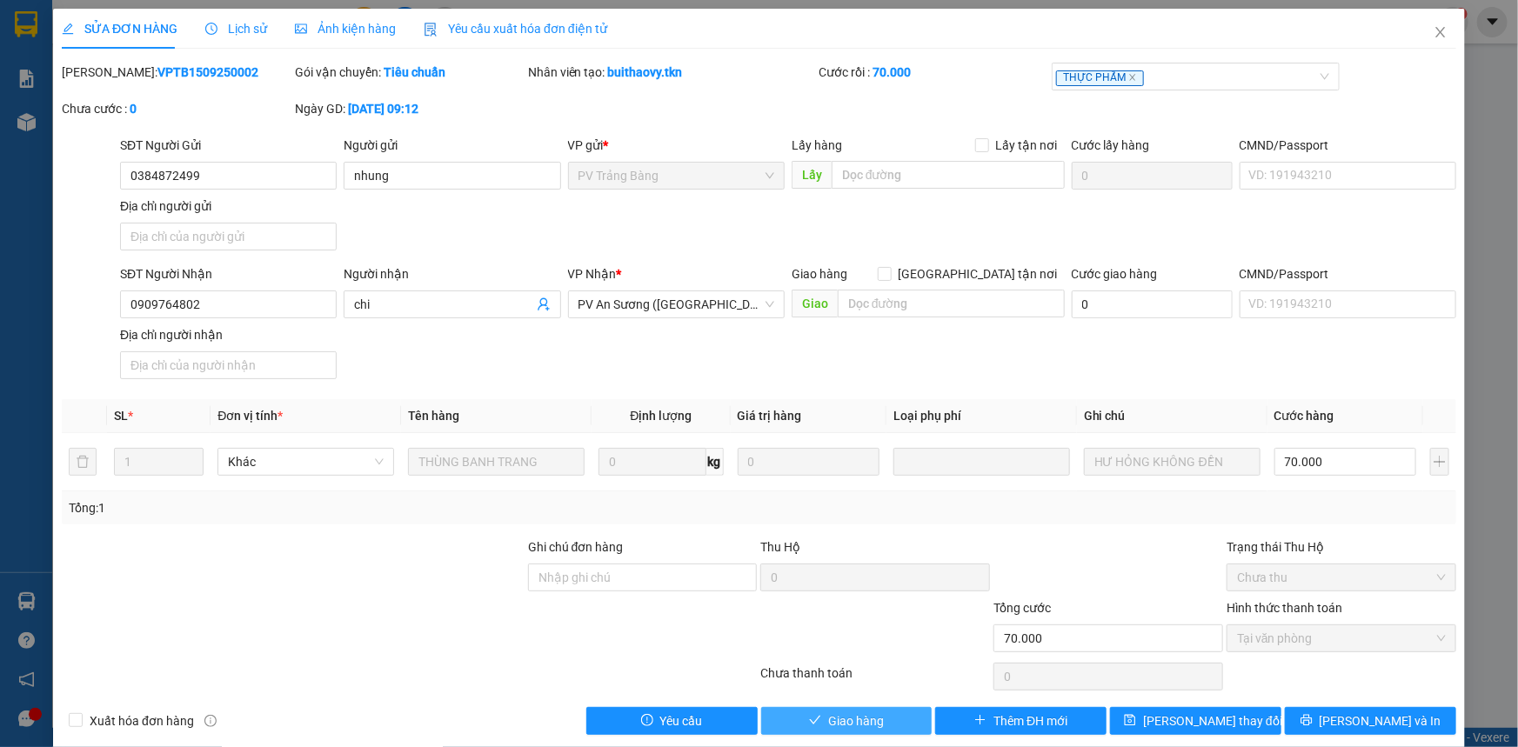
click at [812, 713] on button "Giao hàng" at bounding box center [846, 721] width 171 height 28
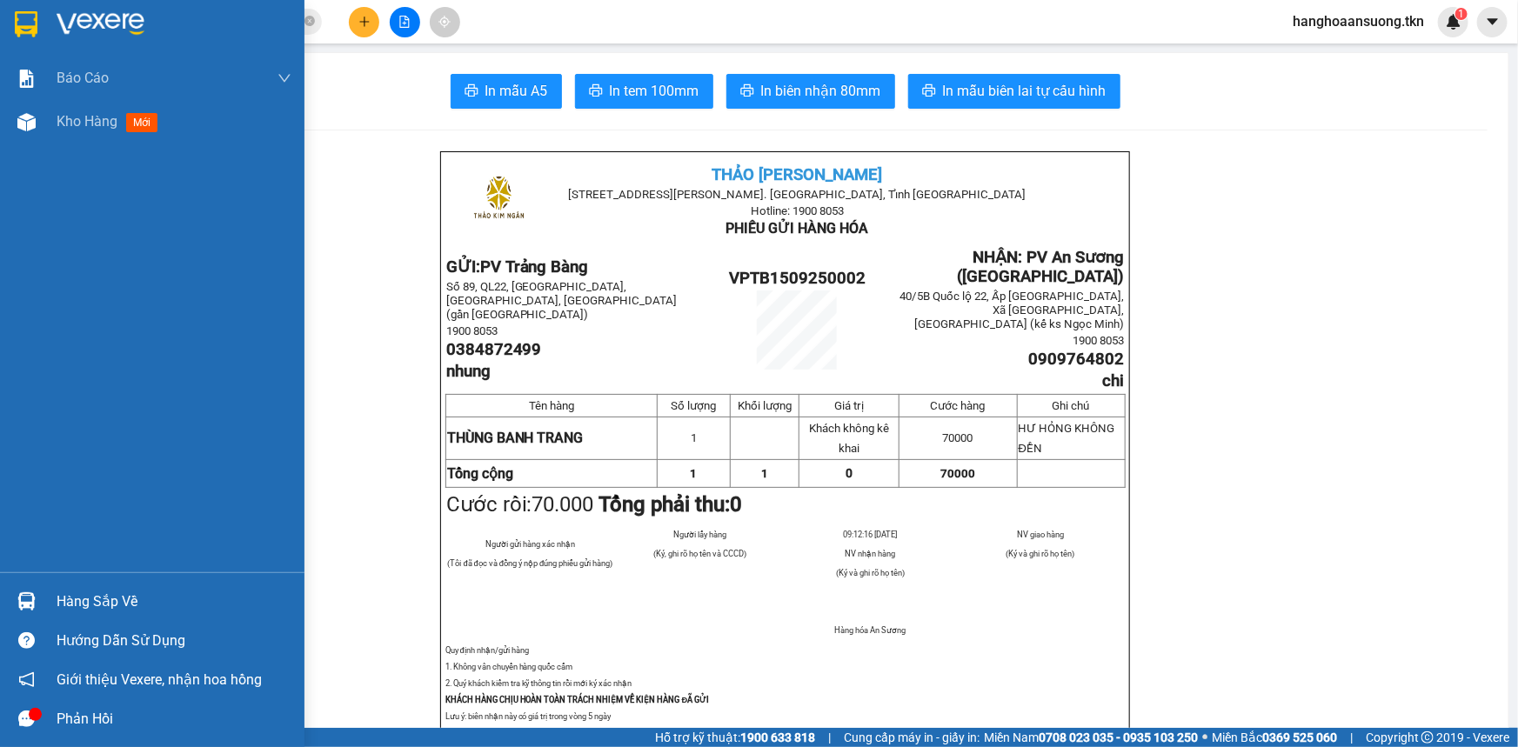
click at [106, 608] on div "Hàng sắp về" at bounding box center [174, 602] width 235 height 26
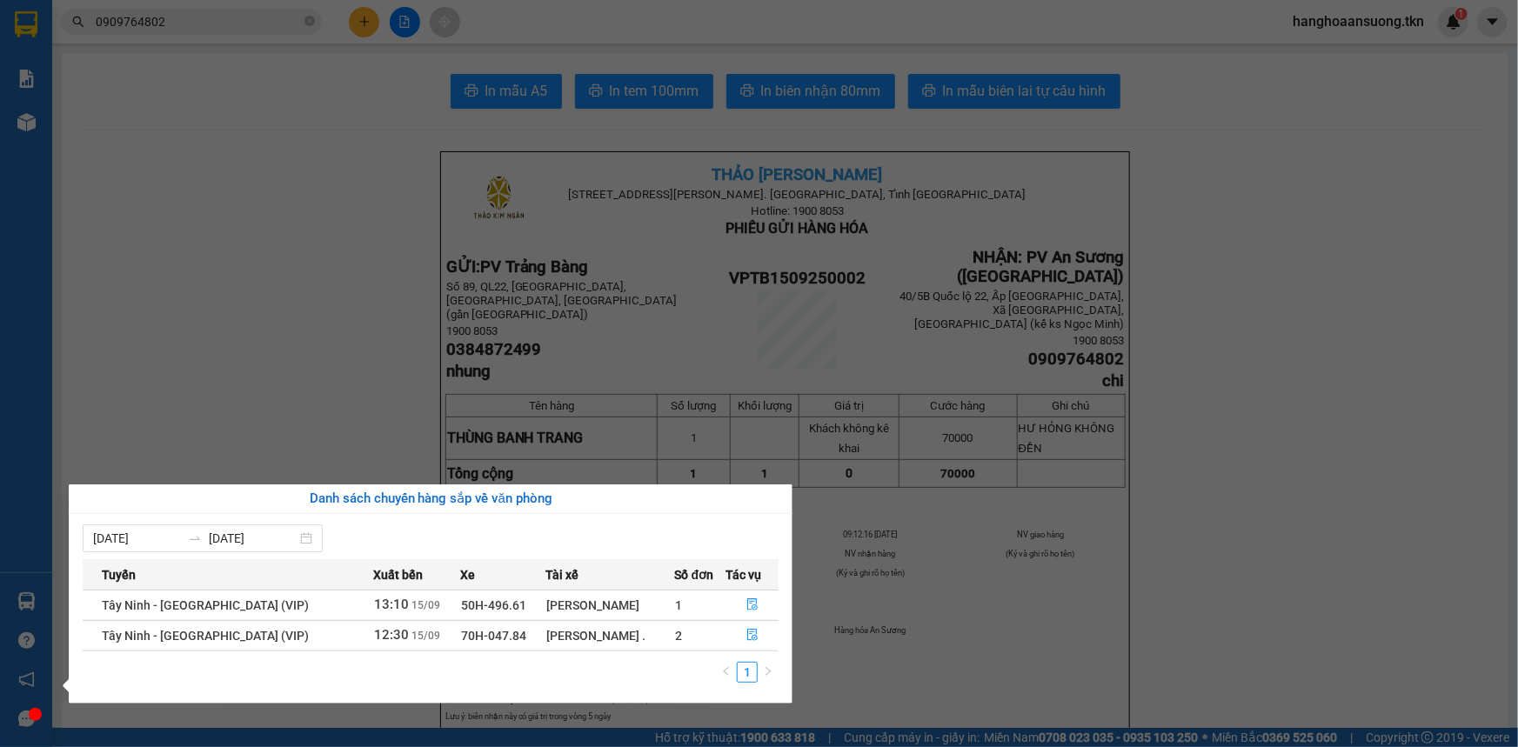
click at [244, 407] on section "Kết quả tìm kiếm ( 57 ) Bộ lọc Mã ĐH Trạng thái Món hàng Thu hộ Tổng cước Chưa …" at bounding box center [759, 373] width 1518 height 747
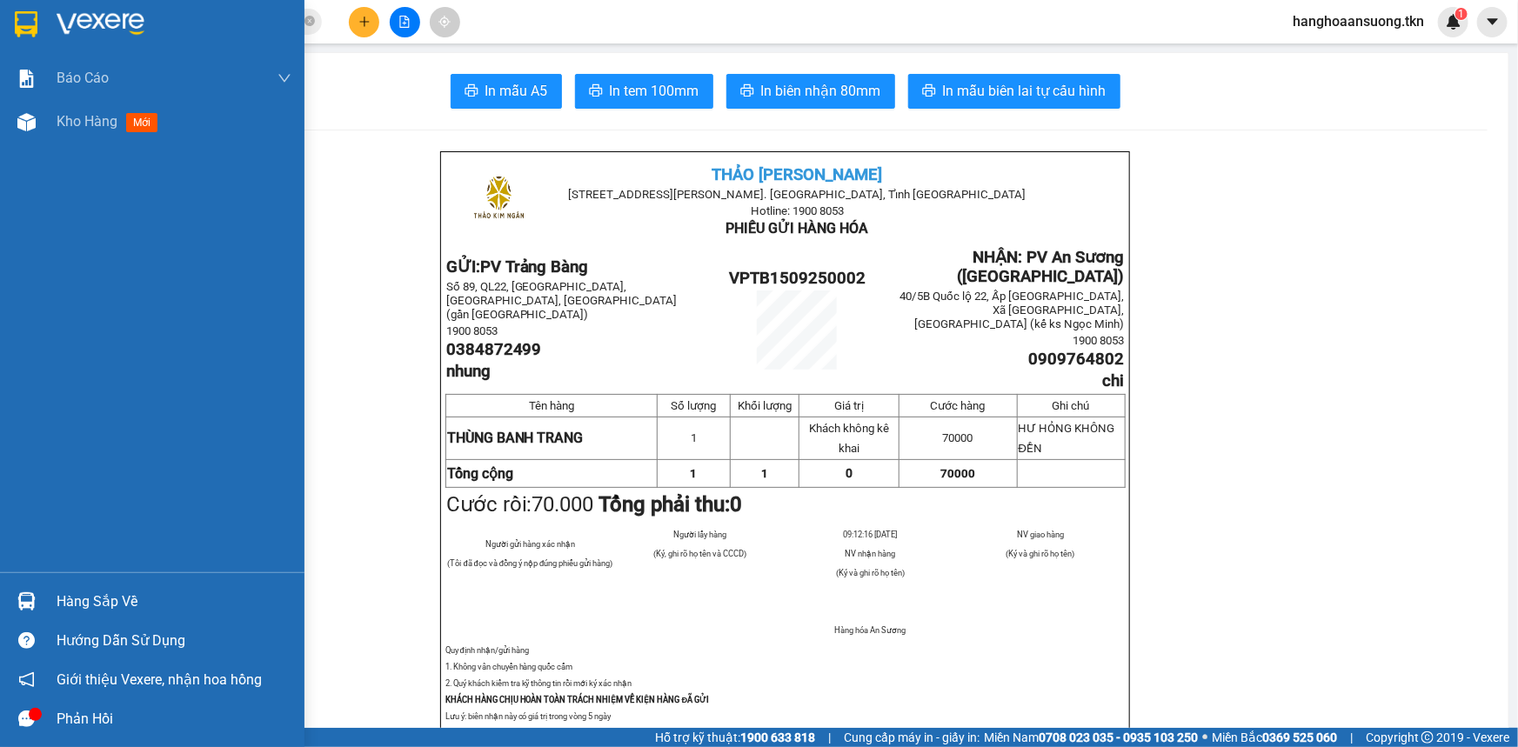
click at [5, 34] on div at bounding box center [152, 28] width 305 height 57
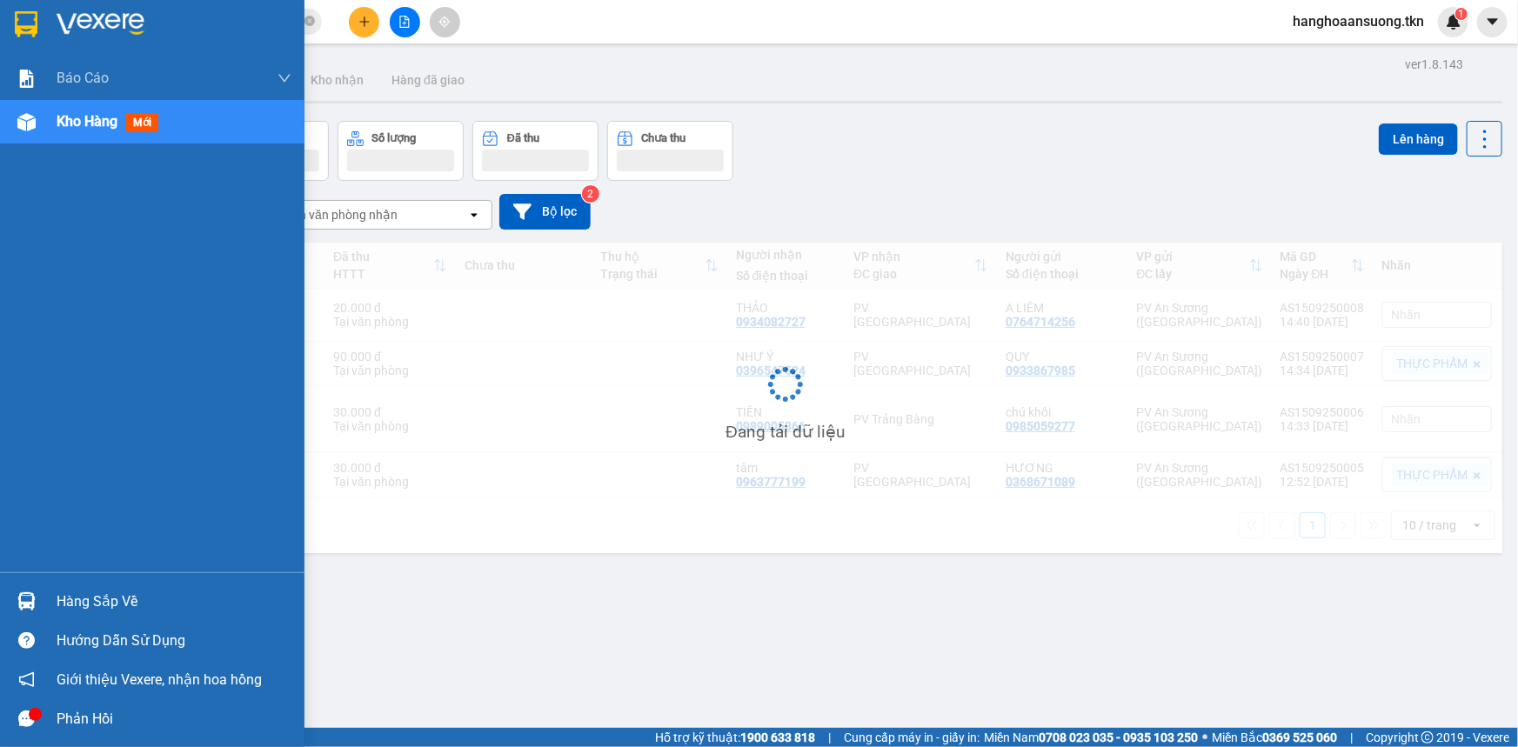
click at [16, 27] on img at bounding box center [26, 24] width 23 height 26
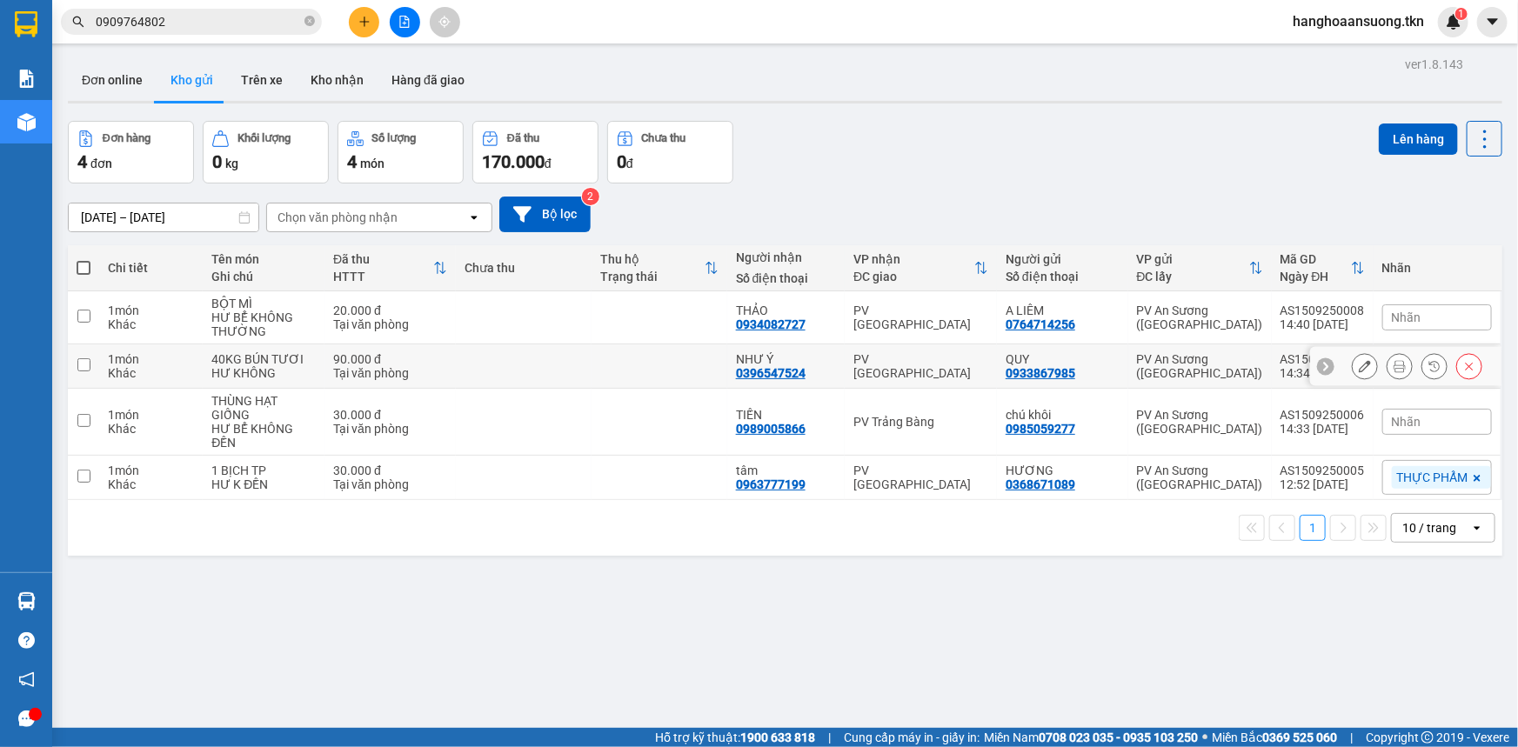
click at [87, 360] on input "checkbox" at bounding box center [83, 364] width 13 height 13
checkbox input "true"
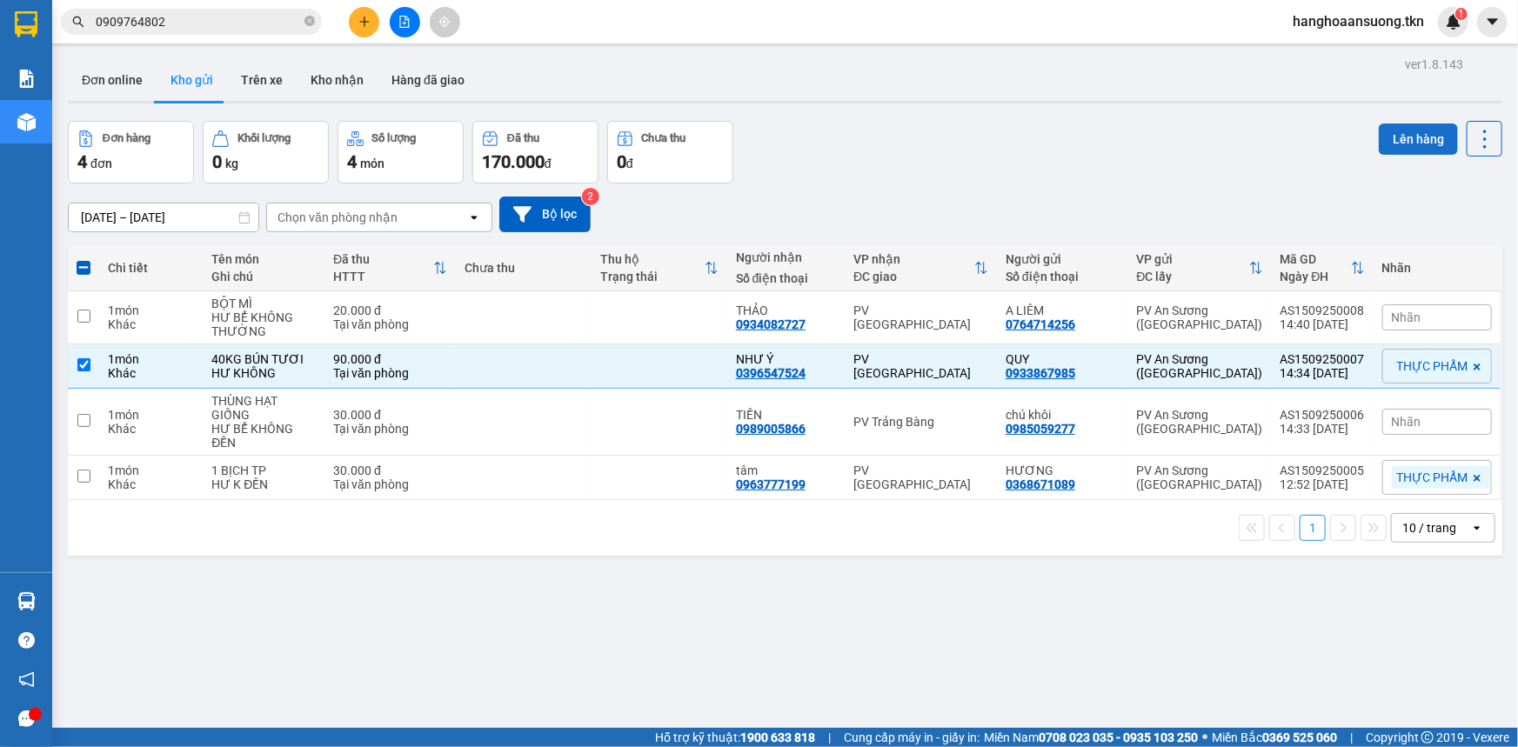
click at [1383, 133] on button "Lên hàng" at bounding box center [1418, 139] width 79 height 31
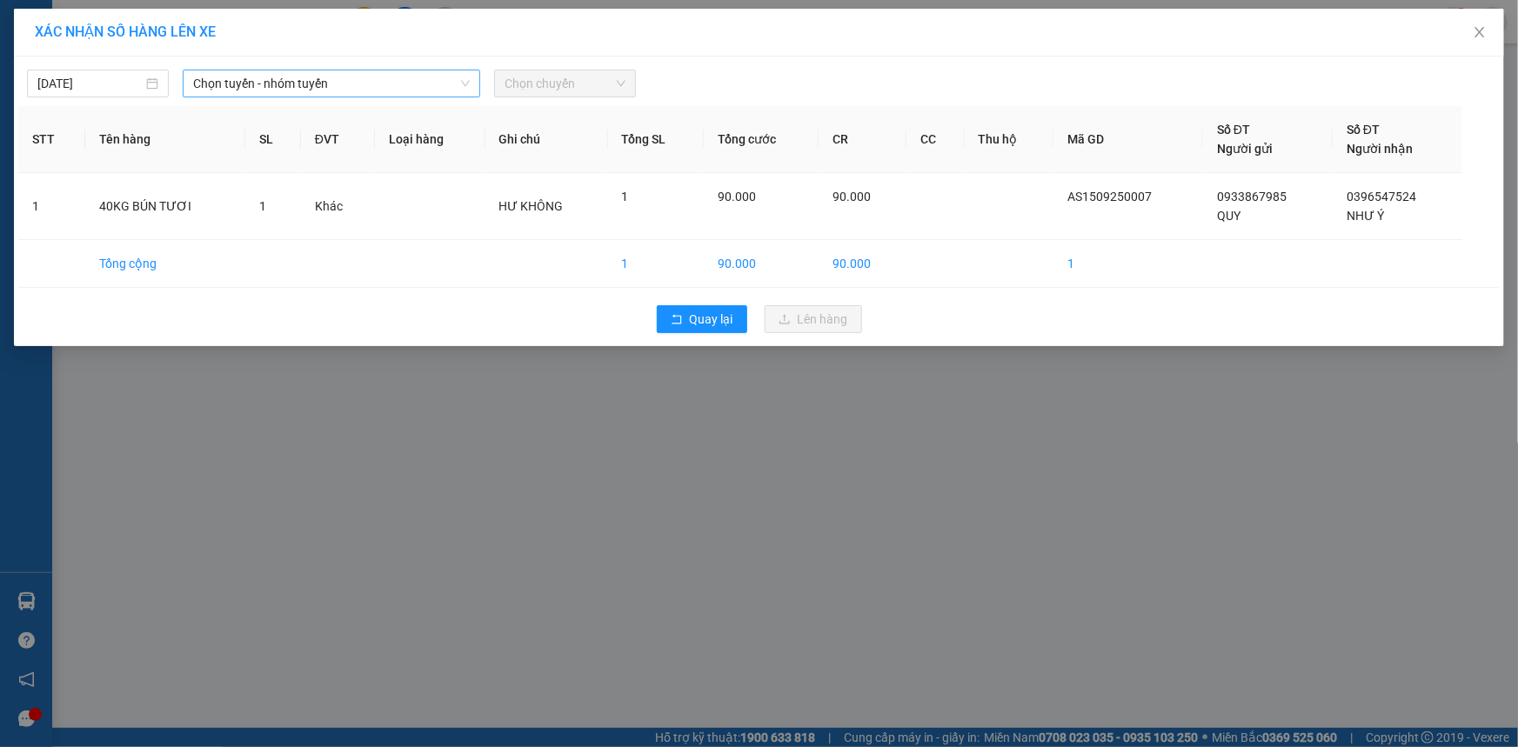
click at [225, 70] on span "Chọn tuyến - nhóm tuyến" at bounding box center [331, 83] width 277 height 26
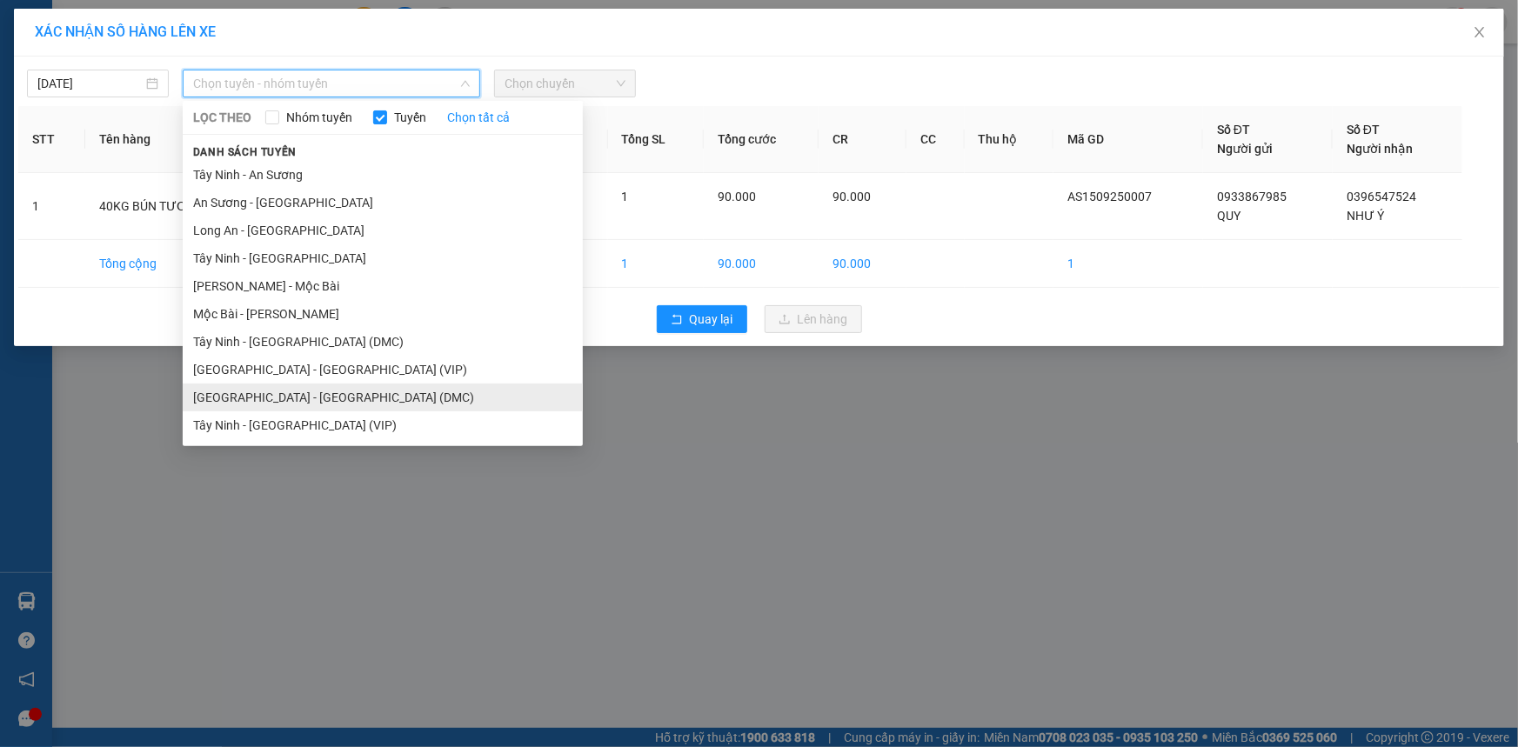
click at [303, 395] on li "[GEOGRAPHIC_DATA] - [GEOGRAPHIC_DATA] (DMC)" at bounding box center [383, 398] width 400 height 28
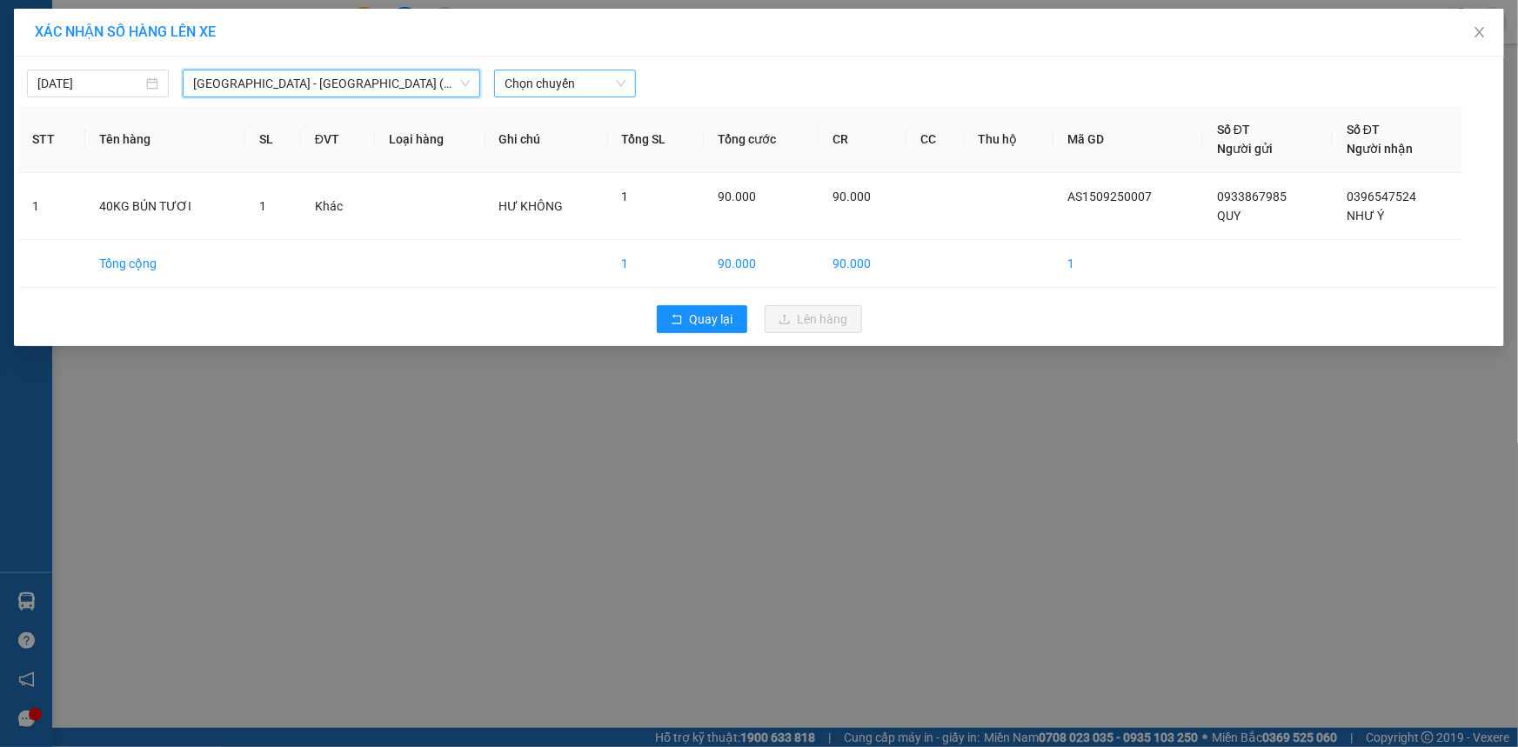
click at [550, 92] on span "Chọn chuyến" at bounding box center [565, 83] width 121 height 26
type input "7411"
click at [566, 119] on div "14:20 - 50E-074.11" at bounding box center [573, 118] width 136 height 19
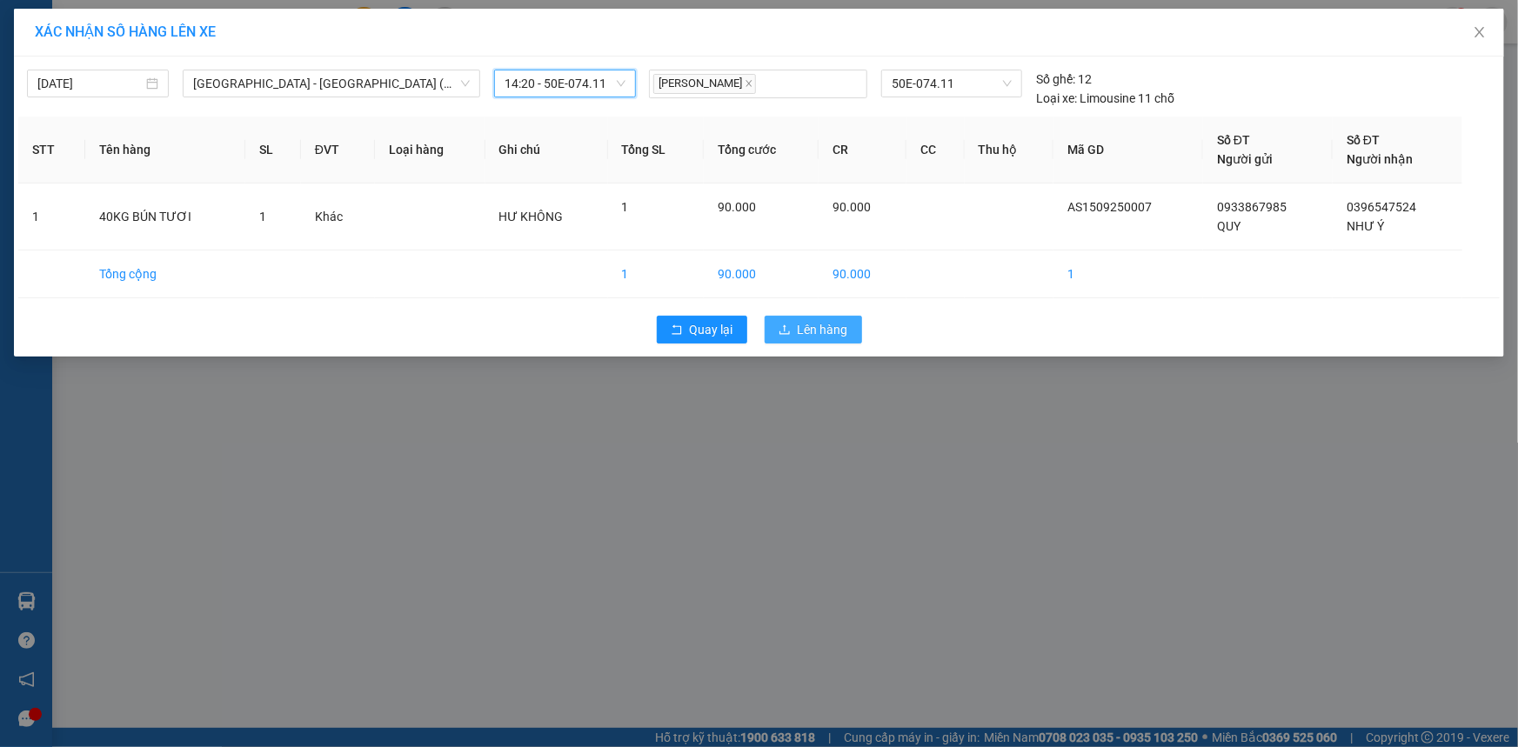
click at [826, 325] on span "Lên hàng" at bounding box center [823, 329] width 50 height 19
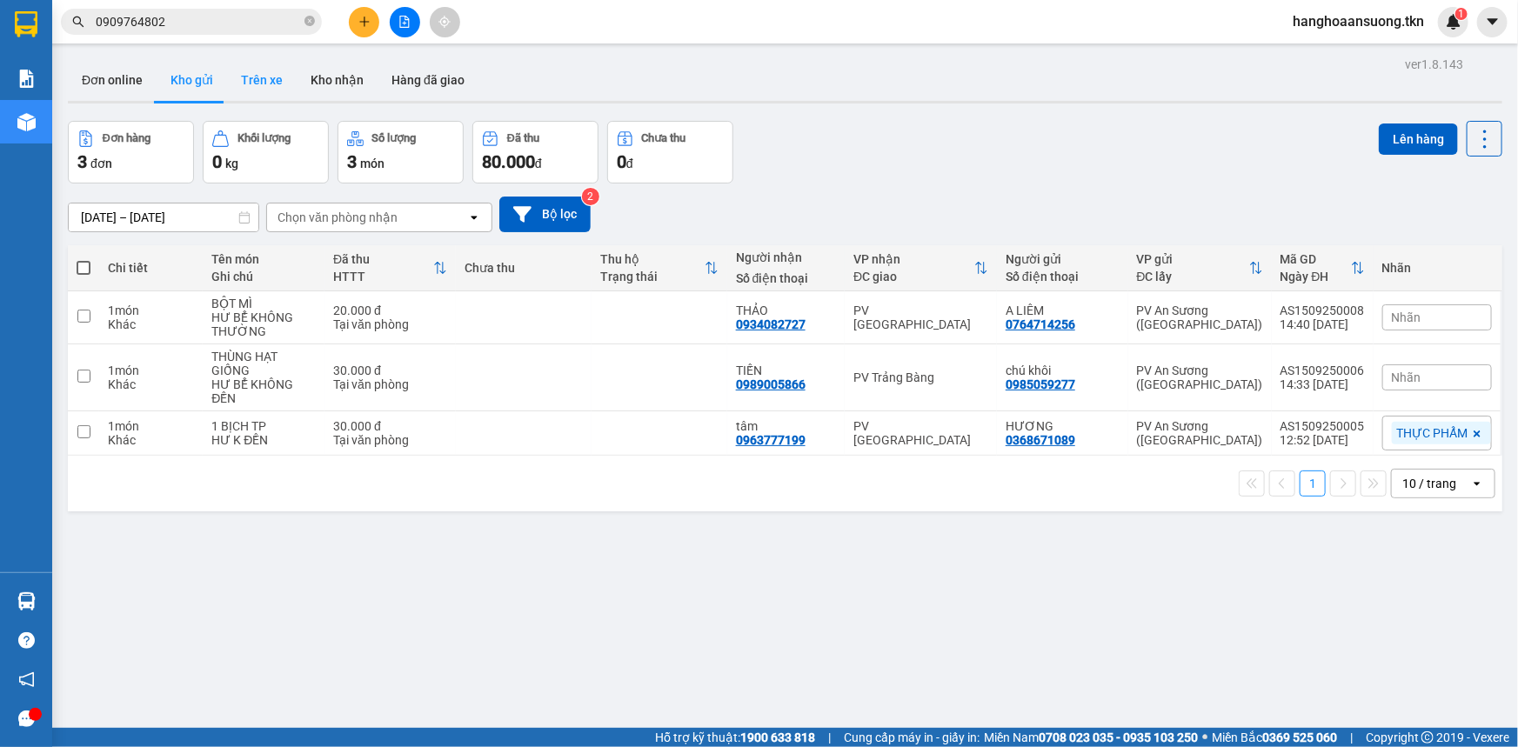
click at [248, 75] on button "Trên xe" at bounding box center [262, 80] width 70 height 42
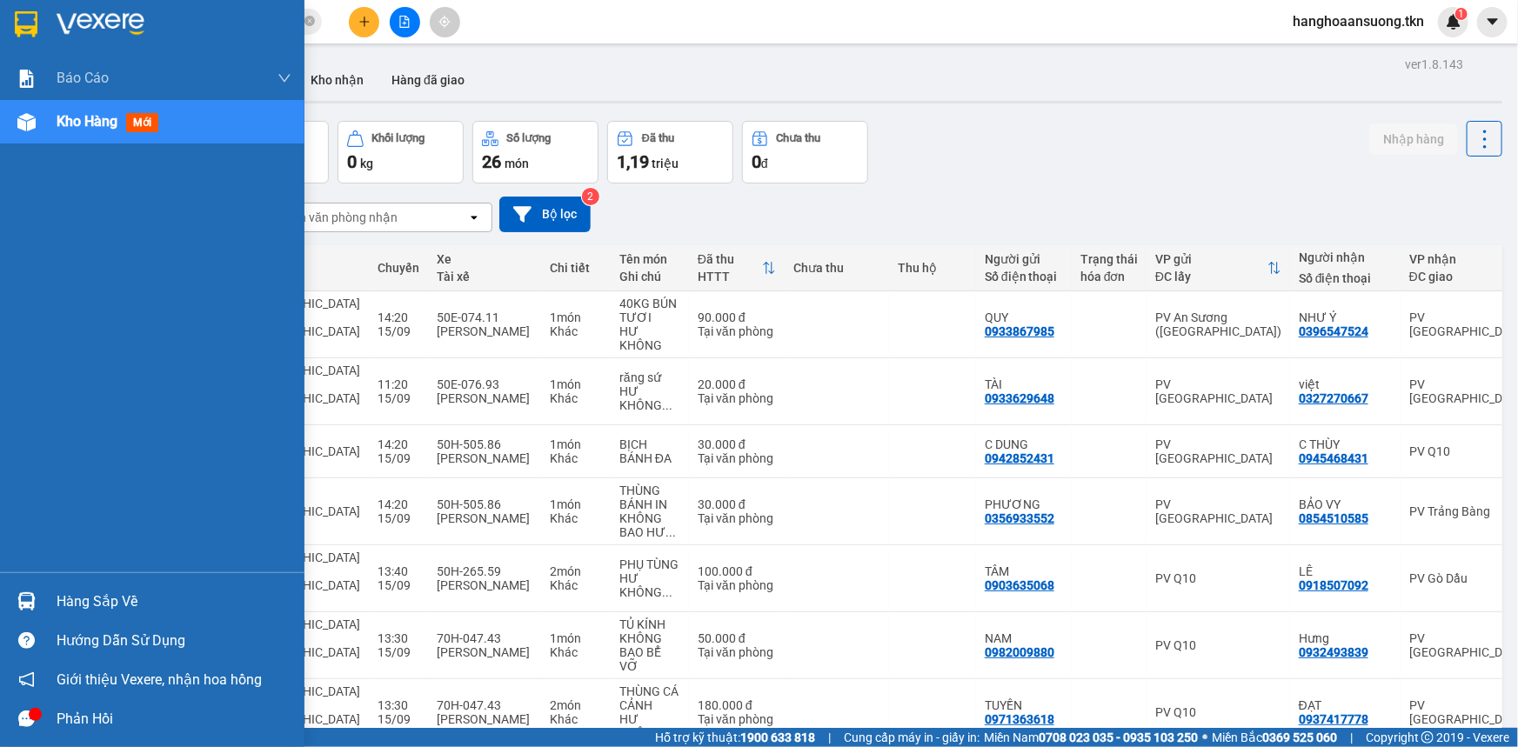
click at [37, 34] on div at bounding box center [26, 24] width 30 height 30
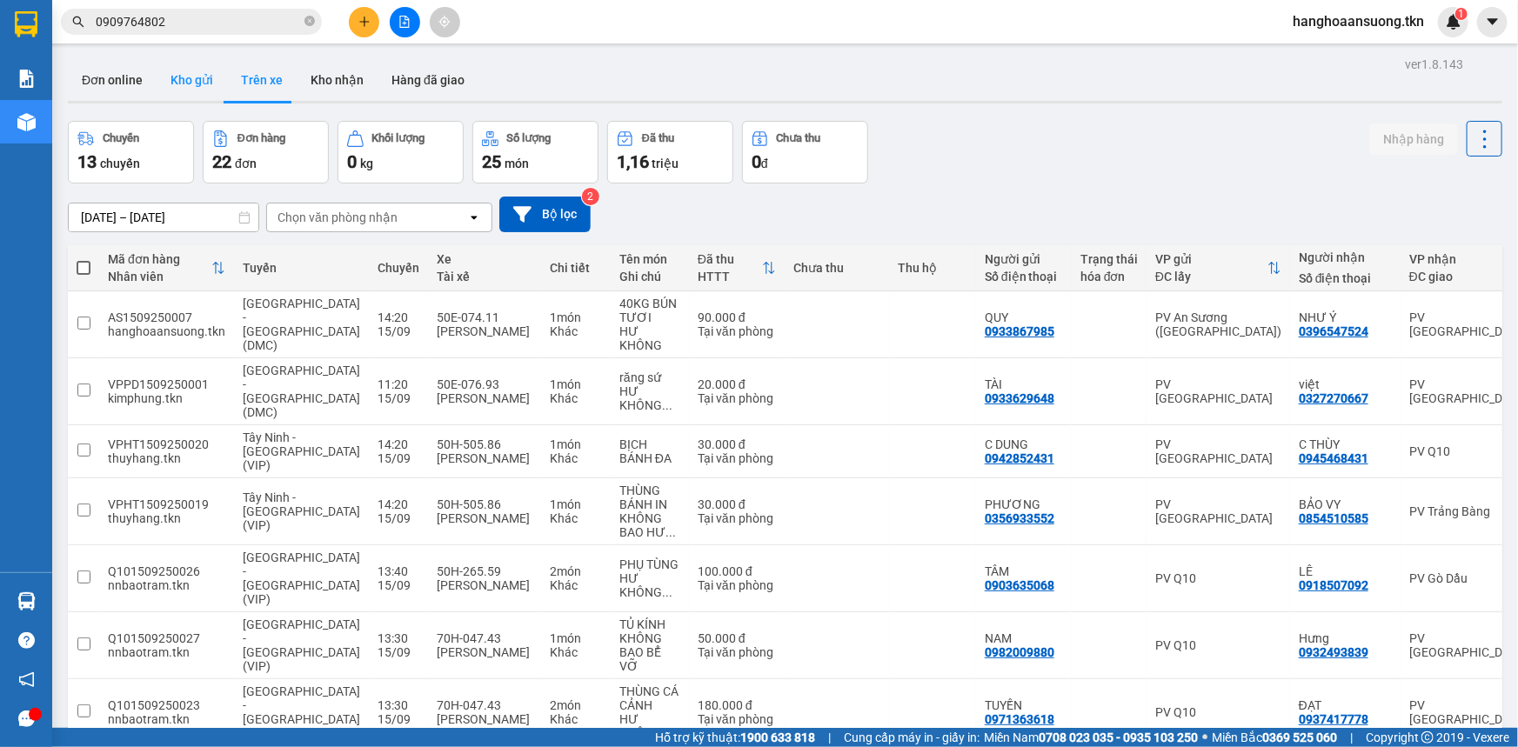
click at [172, 78] on button "Kho gửi" at bounding box center [192, 80] width 70 height 42
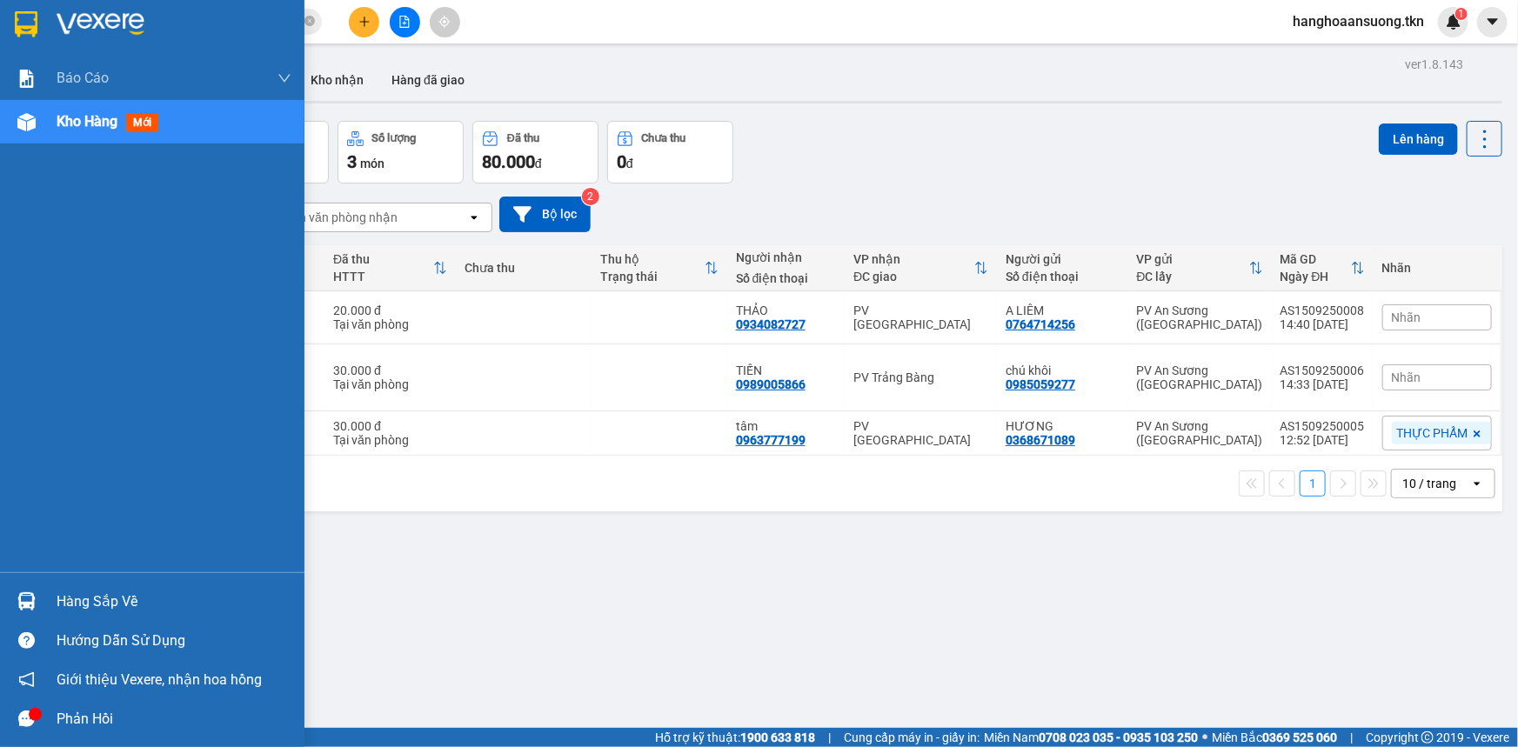
click at [26, 26] on img at bounding box center [26, 24] width 23 height 26
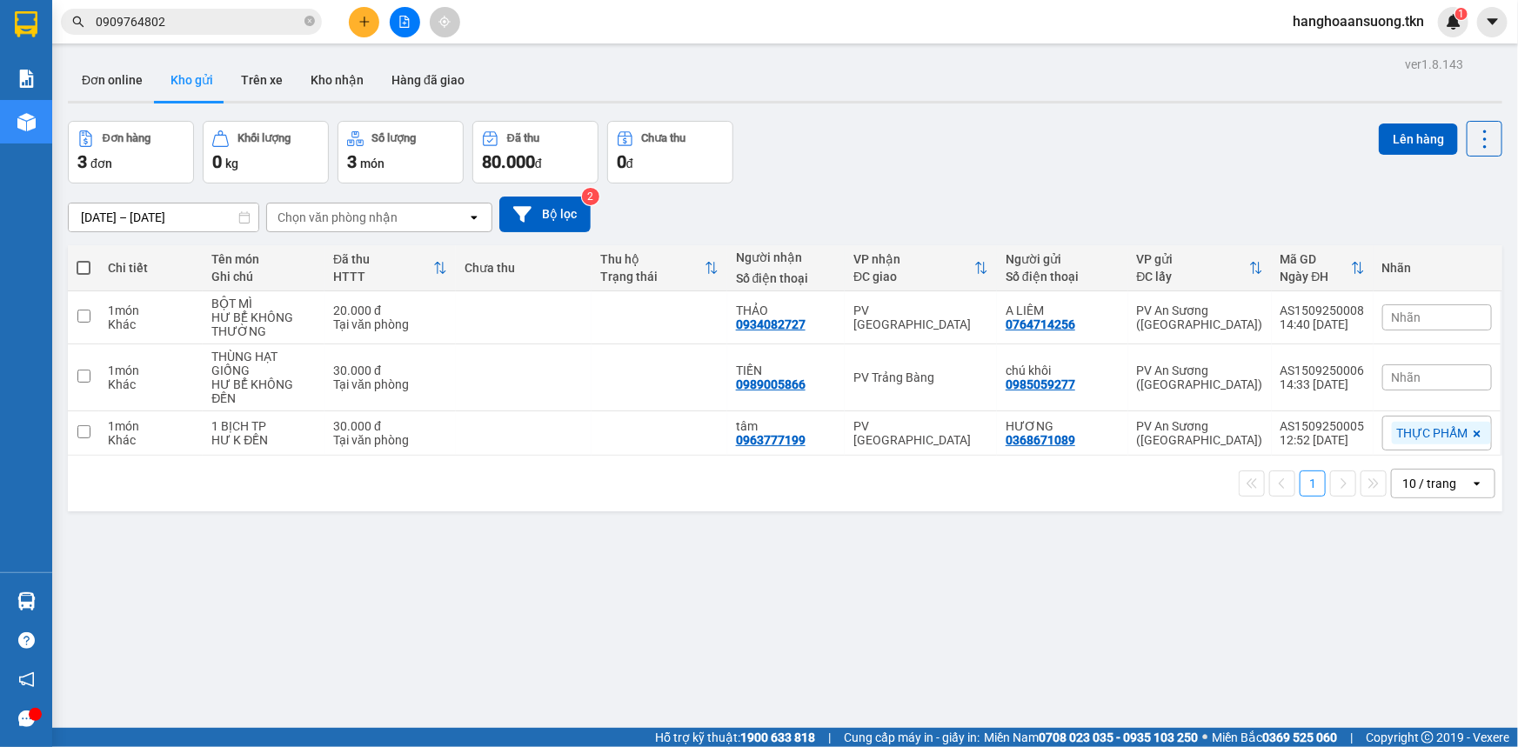
click at [359, 20] on icon "plus" at bounding box center [364, 22] width 12 height 12
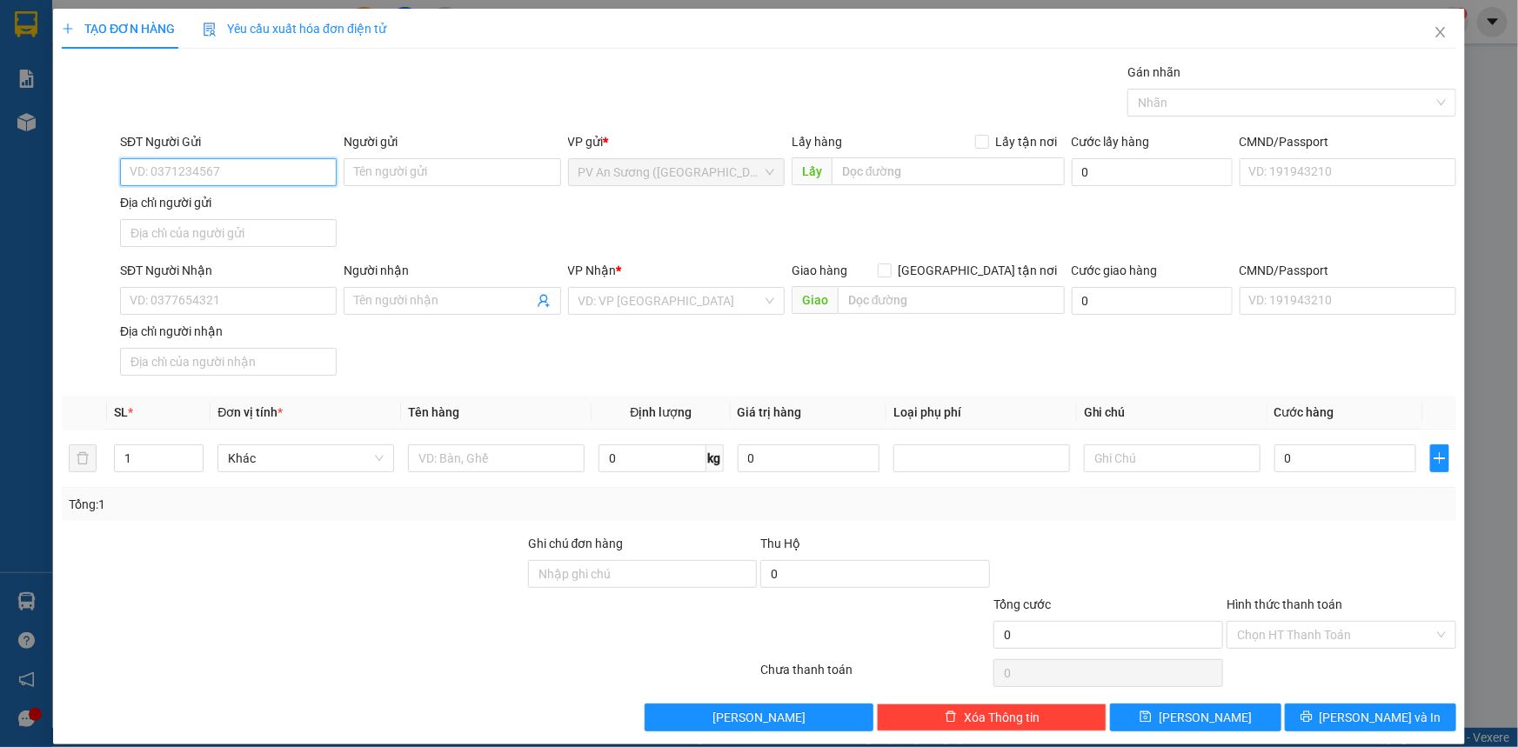
click at [241, 175] on input "SĐT Người Gửi" at bounding box center [228, 172] width 217 height 28
type input "0928474351"
click at [247, 208] on div "0928474351 - TÙNG" at bounding box center [227, 207] width 194 height 19
type input "TÙNG"
type input "0375594029"
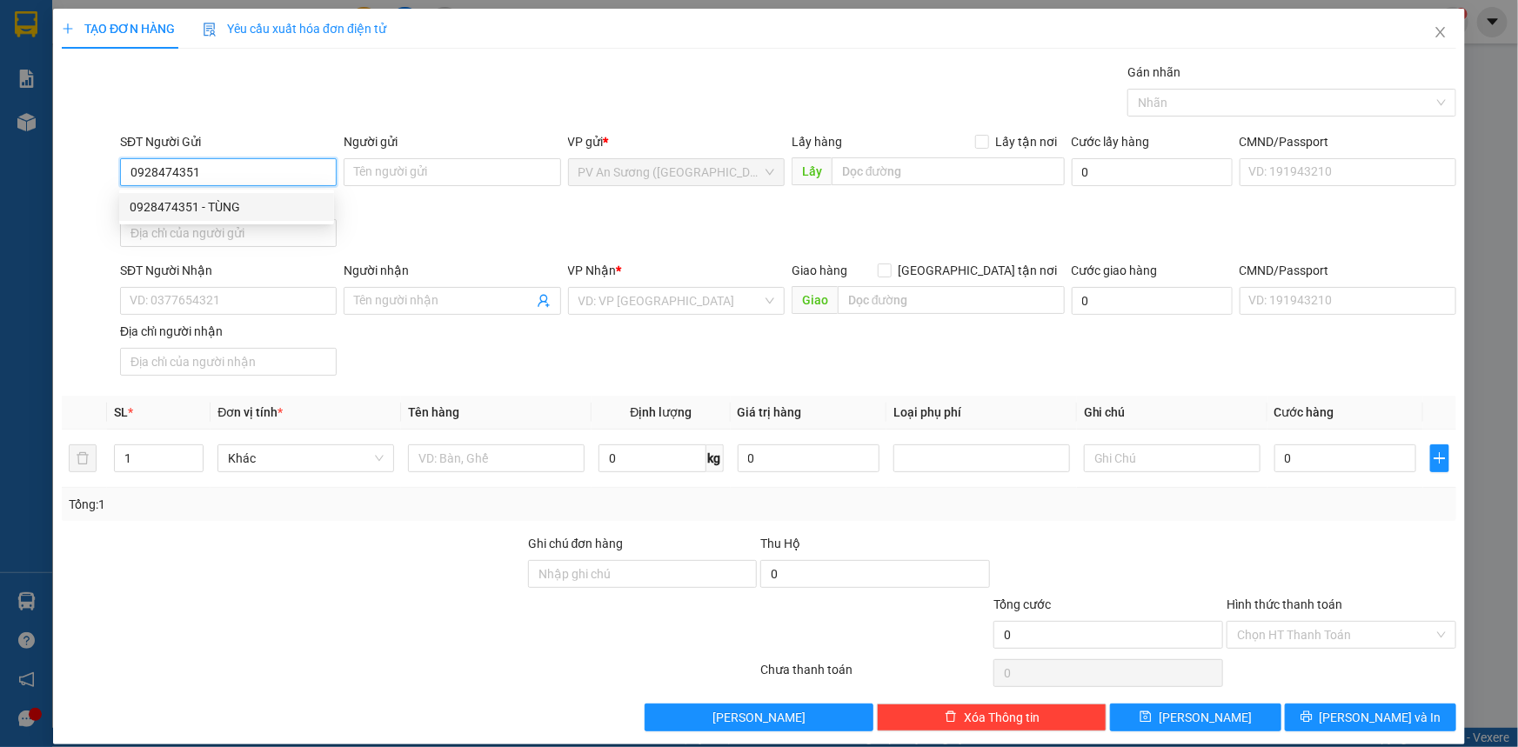
type input "hằng"
type input "30.000"
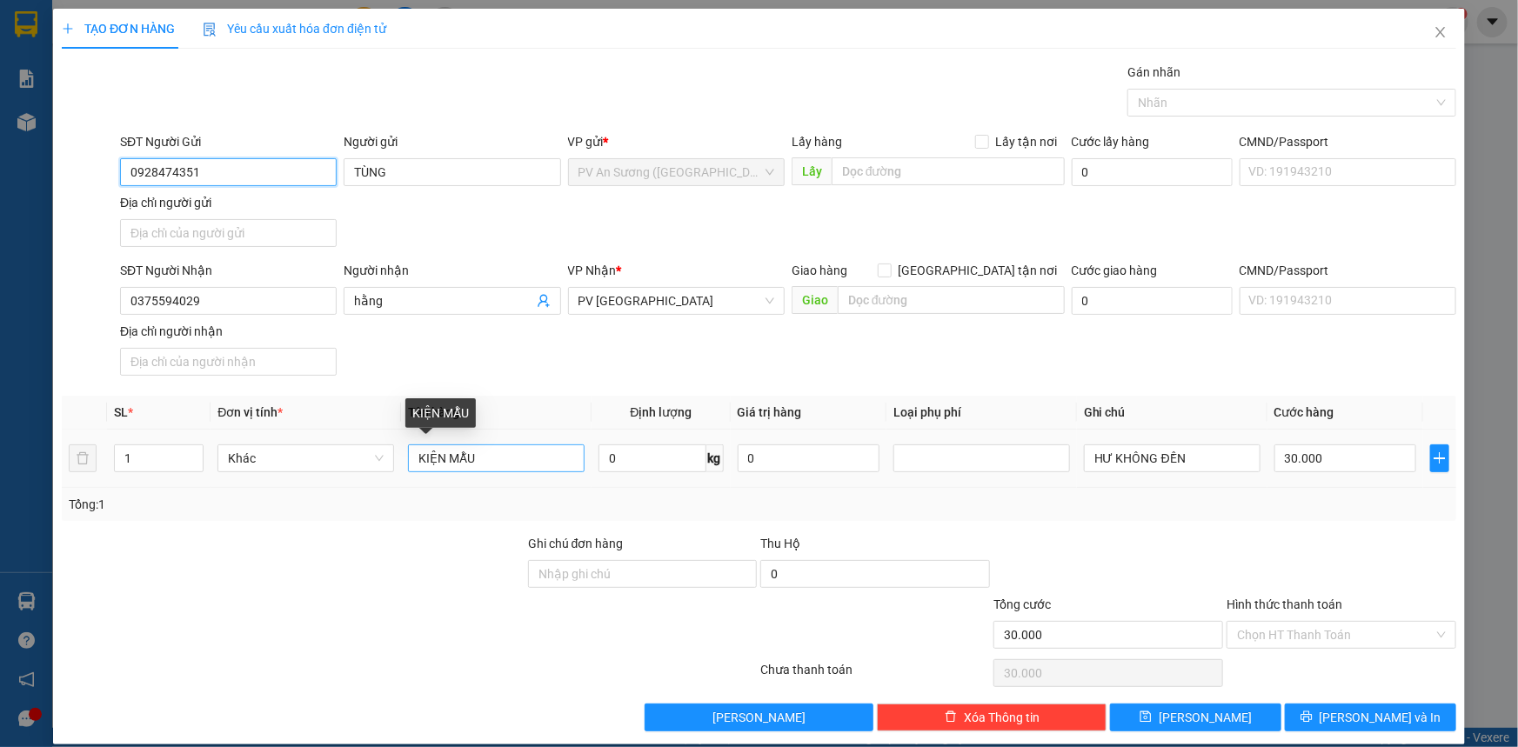
type input "0928474351"
click at [432, 461] on input "KIỆN MẪU" at bounding box center [496, 459] width 177 height 28
click at [436, 461] on input "KIỆN MẪU" at bounding box center [496, 459] width 177 height 28
click at [441, 459] on input "KIỆN MẪU" at bounding box center [496, 459] width 177 height 28
type input "HỘP MẪU"
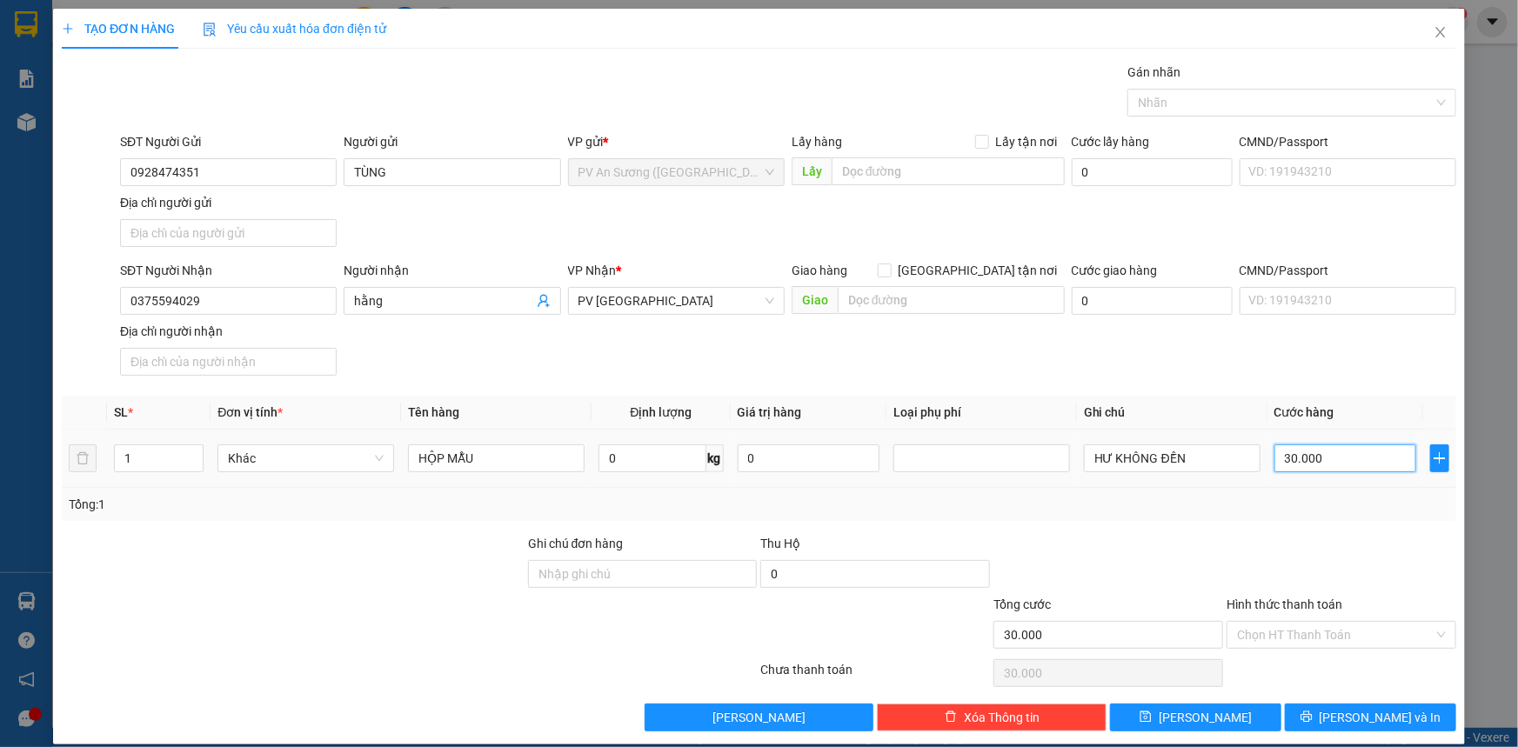
click at [1301, 464] on input "30.000" at bounding box center [1346, 459] width 142 height 28
type input "000.002"
type input "2"
type input "20"
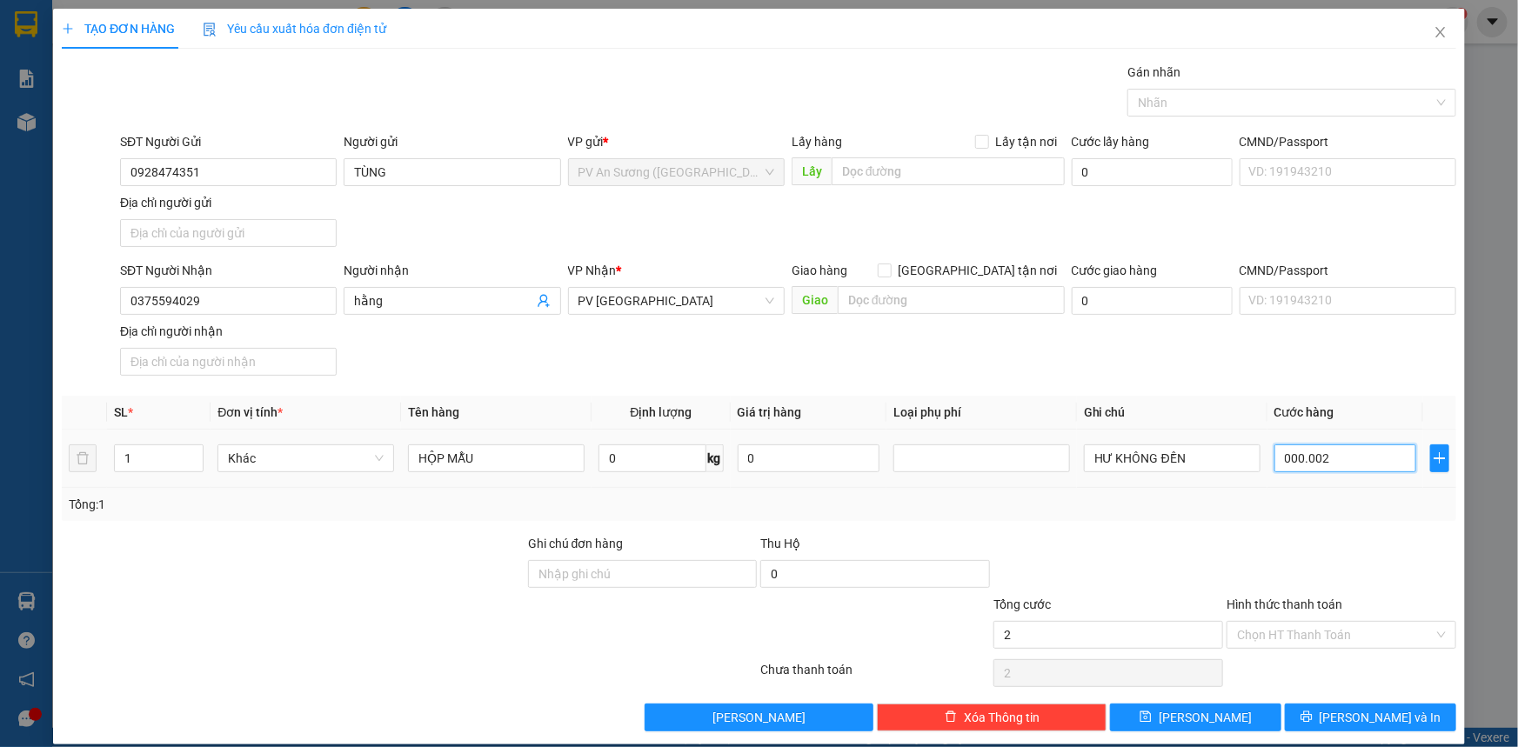
type input "20"
type input "0.000.020"
click at [1301, 464] on input "0.000.020" at bounding box center [1346, 459] width 142 height 28
type input "20"
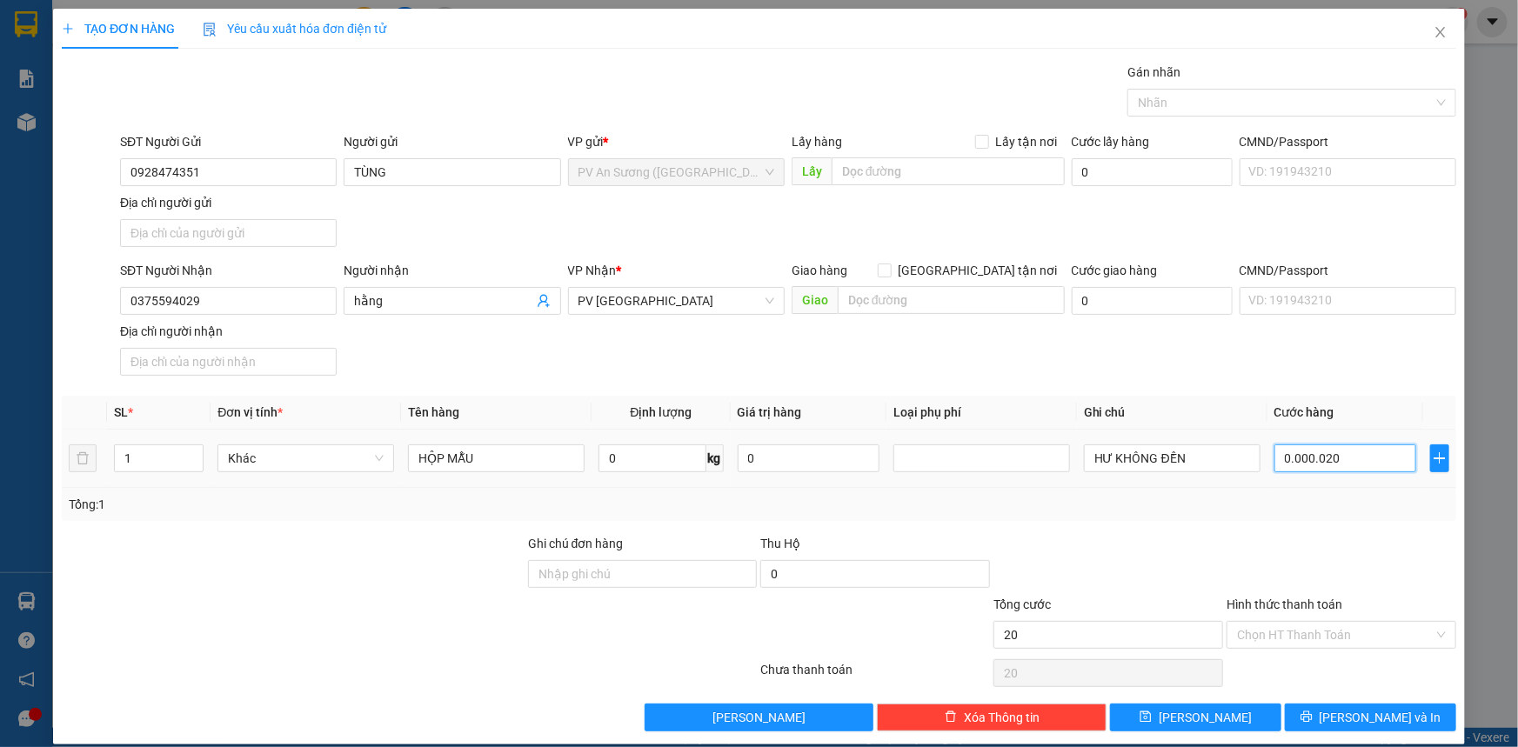
type input "0.000.020"
type input "20.000"
click at [1368, 572] on div at bounding box center [1341, 564] width 233 height 61
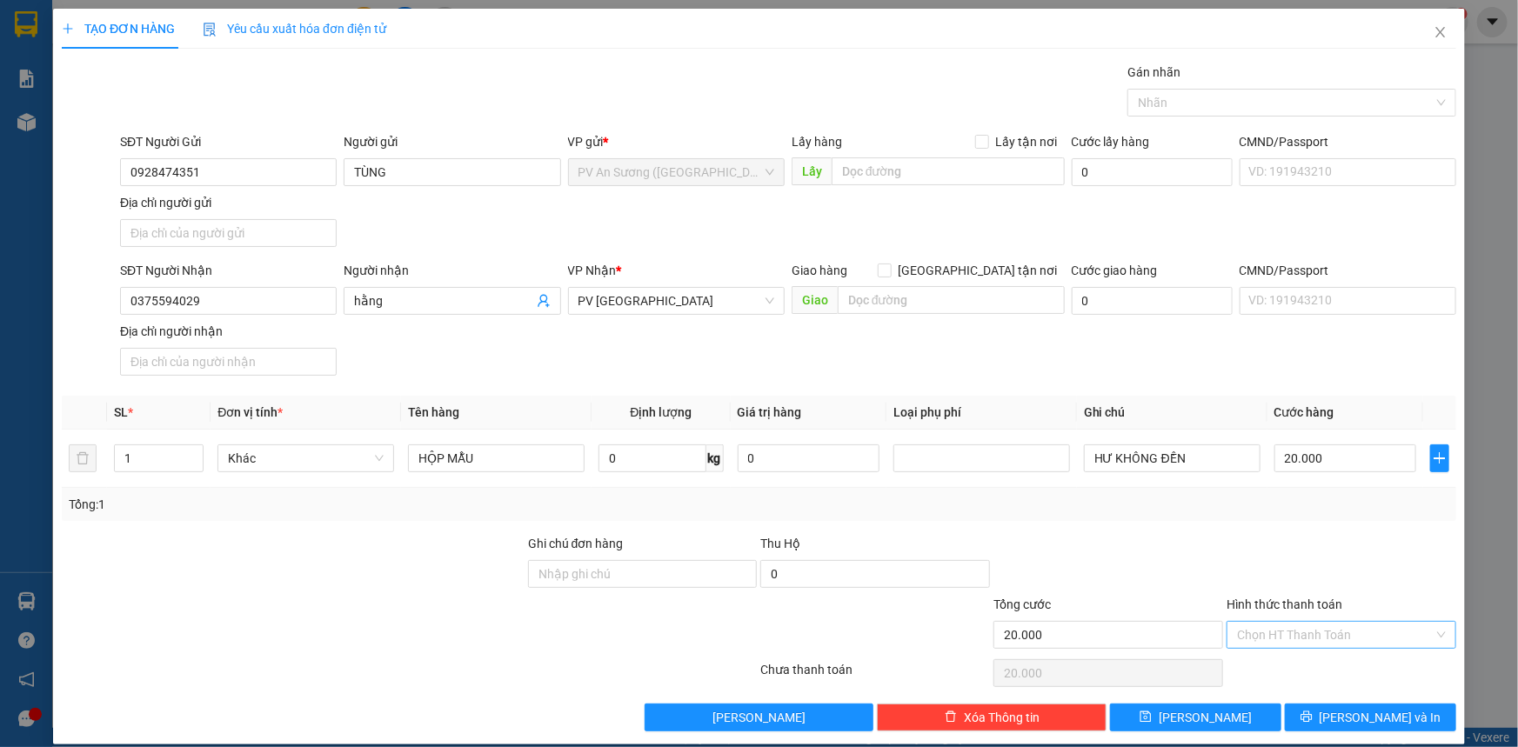
click at [1271, 637] on input "Hình thức thanh toán" at bounding box center [1335, 635] width 197 height 26
click at [1271, 668] on div "Tại văn phòng" at bounding box center [1331, 668] width 207 height 19
type input "0"
click at [1336, 705] on button "[PERSON_NAME] và In" at bounding box center [1370, 718] width 171 height 28
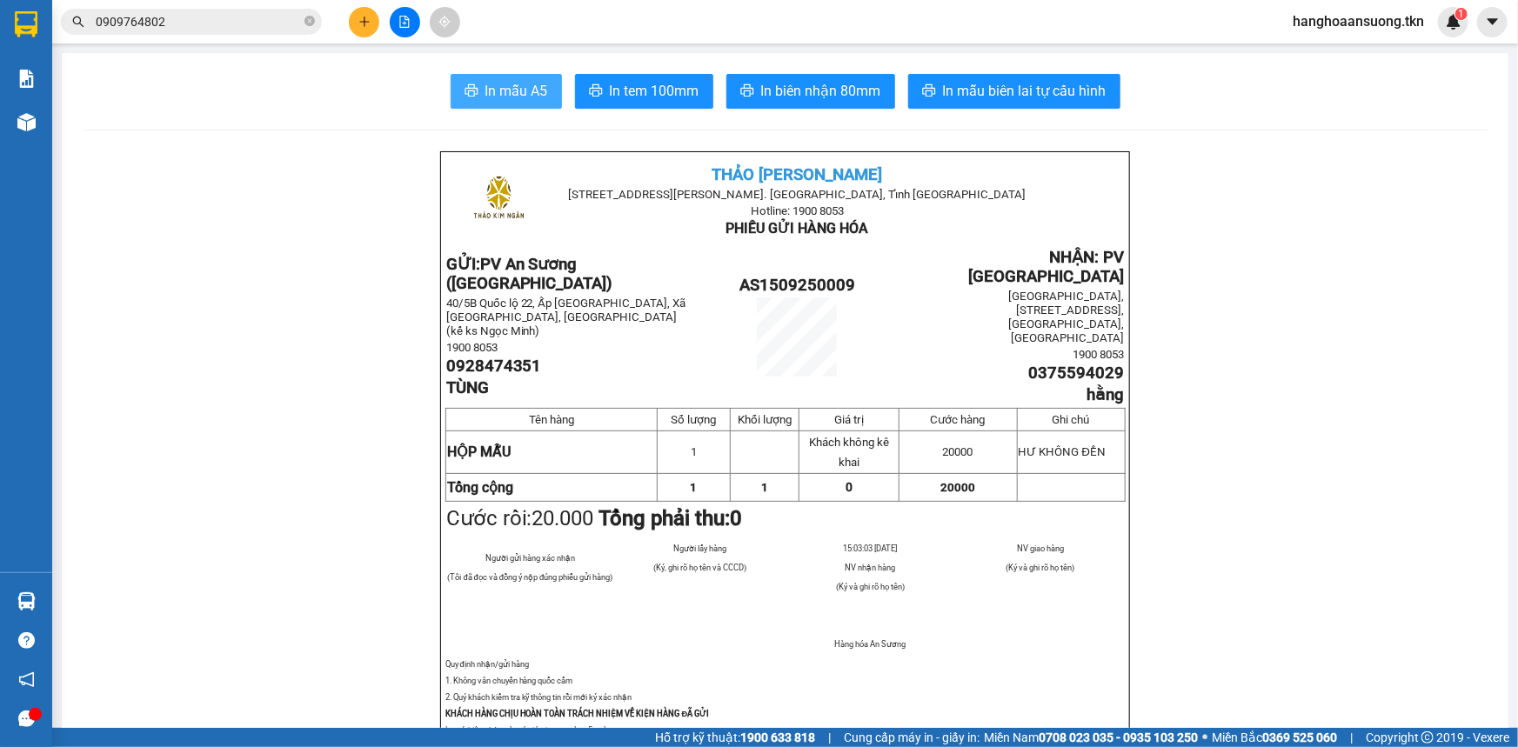
click at [486, 95] on span "In mẫu A5" at bounding box center [517, 91] width 63 height 22
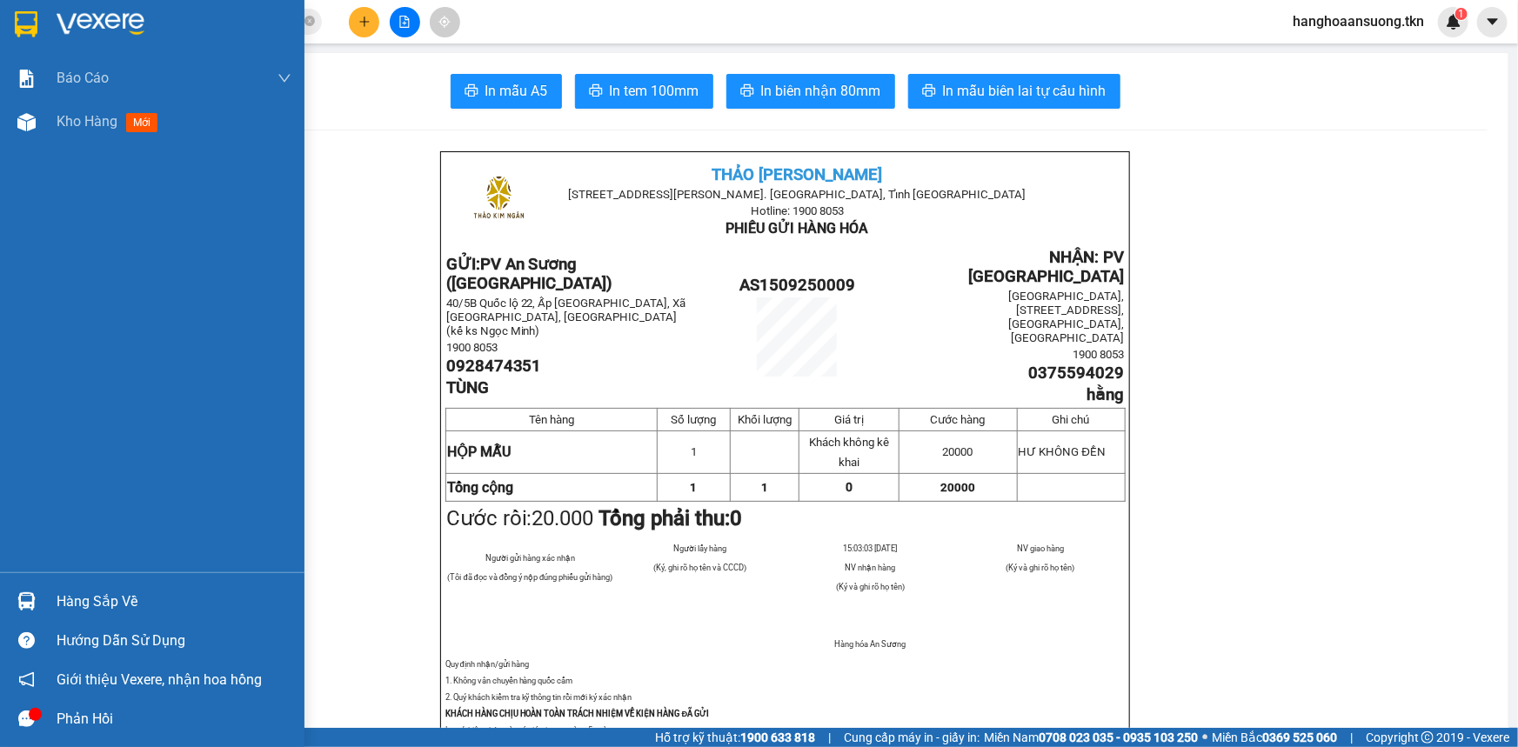
click at [34, 26] on img at bounding box center [26, 24] width 23 height 26
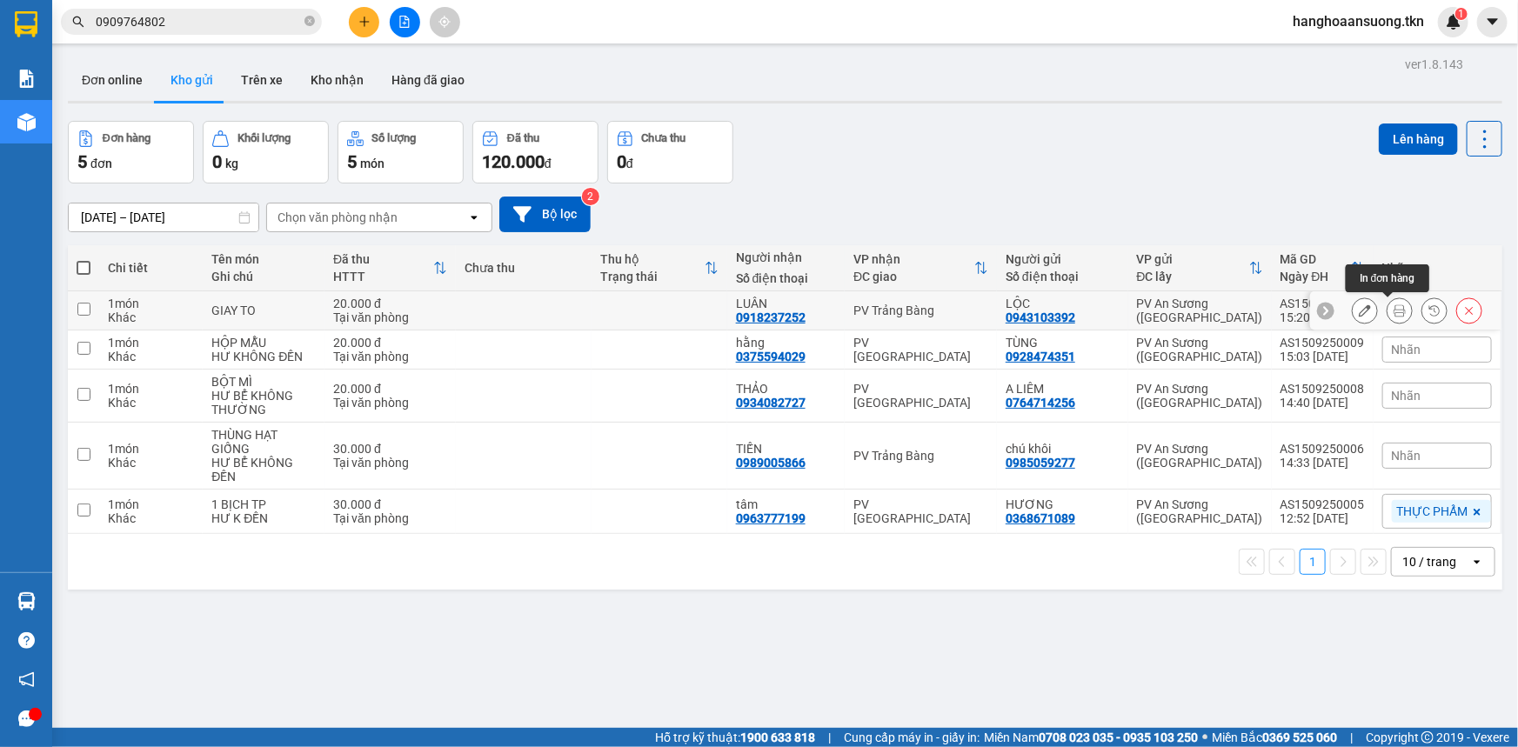
click at [1394, 314] on icon at bounding box center [1400, 311] width 12 height 12
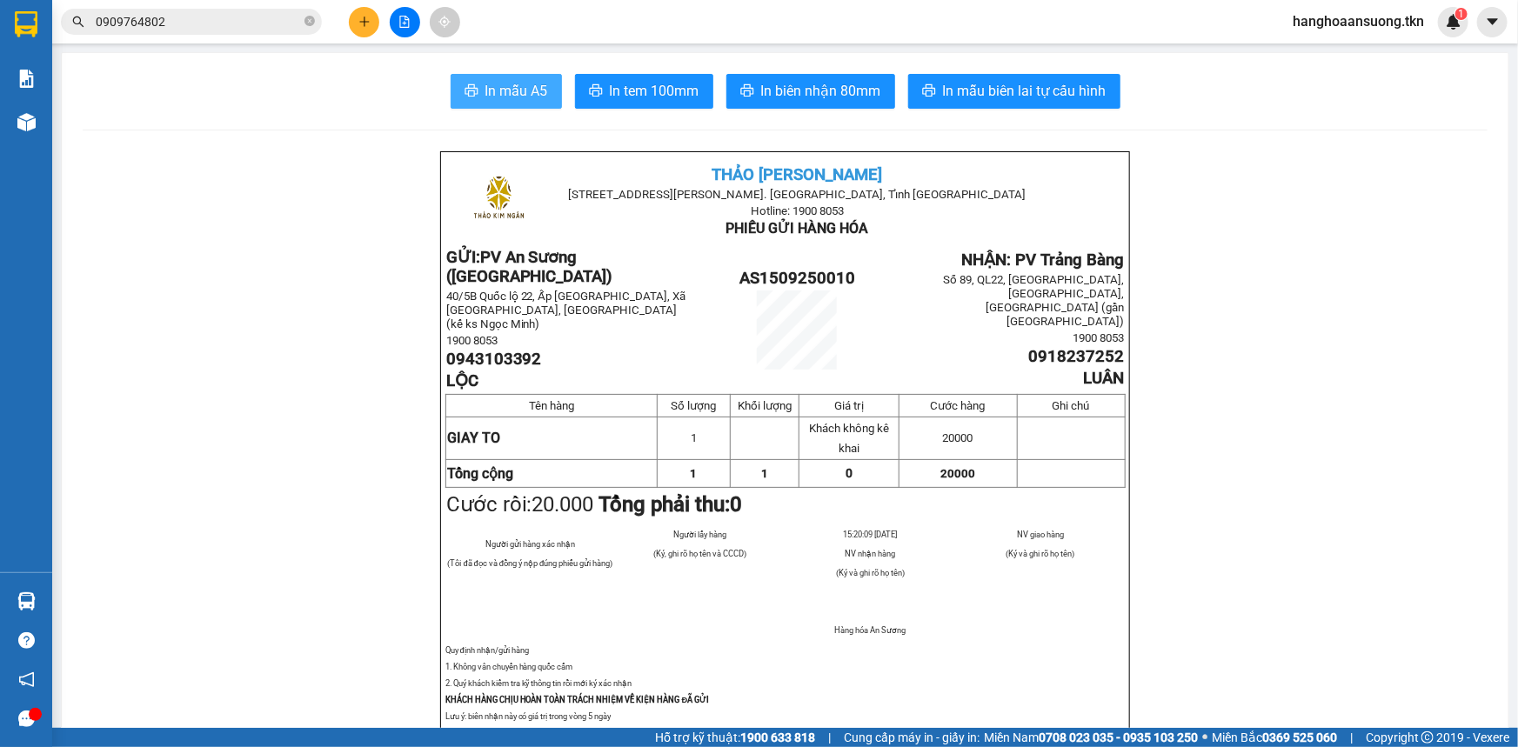
click at [486, 80] on span "In mẫu A5" at bounding box center [517, 91] width 63 height 22
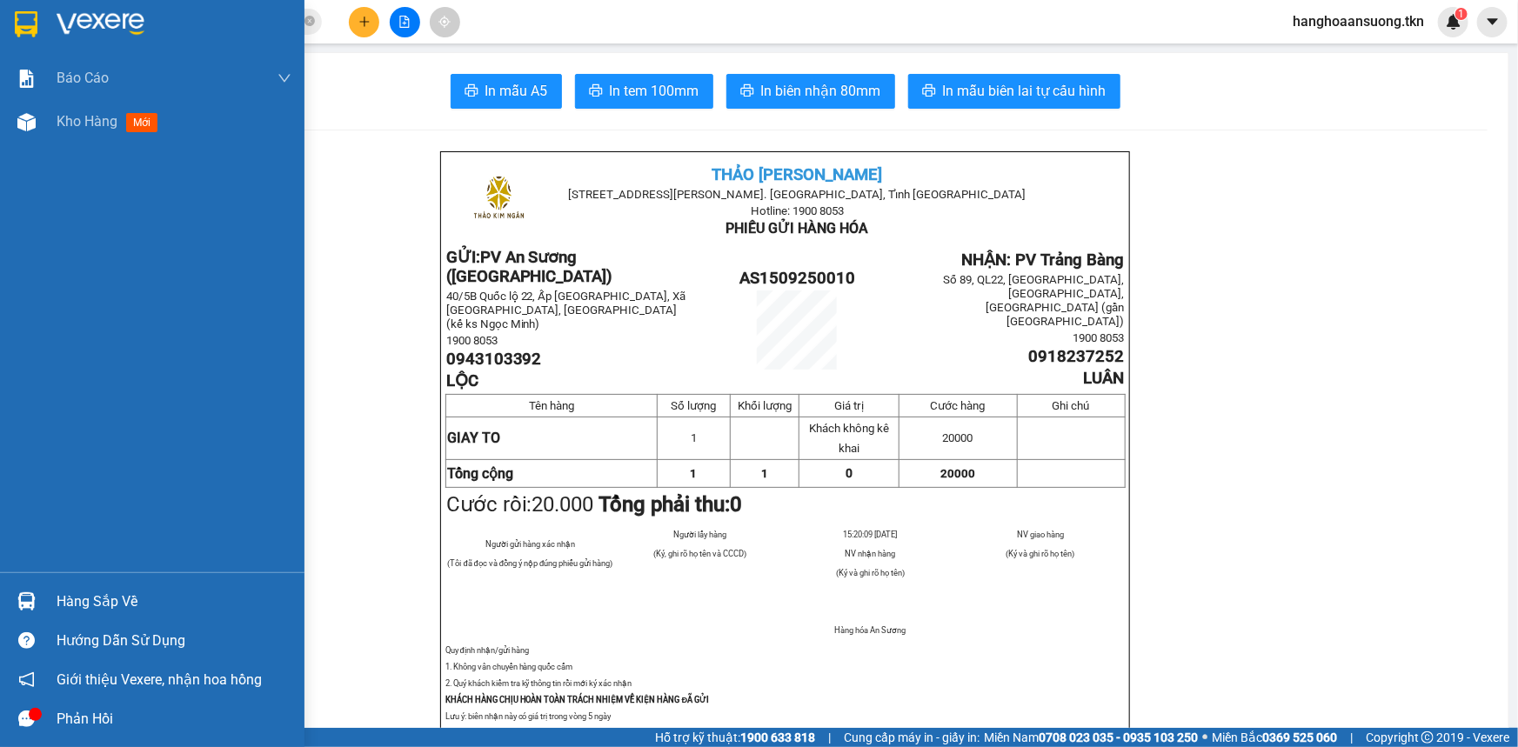
click at [39, 25] on div at bounding box center [26, 24] width 30 height 30
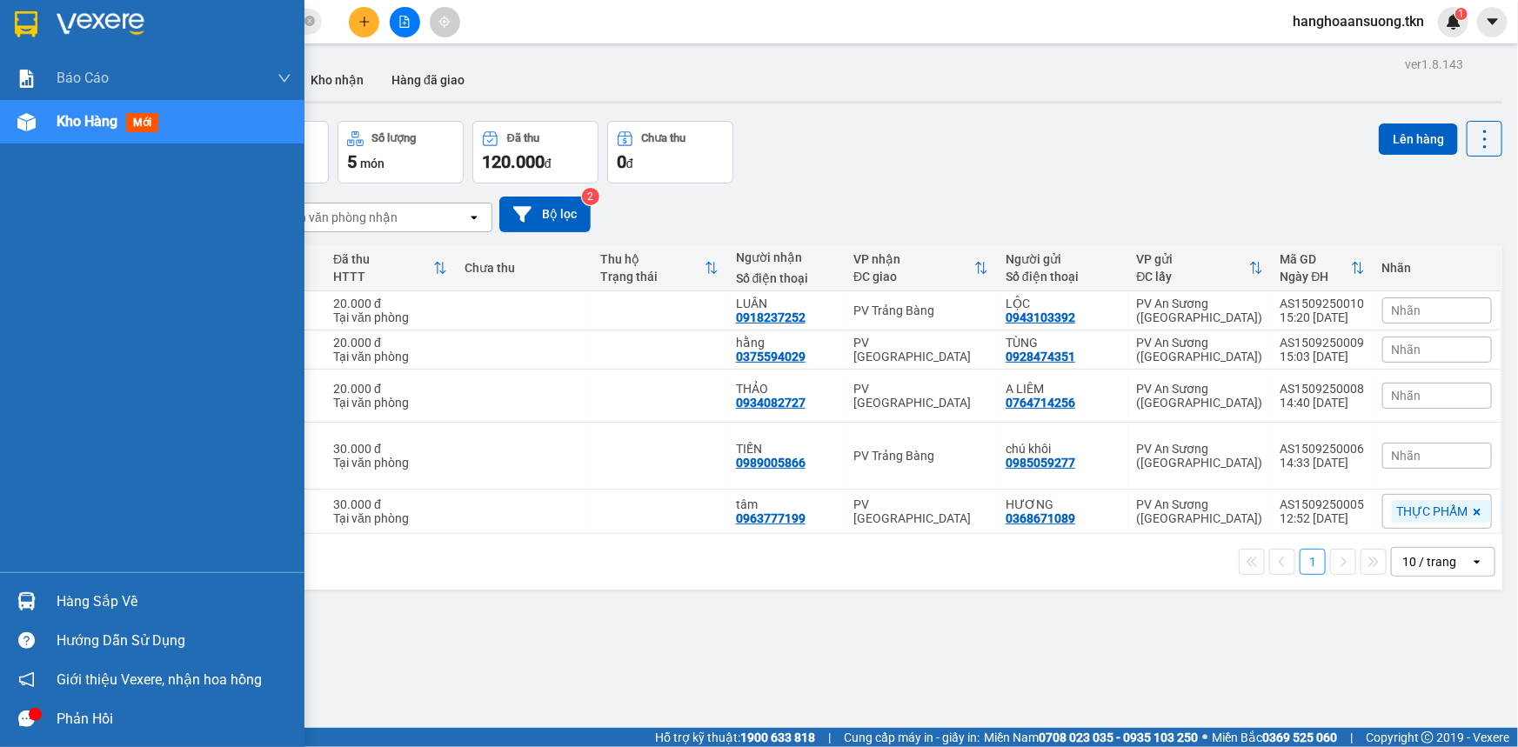
click at [58, 608] on div "Hàng sắp về" at bounding box center [174, 602] width 235 height 26
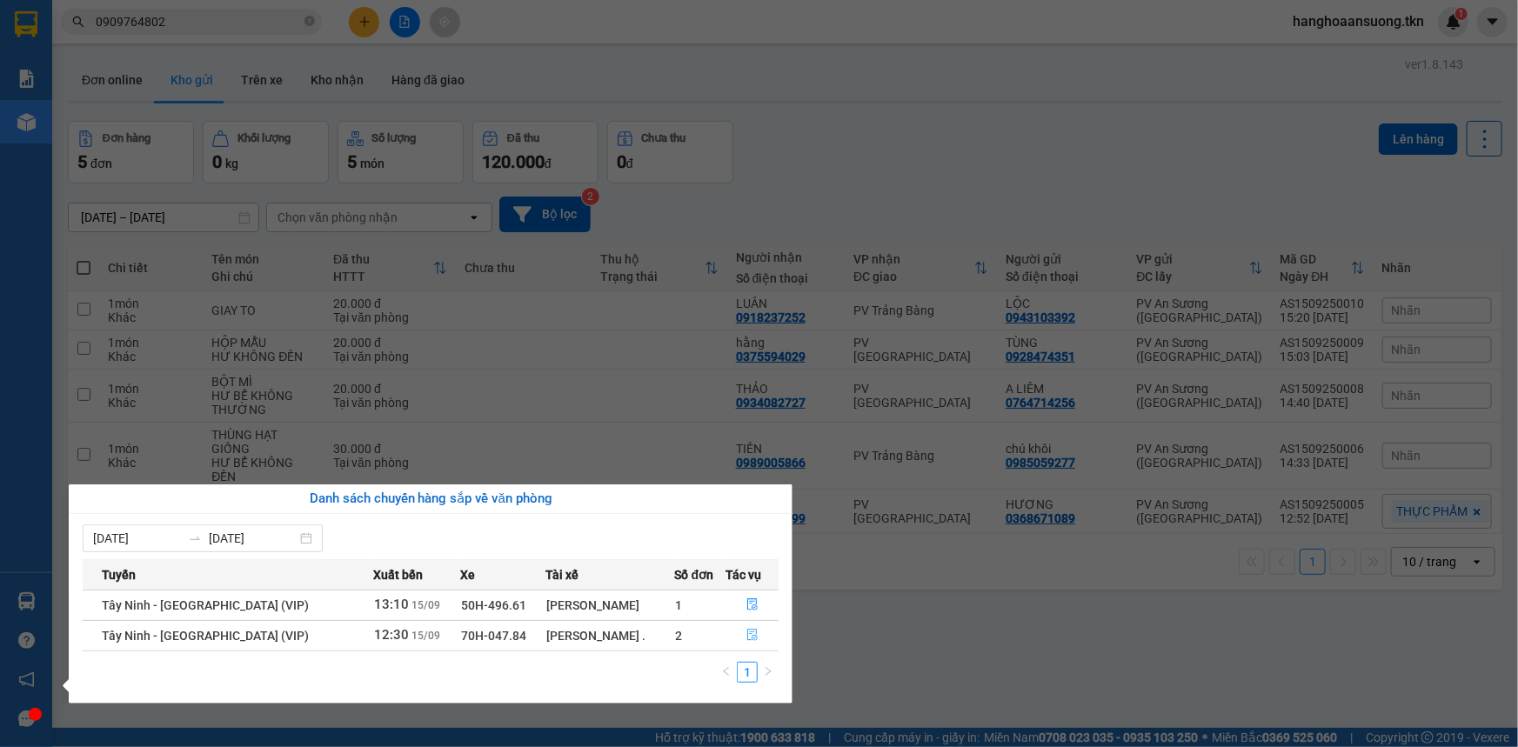
click at [747, 633] on icon "file-done" at bounding box center [753, 635] width 12 height 12
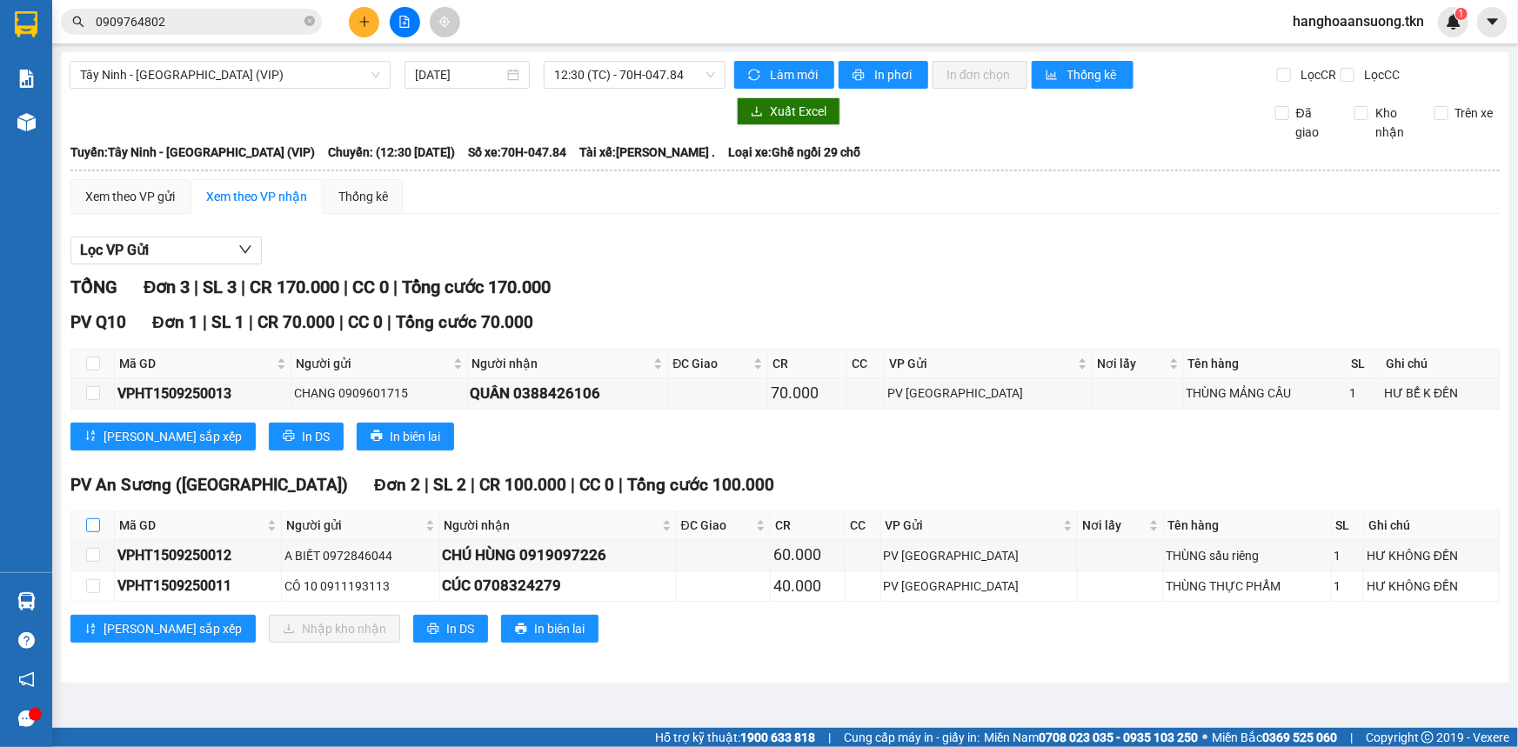
click at [91, 521] on input "checkbox" at bounding box center [93, 526] width 14 height 14
checkbox input "true"
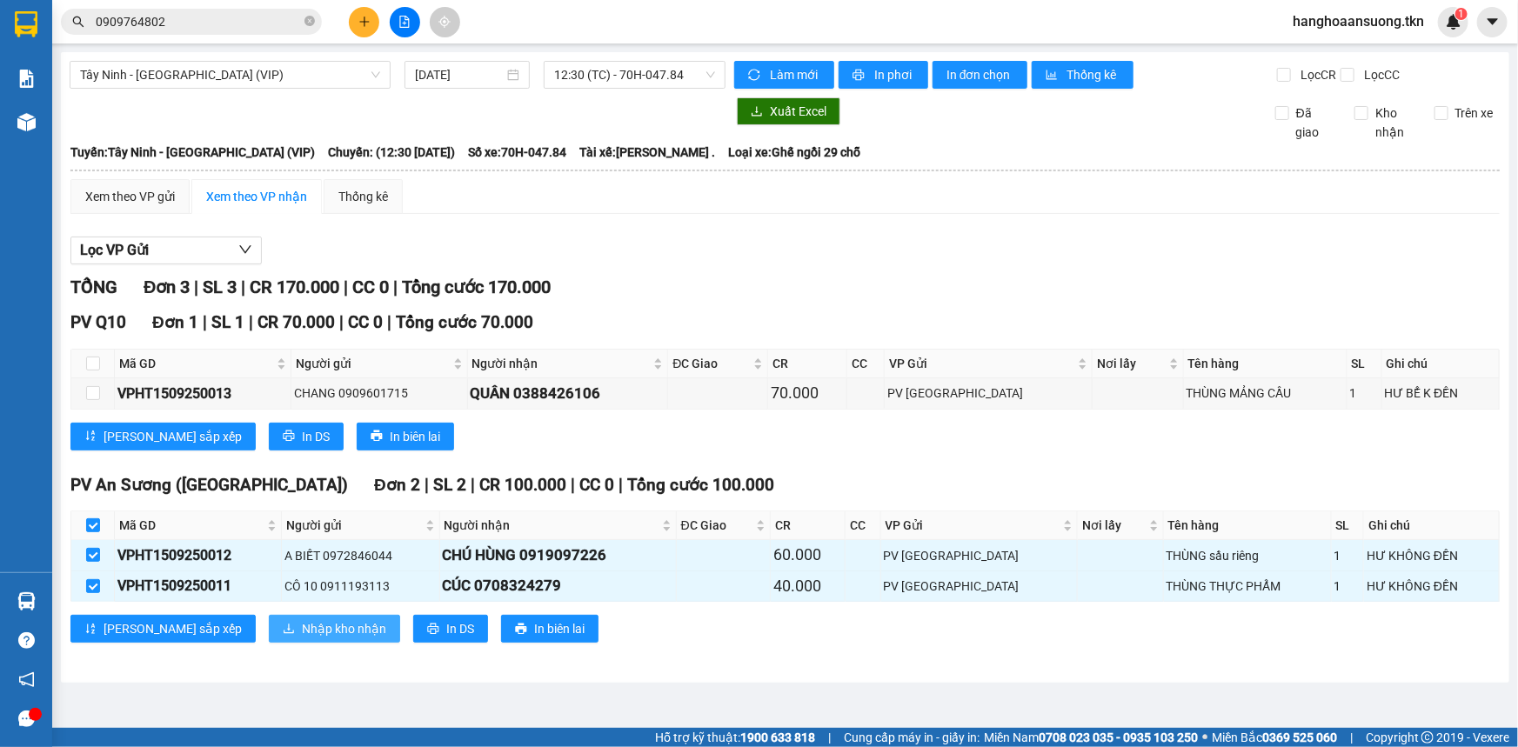
click at [302, 626] on span "Nhập kho nhận" at bounding box center [344, 628] width 84 height 19
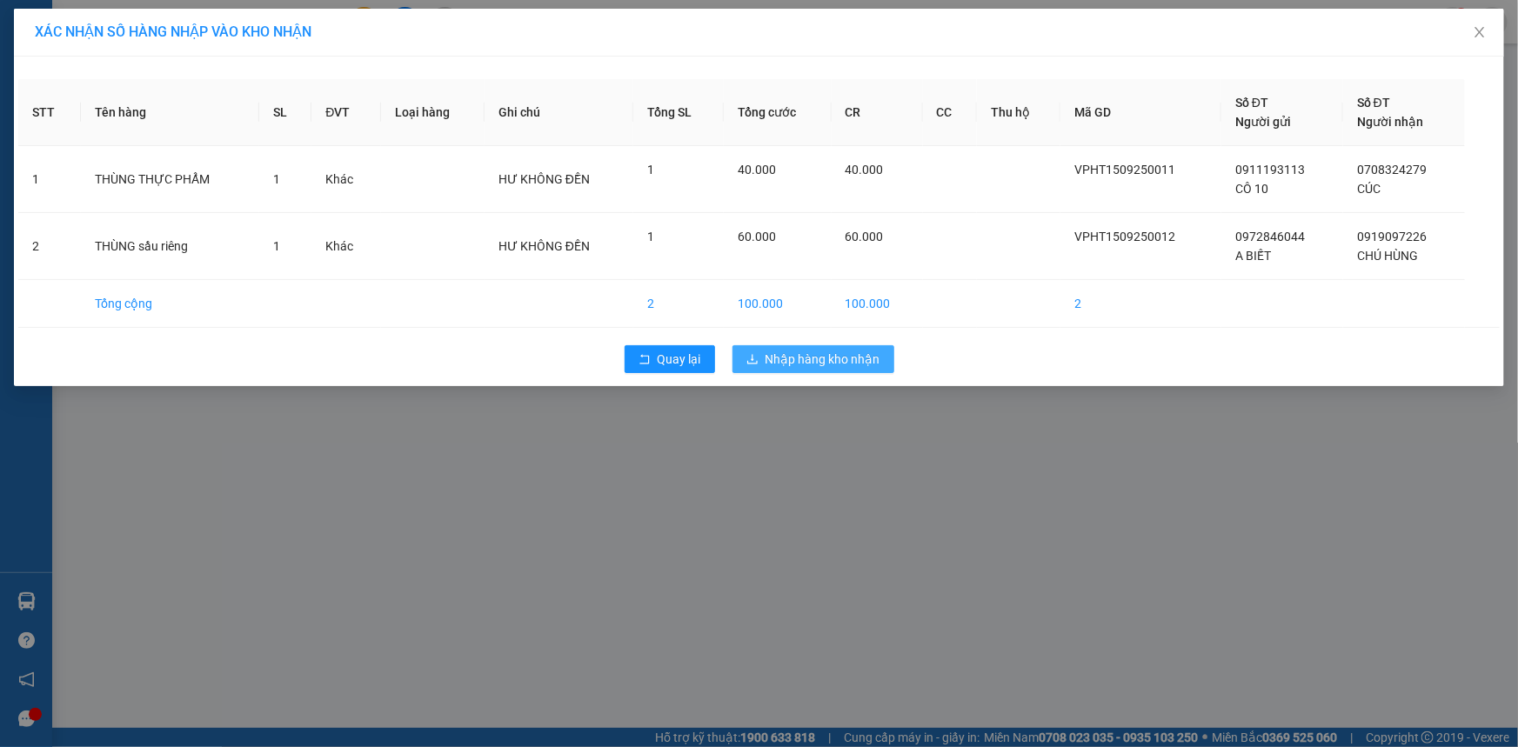
click at [790, 355] on span "Nhập hàng kho nhận" at bounding box center [823, 359] width 115 height 19
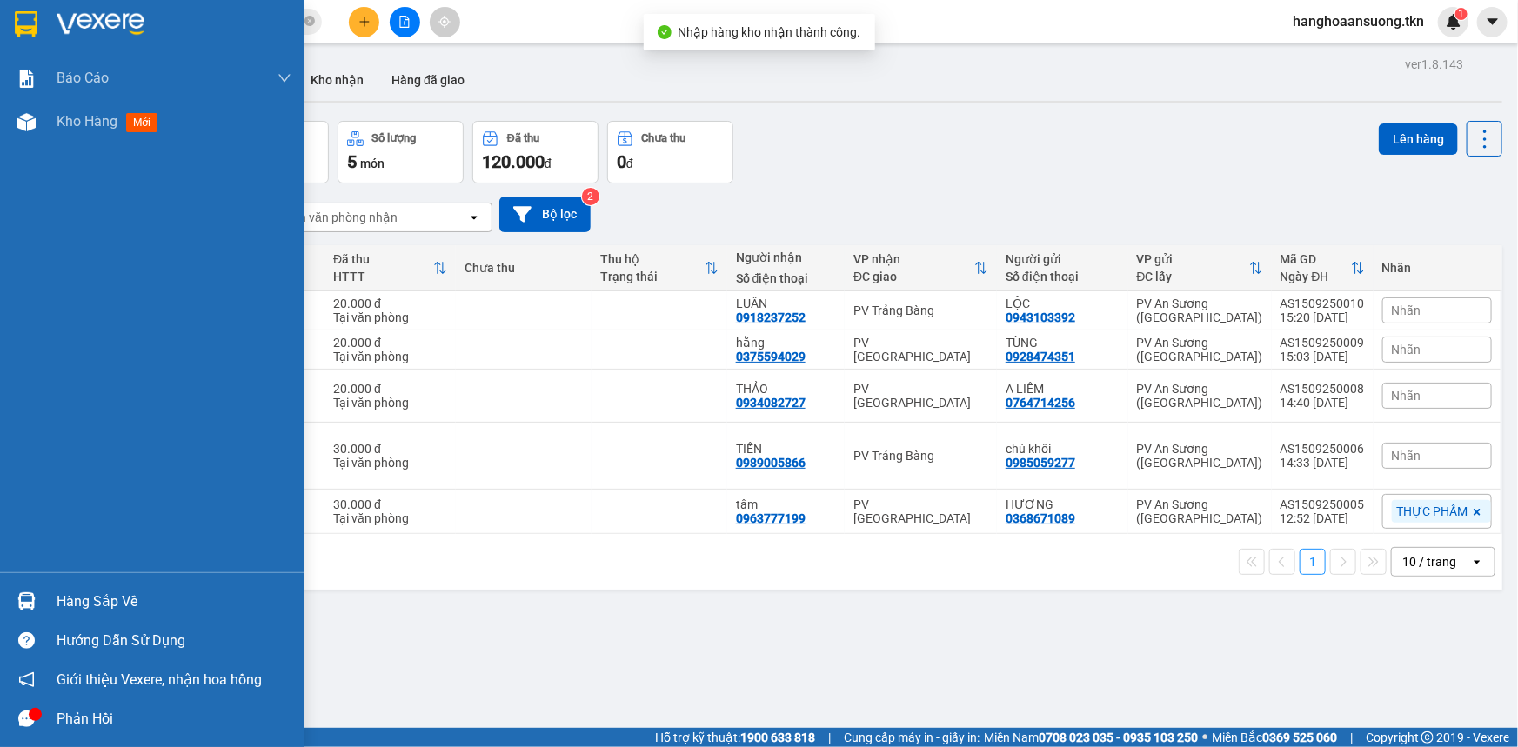
click at [33, 601] on img at bounding box center [26, 602] width 18 height 18
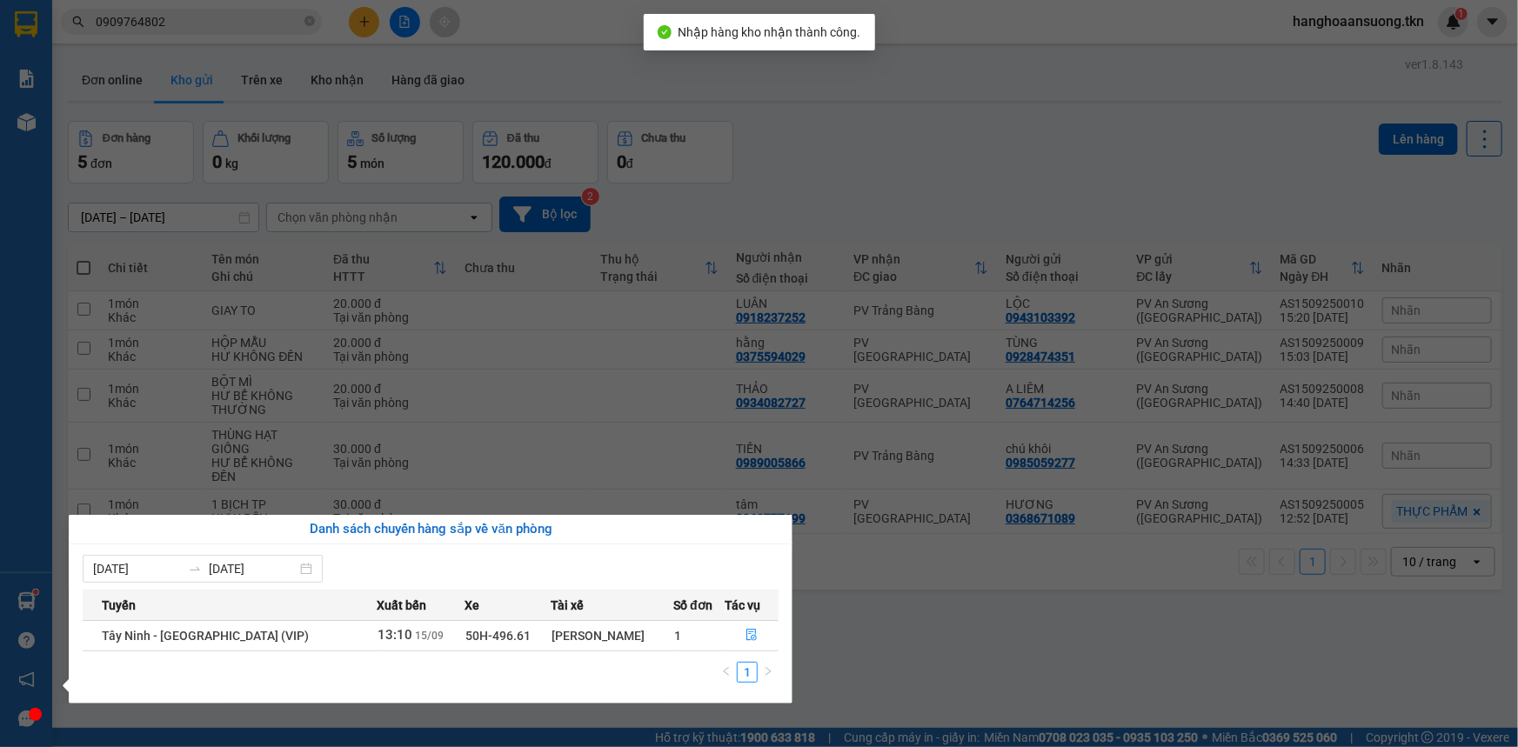
click at [419, 414] on section "Kết quả tìm kiếm ( 57 ) Bộ lọc Mã ĐH Trạng thái Món hàng Thu hộ Tổng cước Chưa …" at bounding box center [759, 373] width 1518 height 747
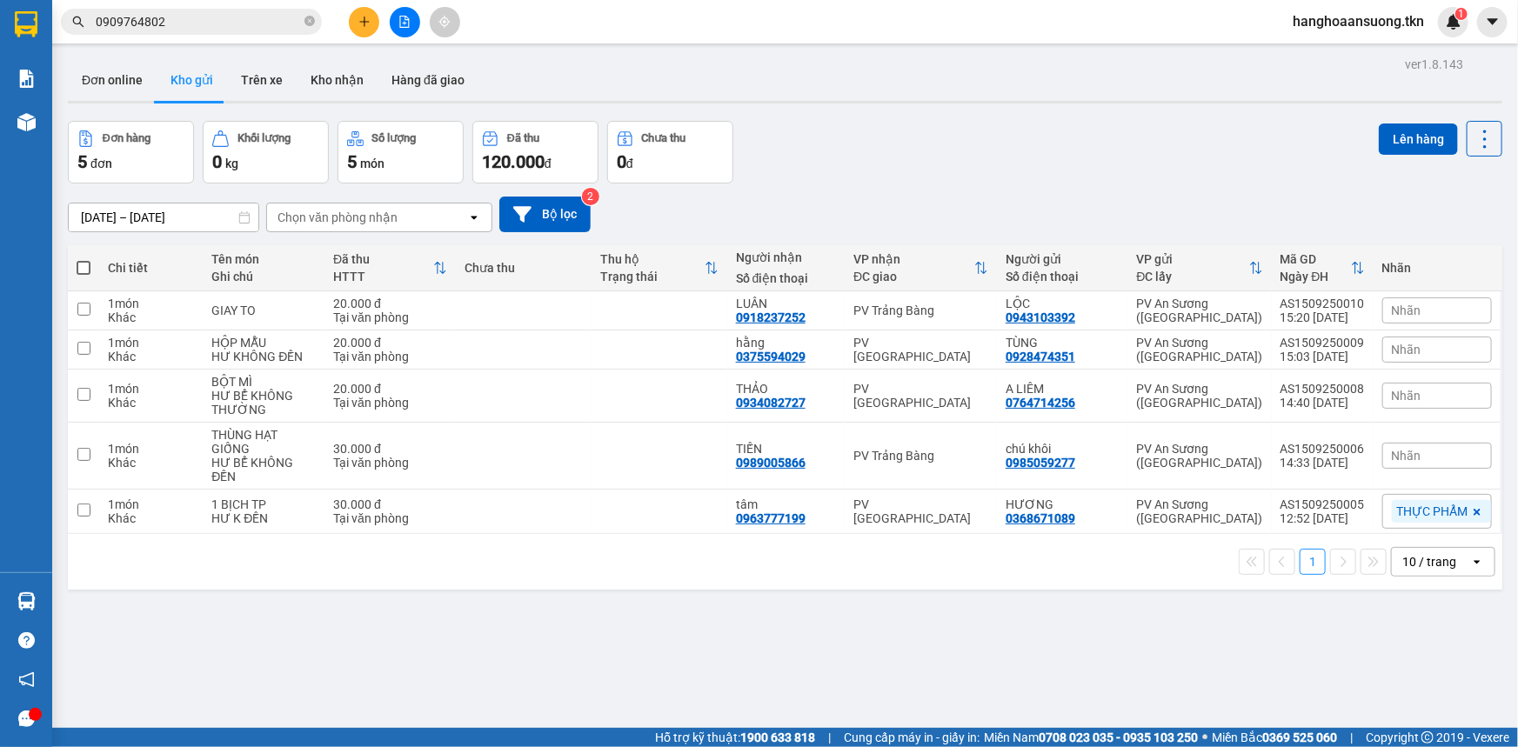
click at [226, 17] on input "0909764802" at bounding box center [198, 21] width 205 height 19
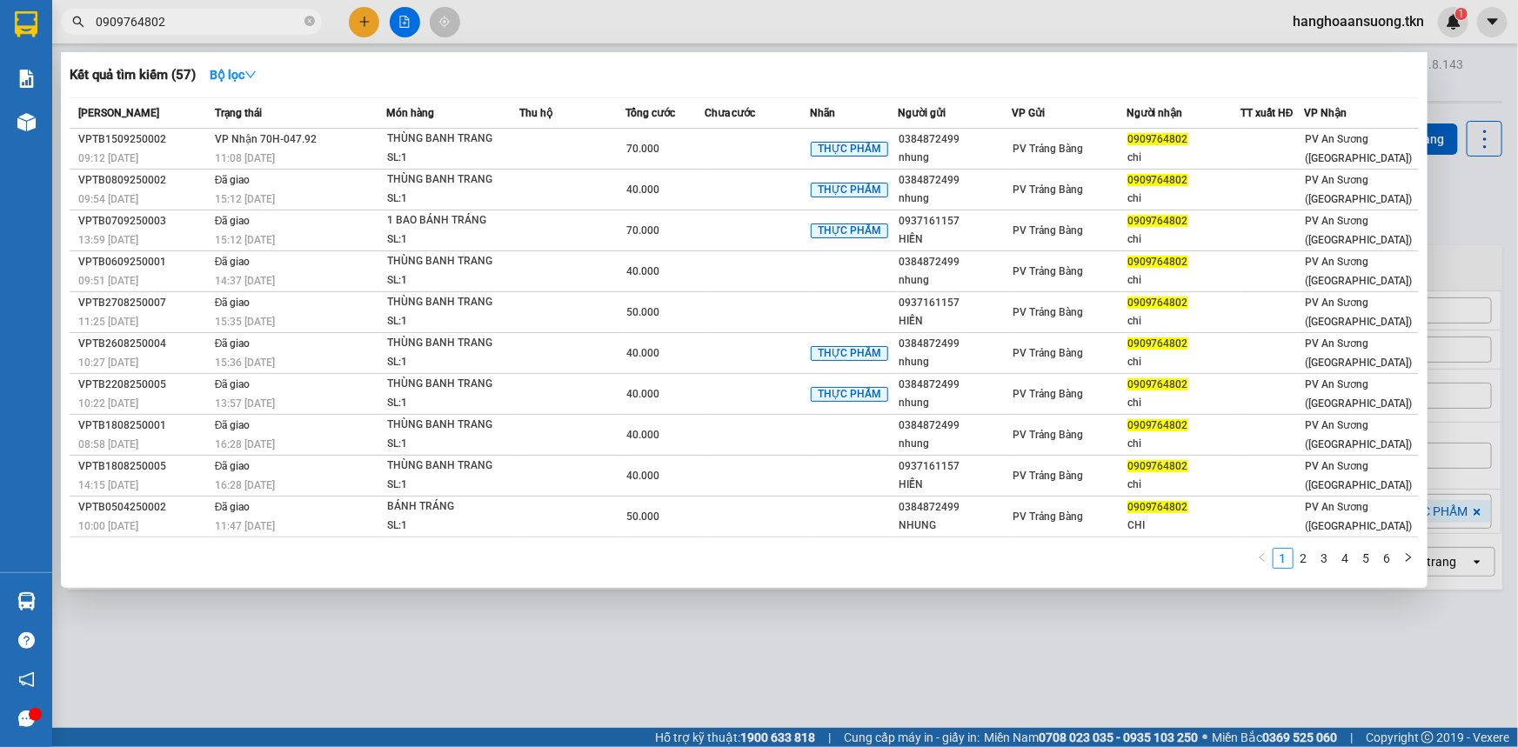
click at [226, 17] on input "0909764802" at bounding box center [198, 21] width 205 height 19
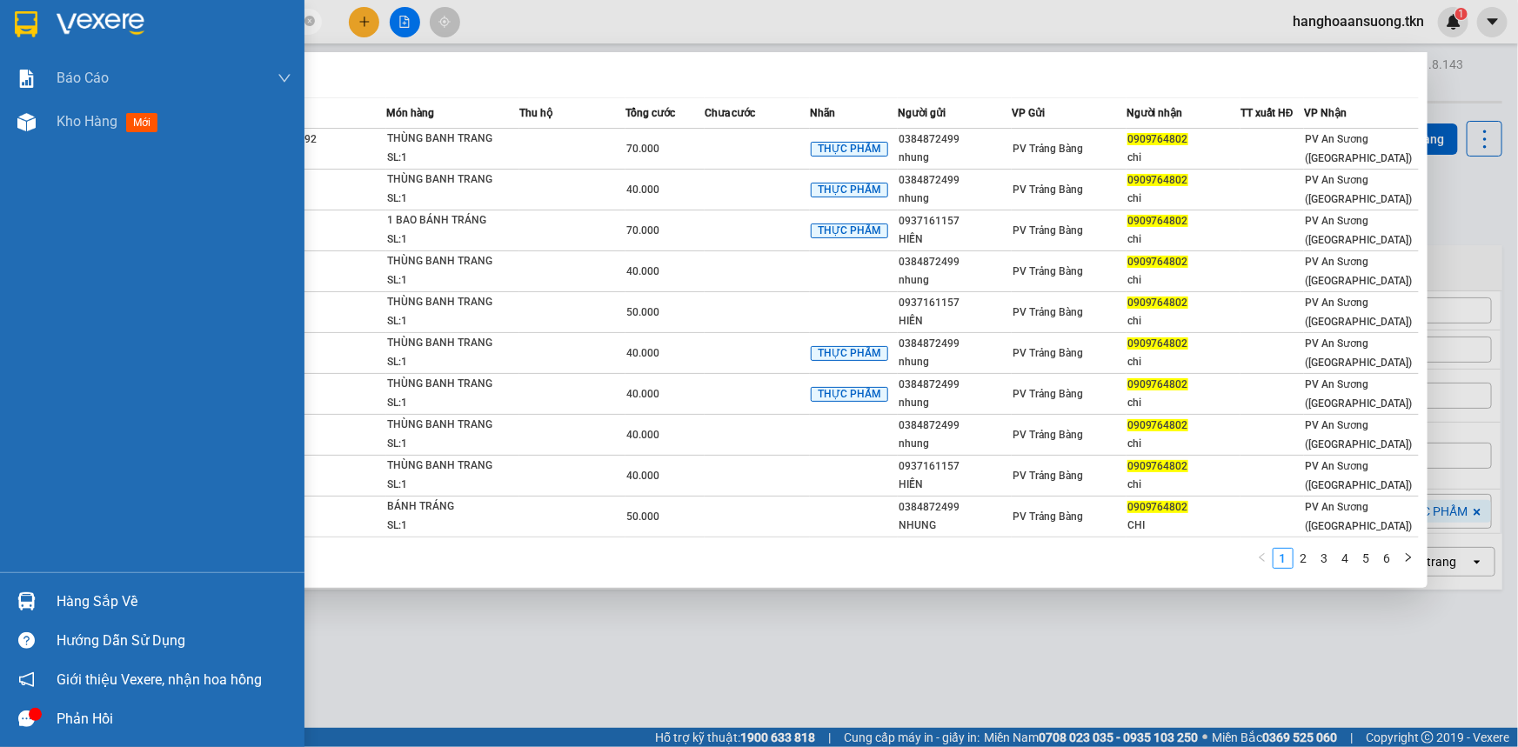
click at [30, 35] on img at bounding box center [26, 24] width 23 height 26
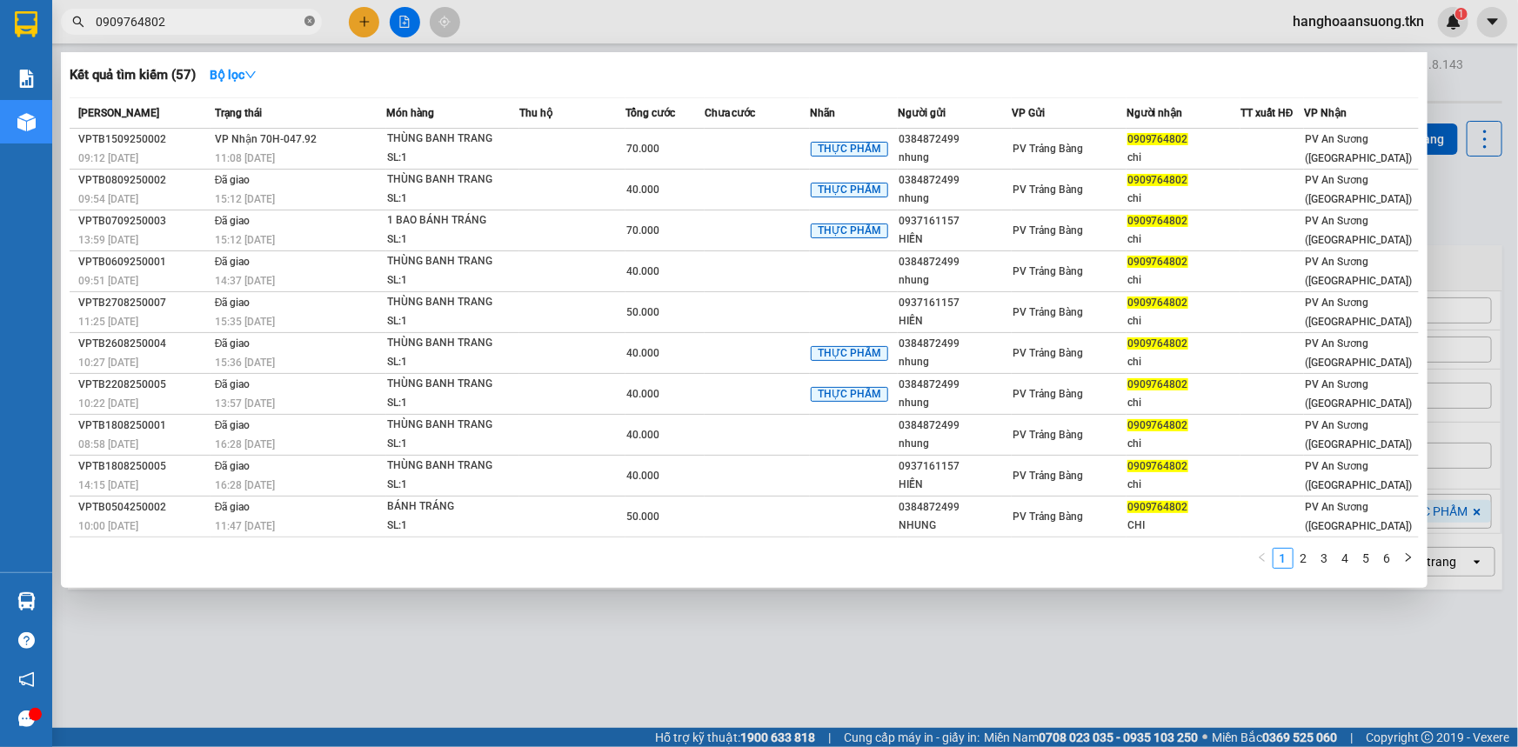
click at [311, 22] on icon "close-circle" at bounding box center [310, 21] width 10 height 10
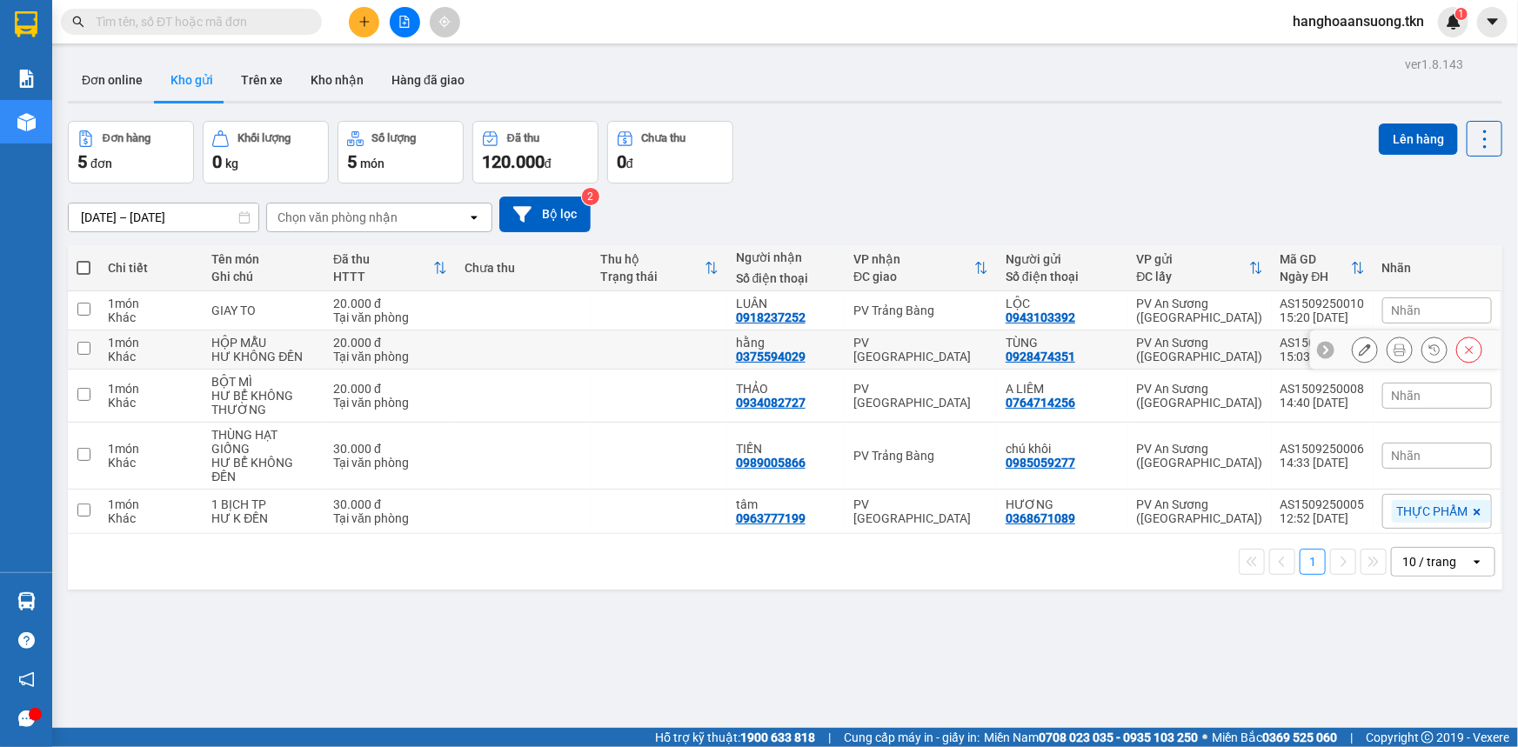
click at [108, 351] on div "Khác" at bounding box center [151, 357] width 86 height 14
checkbox input "true"
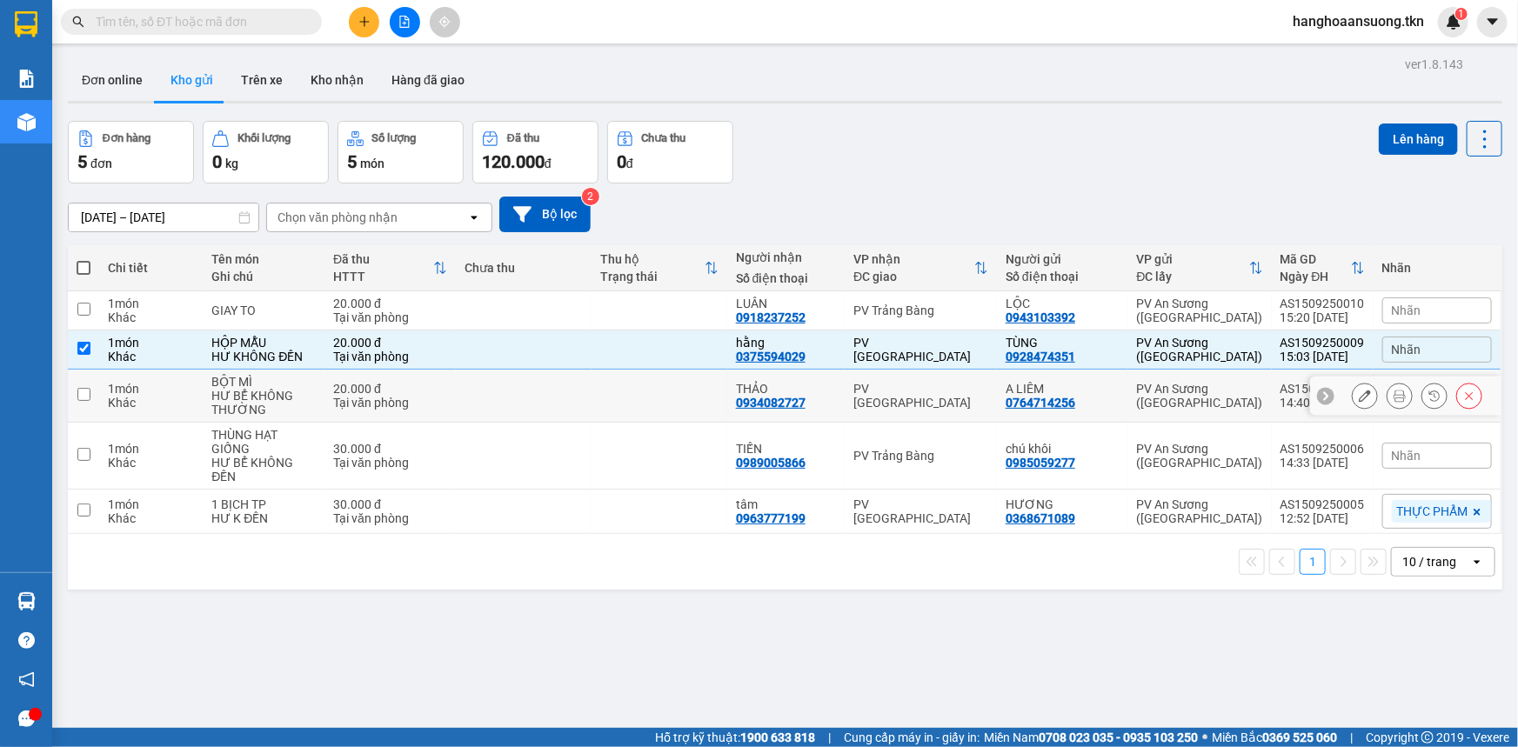
click at [108, 399] on div "Khác" at bounding box center [151, 403] width 86 height 14
checkbox input "true"
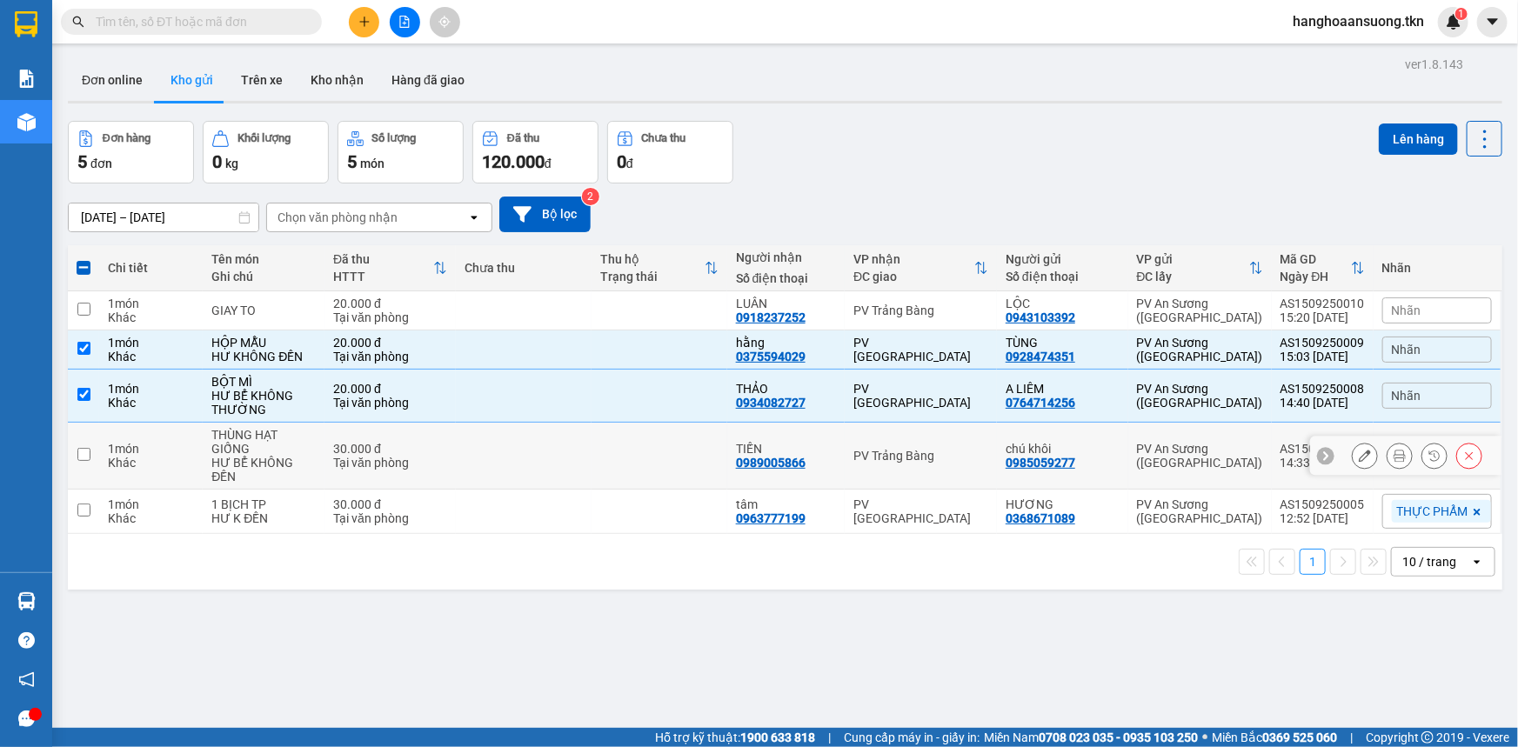
click at [105, 434] on td "1 món Khác" at bounding box center [151, 456] width 104 height 67
checkbox input "true"
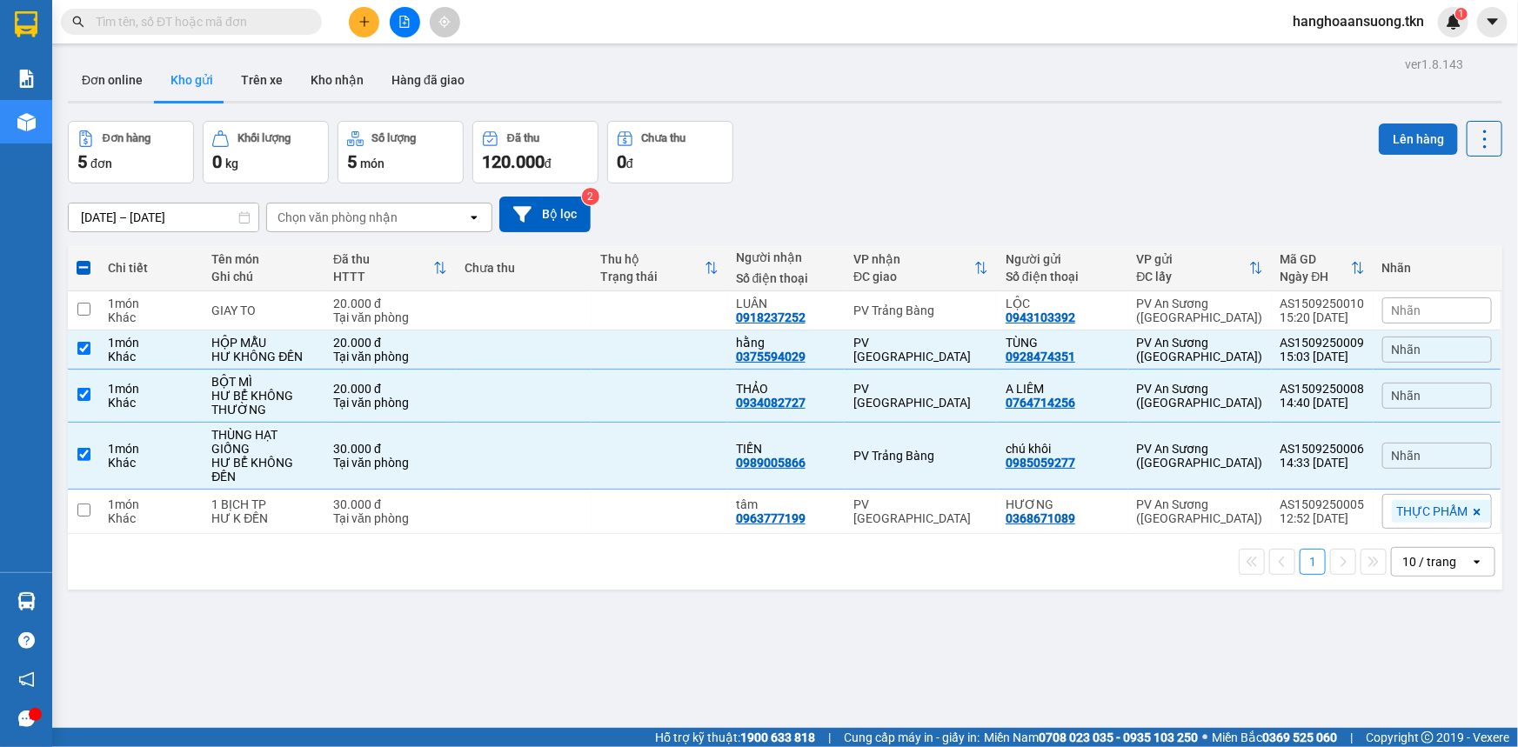
click at [1396, 131] on button "Lên hàng" at bounding box center [1418, 139] width 79 height 31
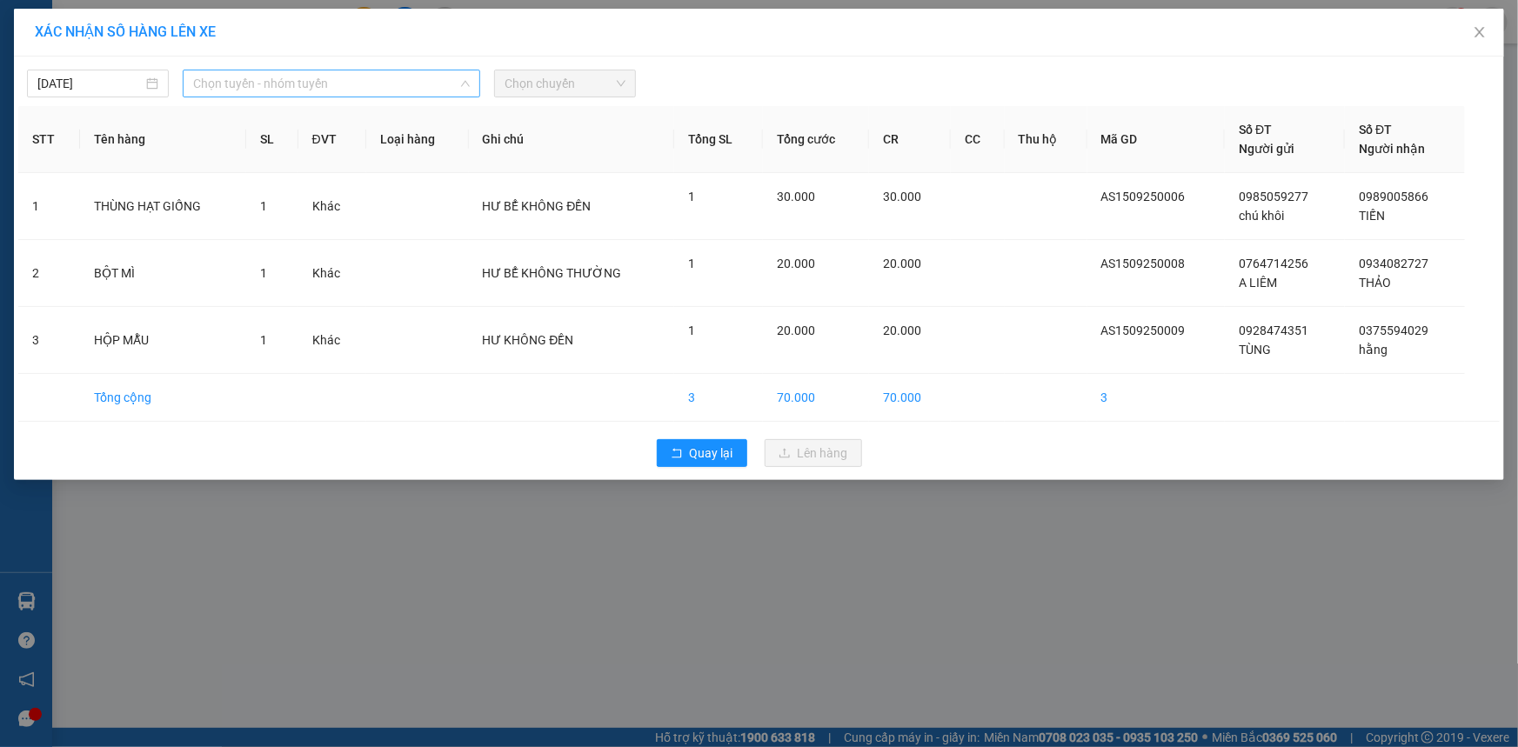
click at [372, 87] on span "Chọn tuyến - nhóm tuyến" at bounding box center [331, 83] width 277 height 26
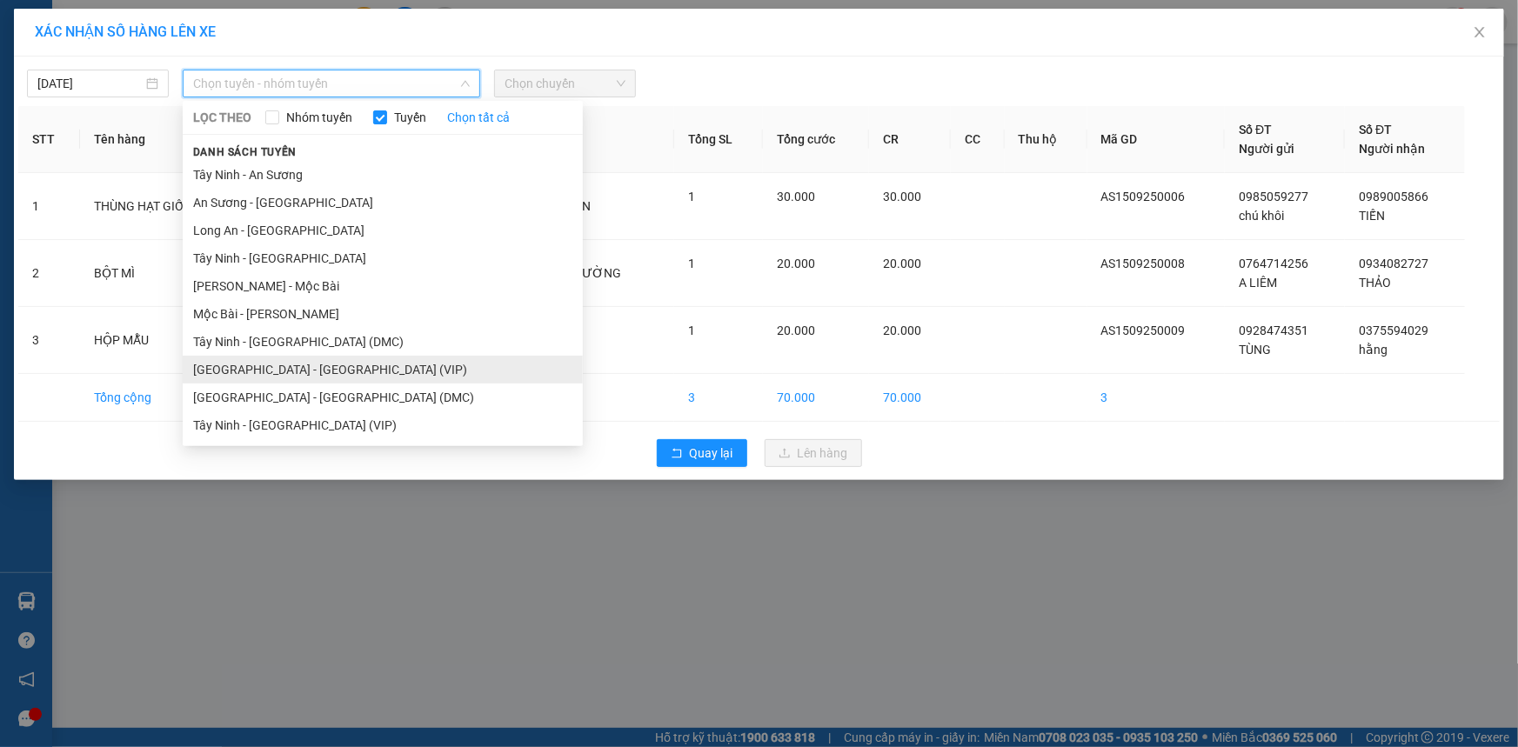
click at [258, 374] on li "[GEOGRAPHIC_DATA] - [GEOGRAPHIC_DATA] (VIP)" at bounding box center [383, 370] width 400 height 28
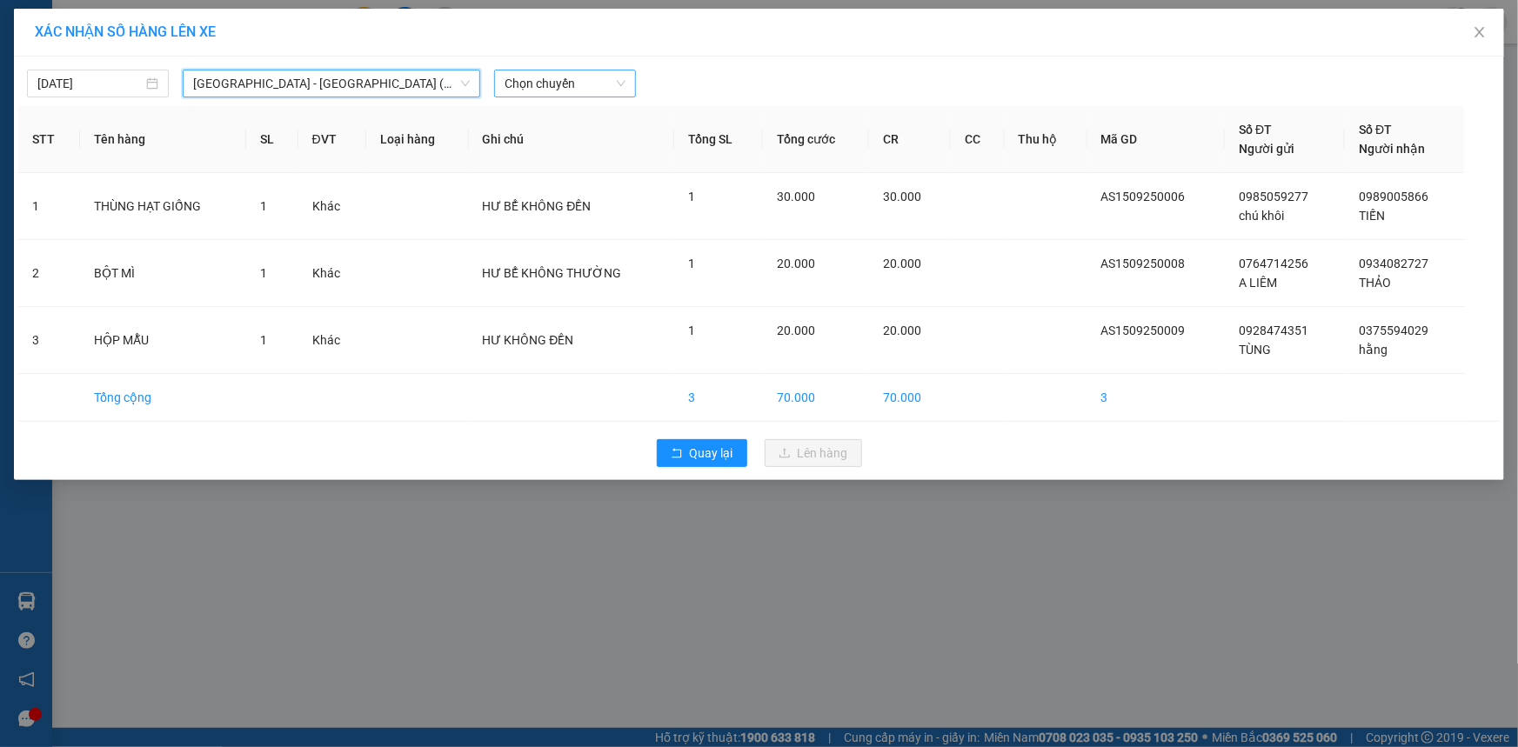
click at [593, 83] on span "Chọn chuyến" at bounding box center [565, 83] width 121 height 26
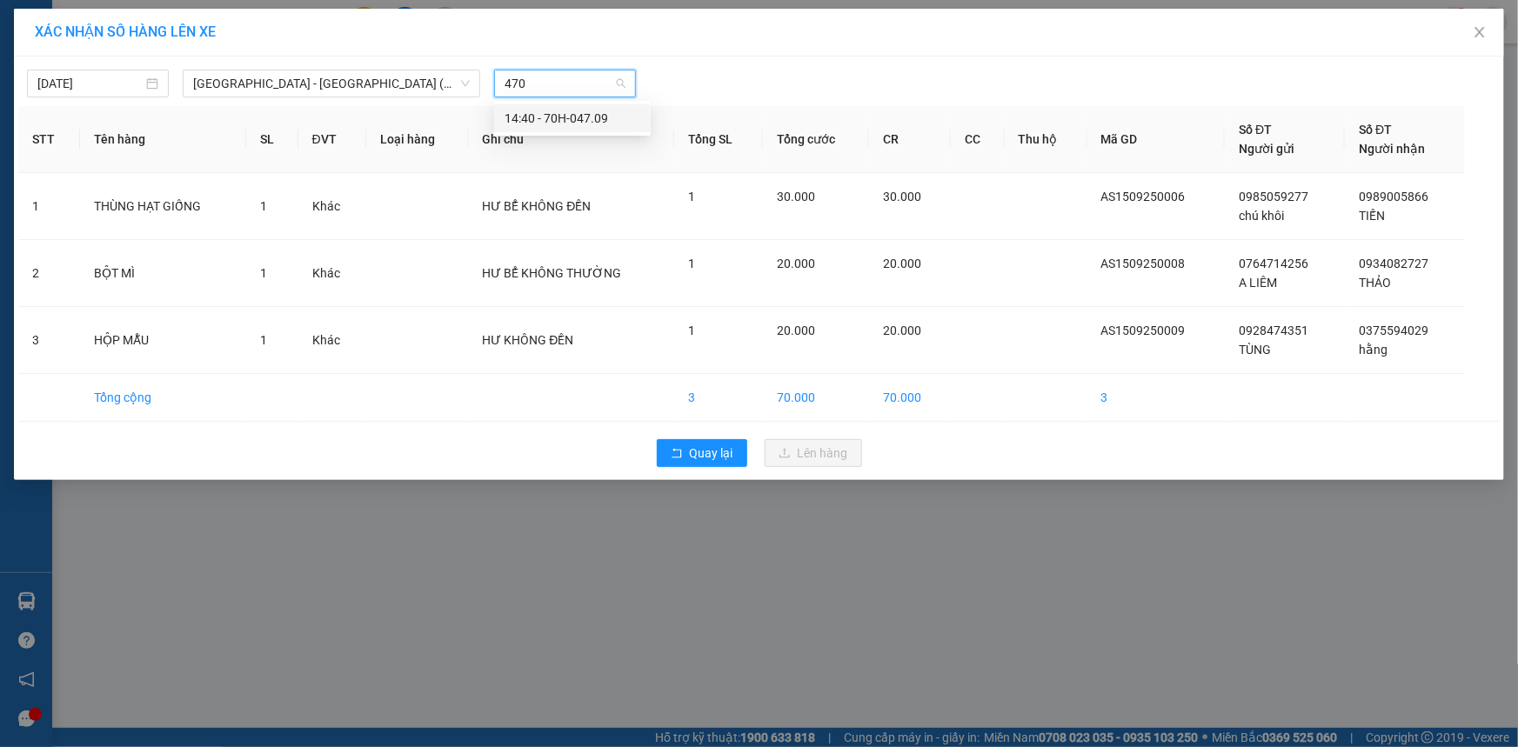
type input "4709"
click at [620, 112] on div "14:40 - 70H-047.09" at bounding box center [573, 118] width 136 height 19
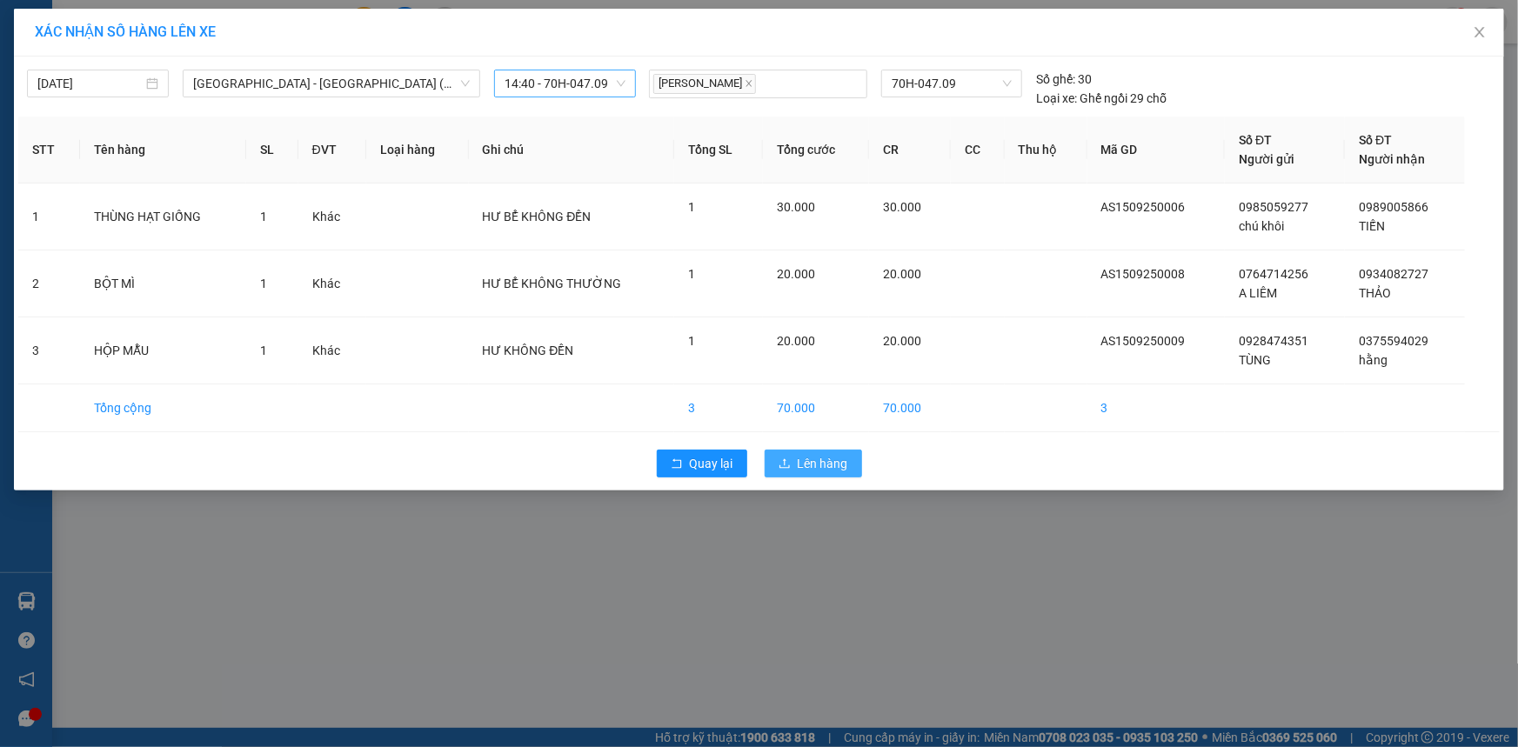
click at [843, 464] on span "Lên hàng" at bounding box center [823, 463] width 50 height 19
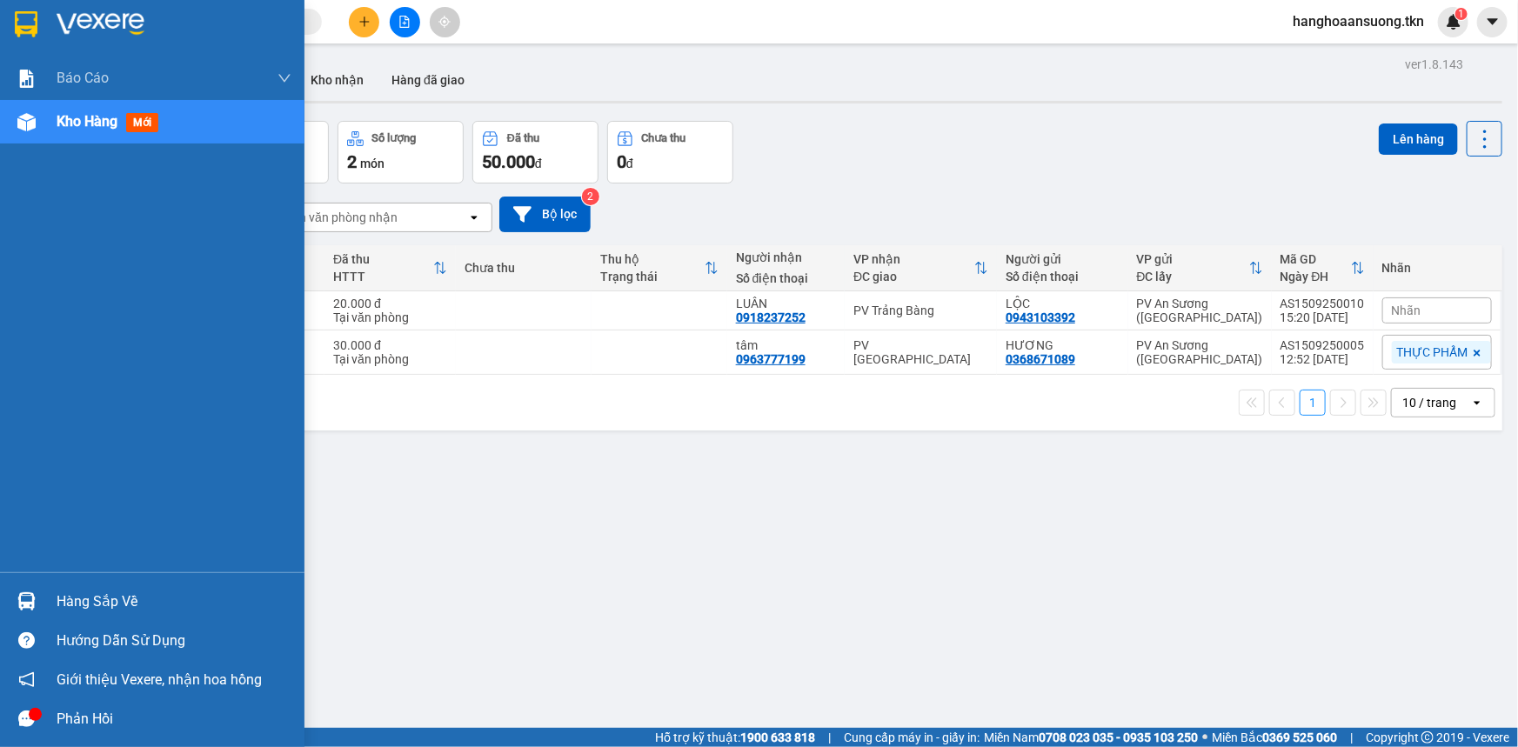
click at [39, 600] on div at bounding box center [26, 601] width 30 height 30
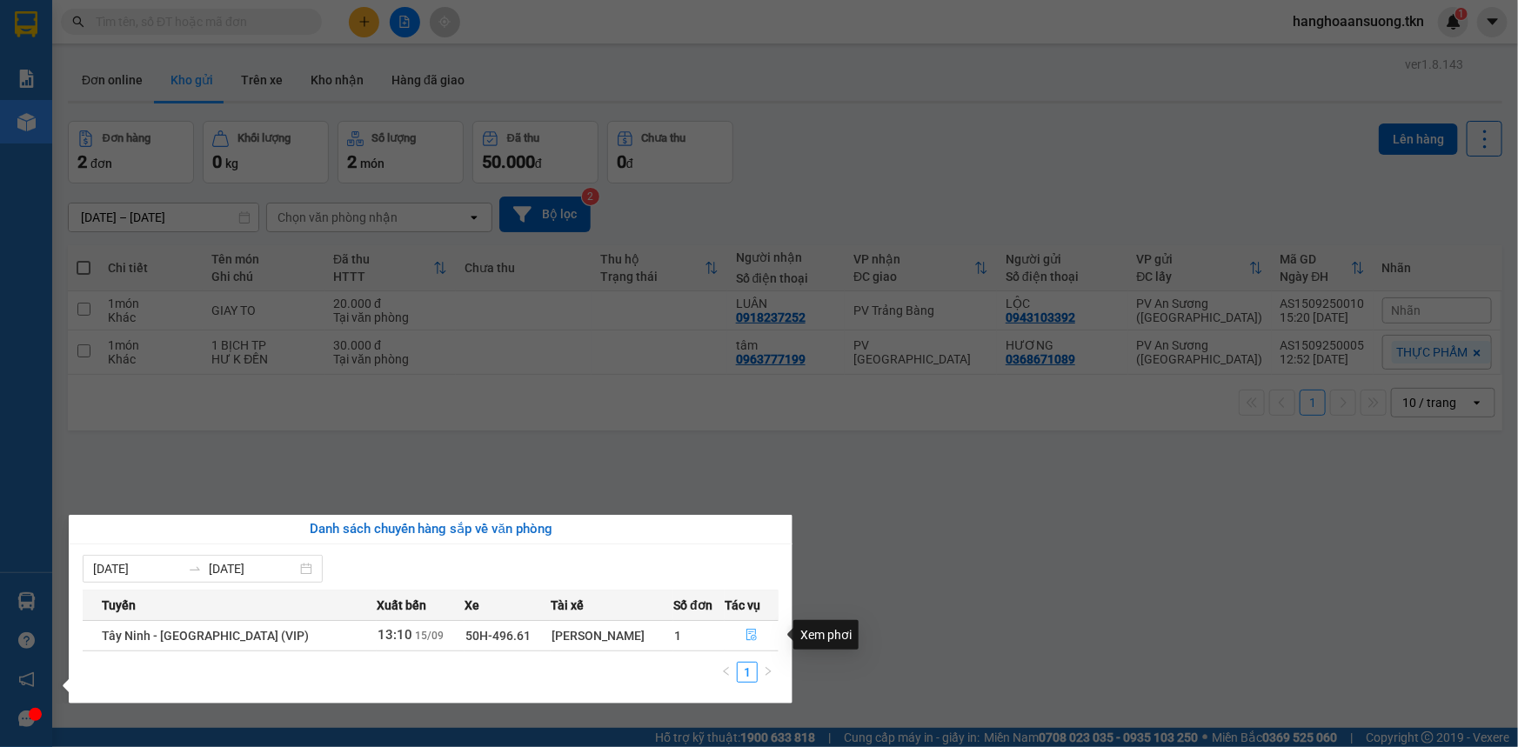
click at [747, 635] on icon "file-done" at bounding box center [752, 635] width 12 height 12
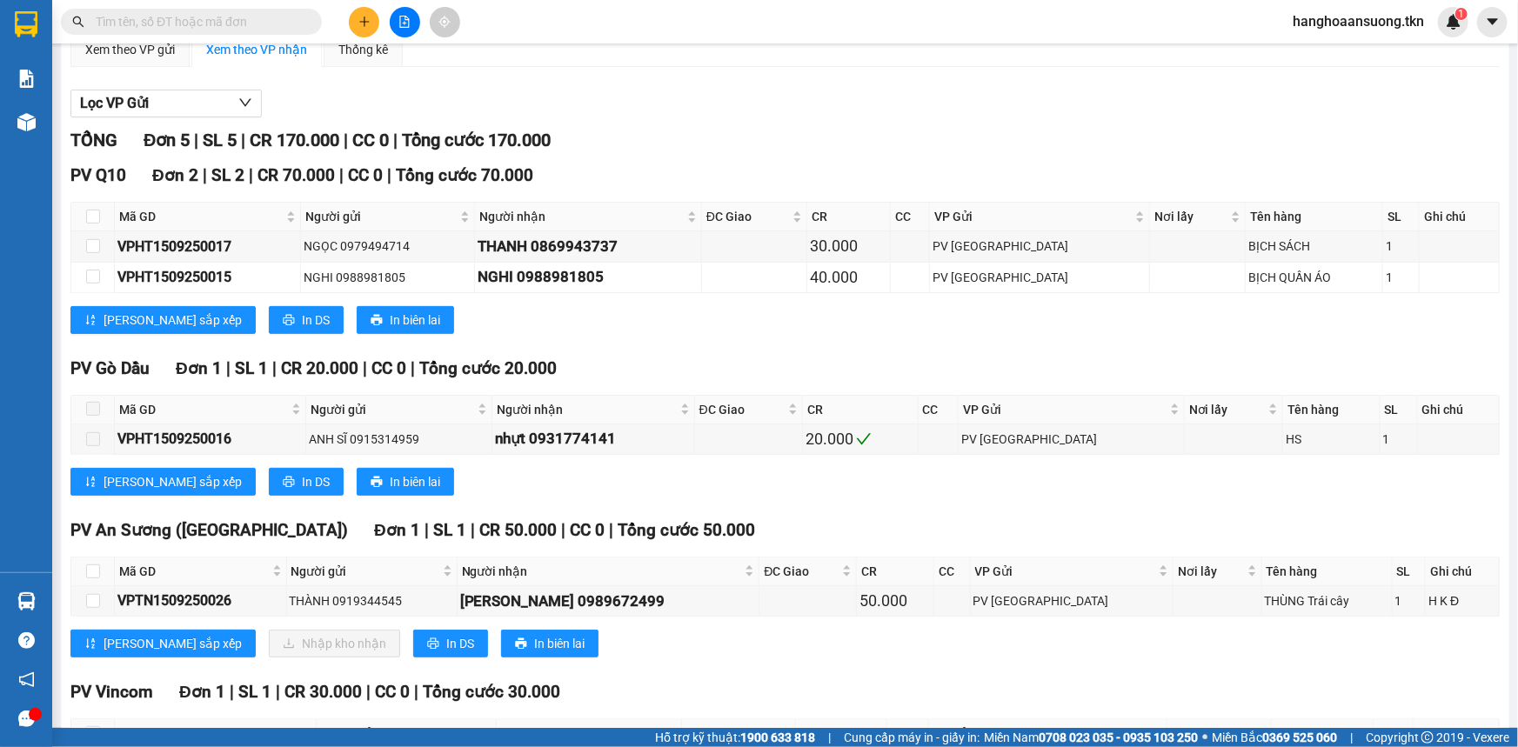
scroll to position [157, 0]
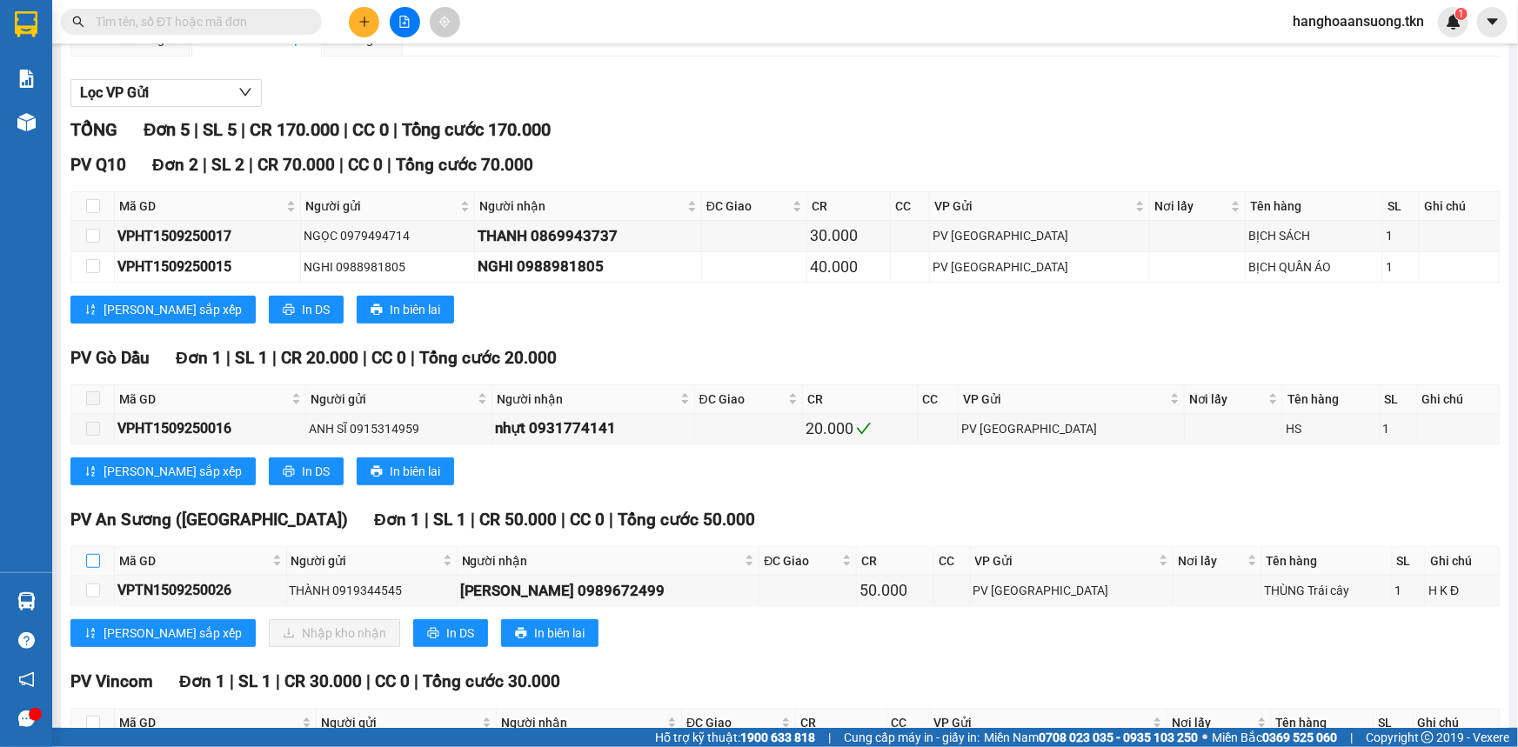
click at [90, 558] on input "checkbox" at bounding box center [93, 561] width 14 height 14
checkbox input "true"
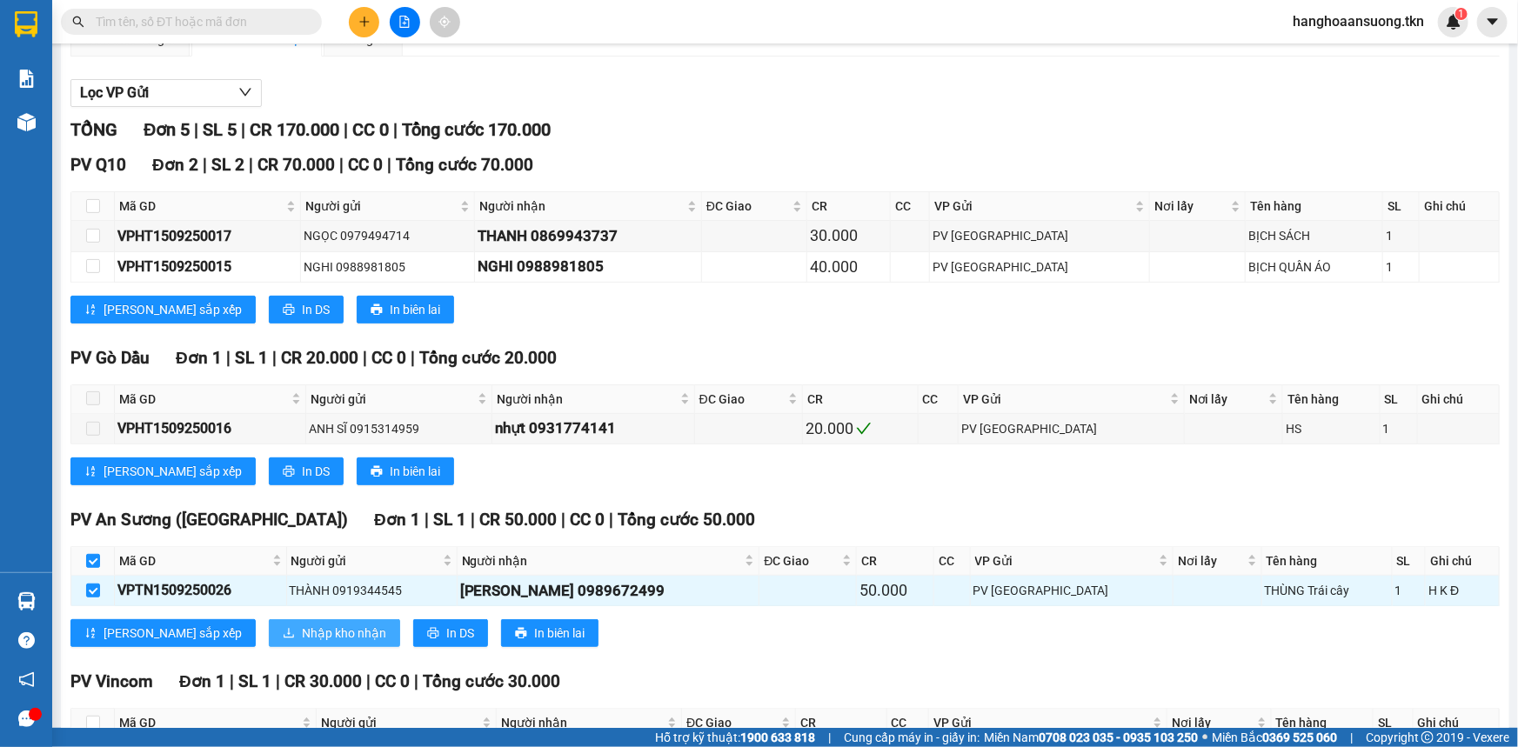
click at [302, 626] on span "Nhập kho nhận" at bounding box center [344, 633] width 84 height 19
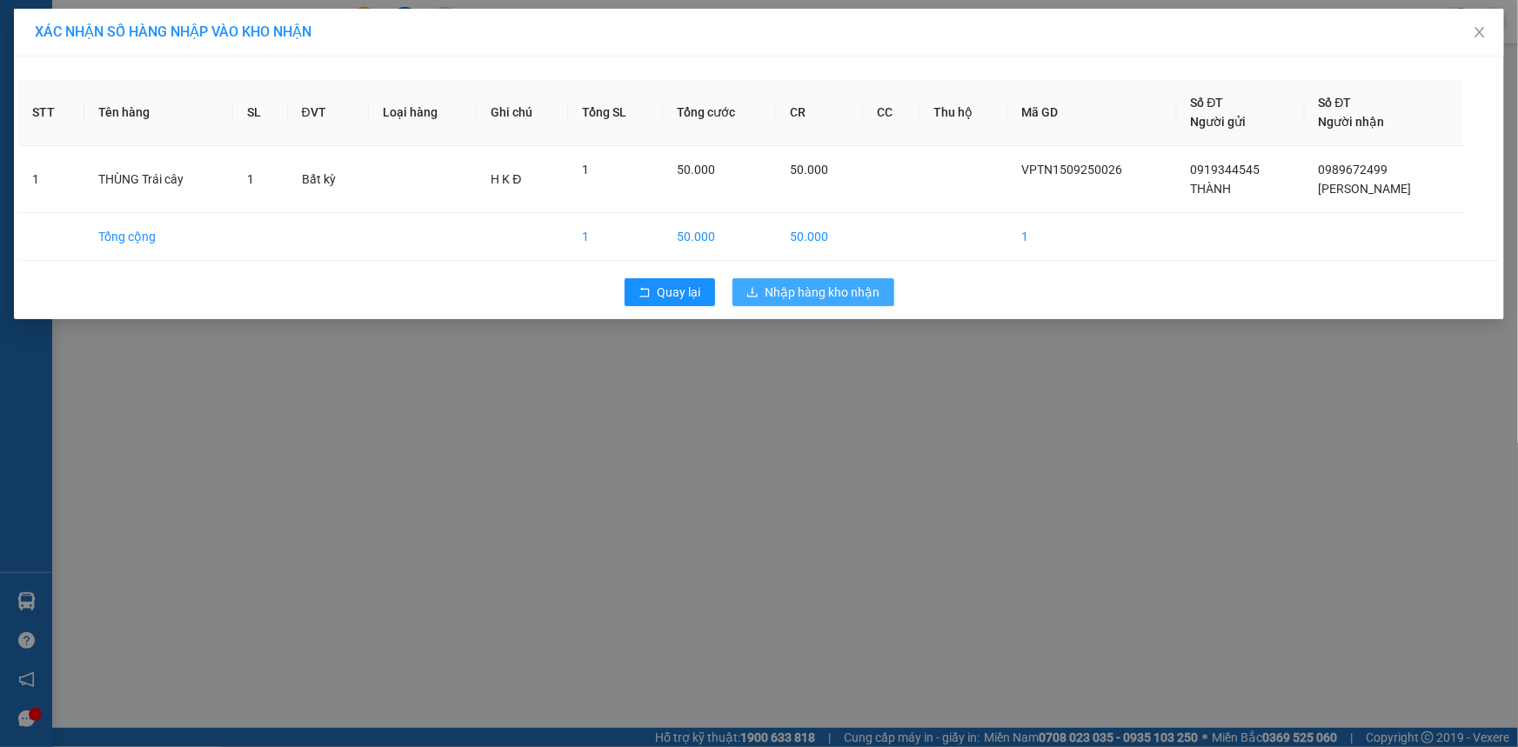
click at [834, 283] on span "Nhập hàng kho nhận" at bounding box center [823, 292] width 115 height 19
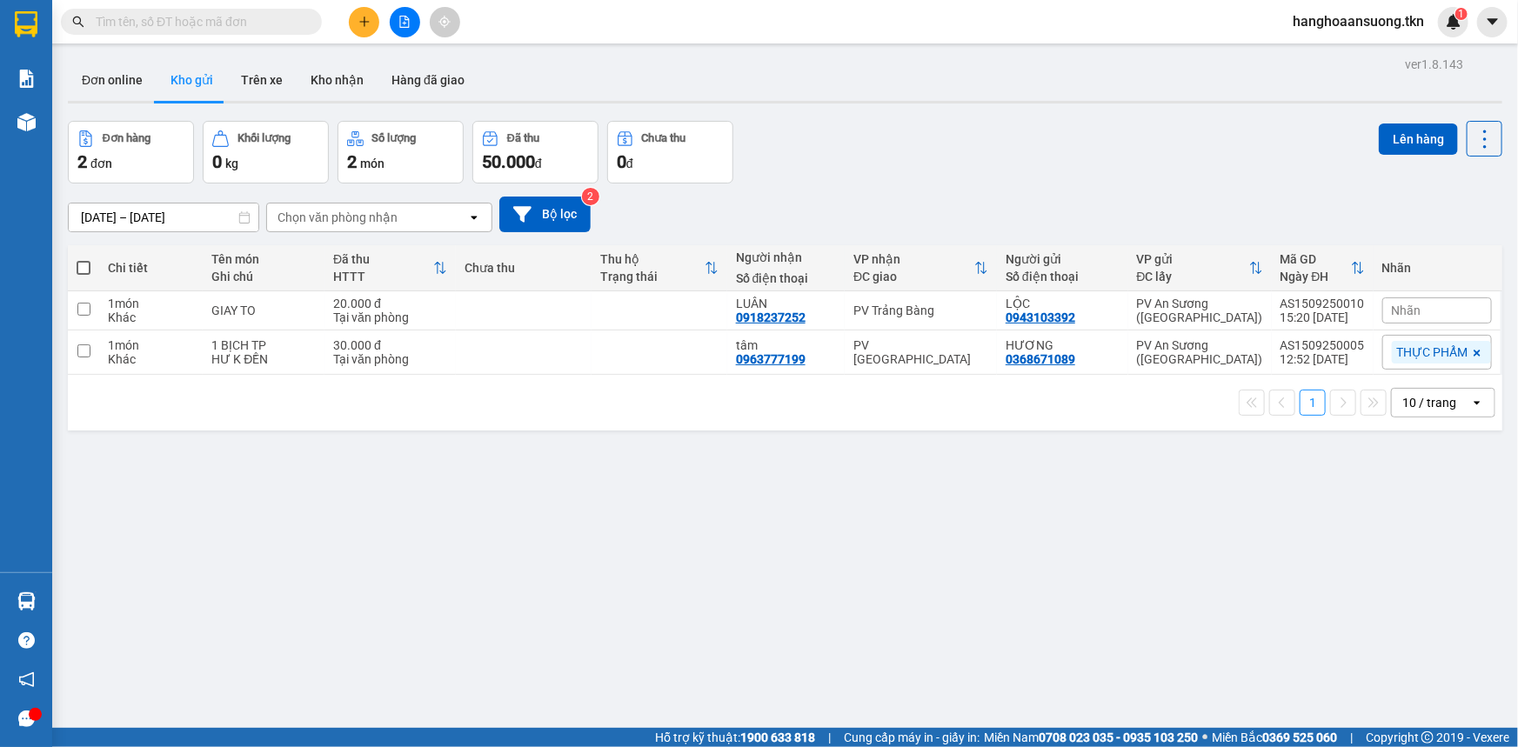
click at [195, 20] on input "text" at bounding box center [198, 21] width 205 height 19
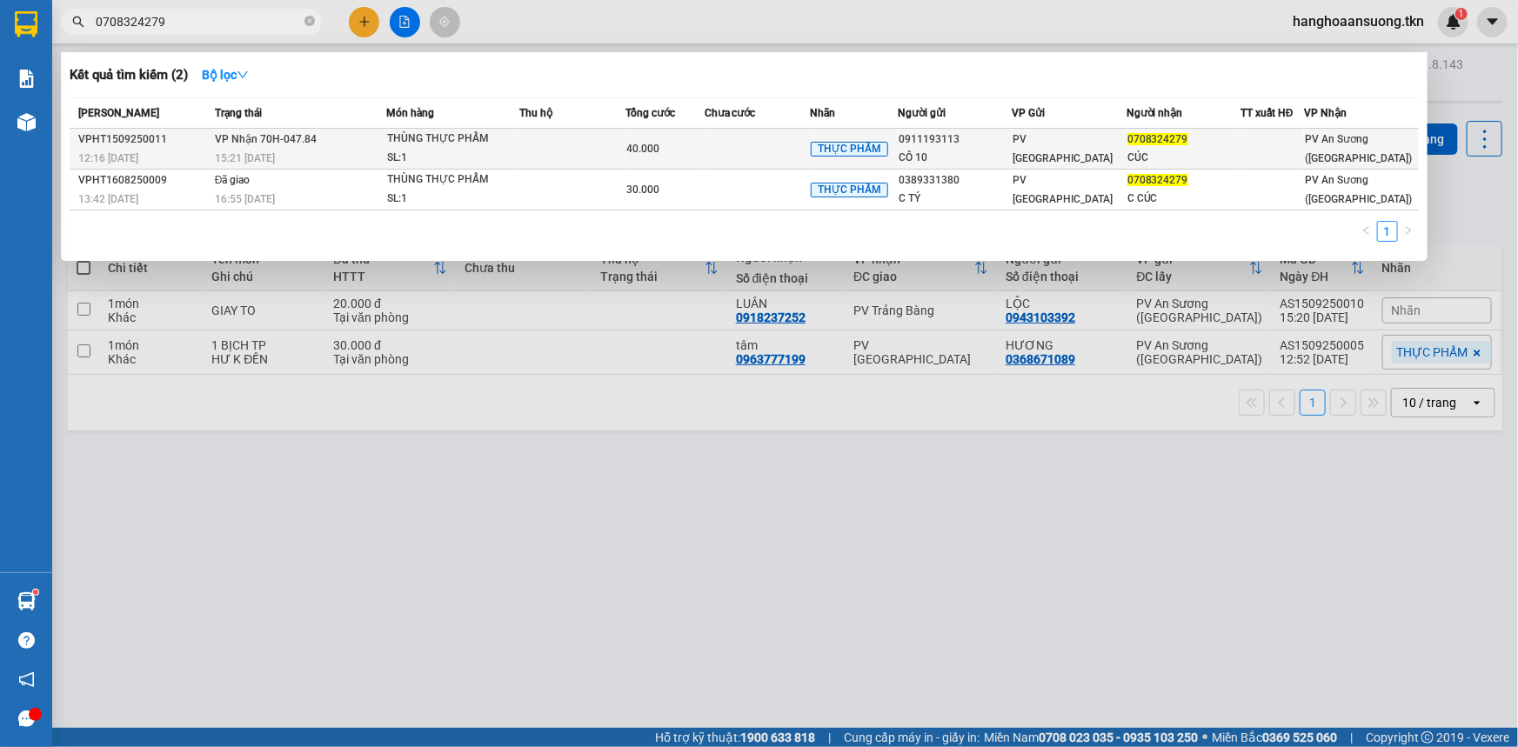
type input "0708324279"
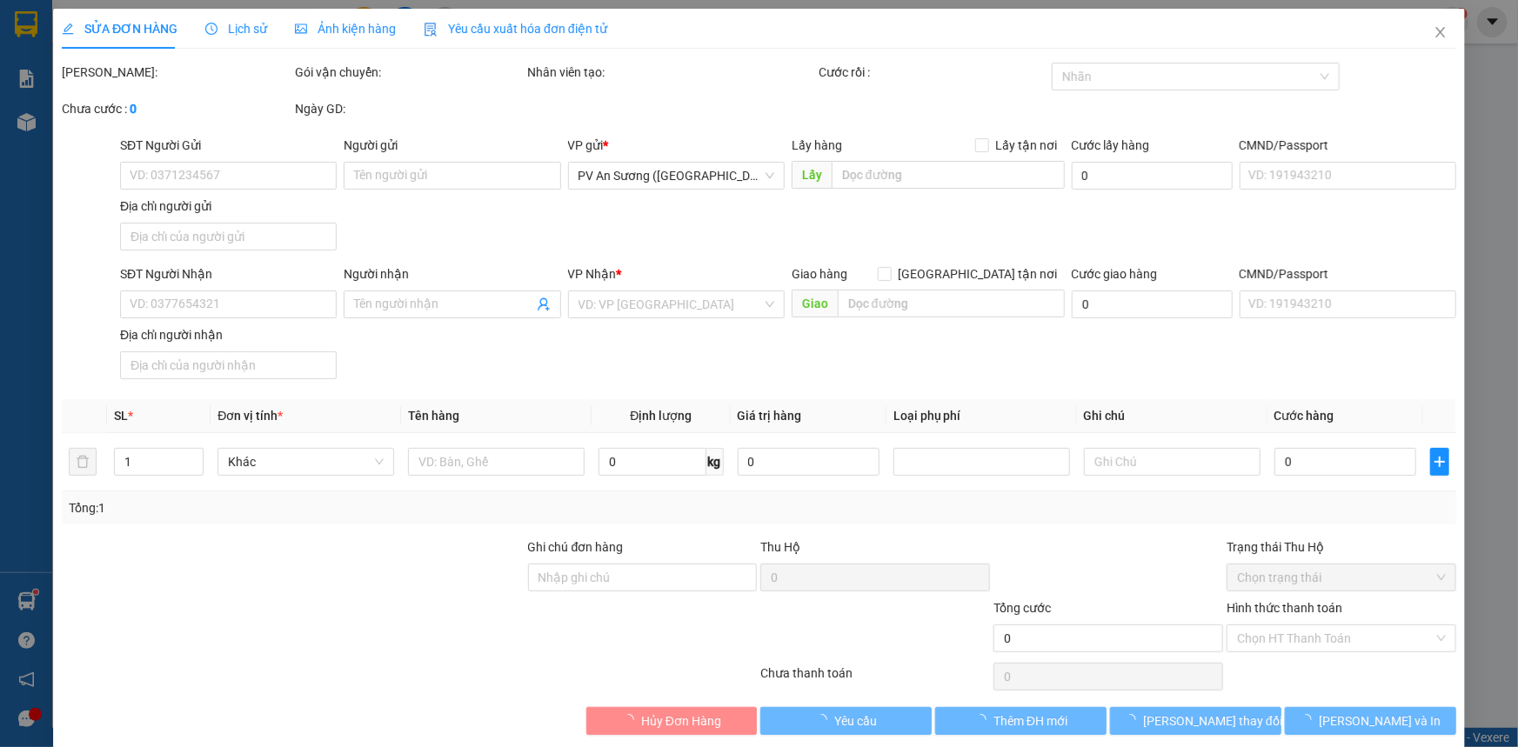
type input "0911193113"
type input "CÔ 10"
type input "0708324279"
type input "CÚC"
type input "40.000"
